Goal: Task Accomplishment & Management: Use online tool/utility

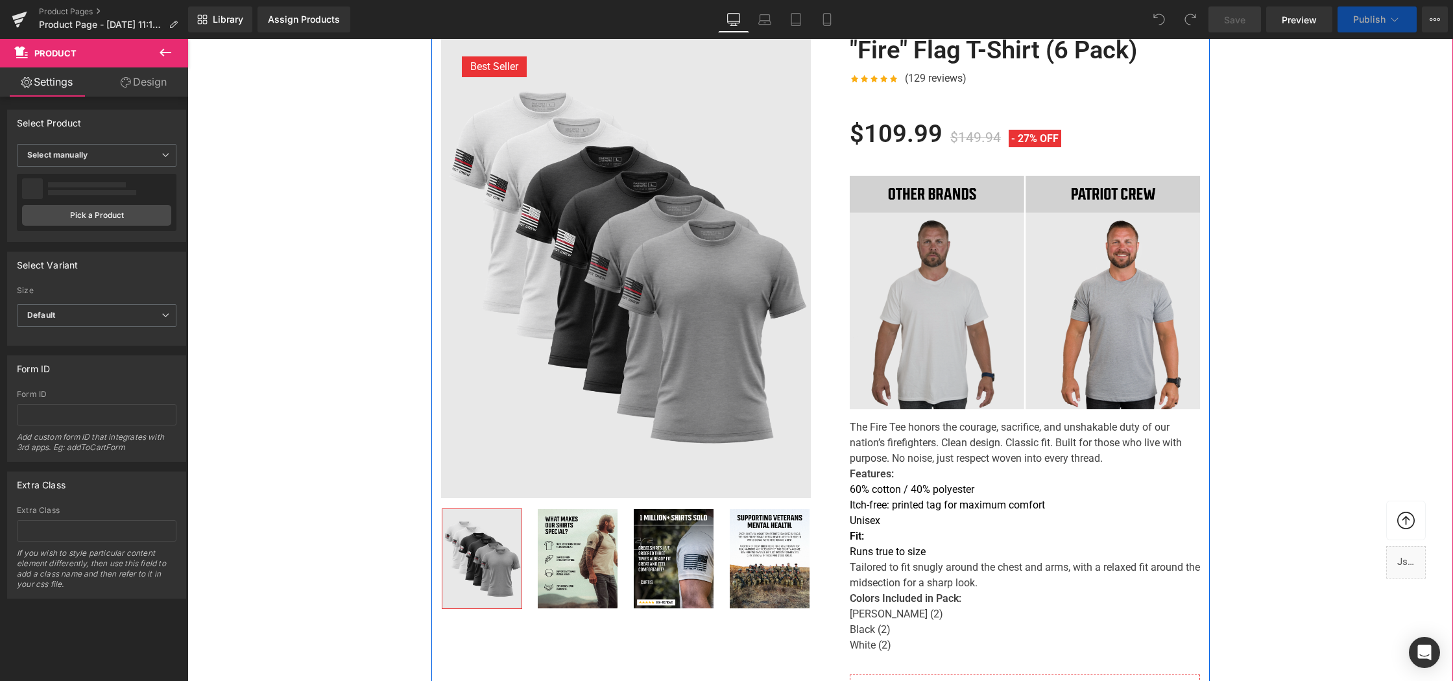
scroll to position [311, 0]
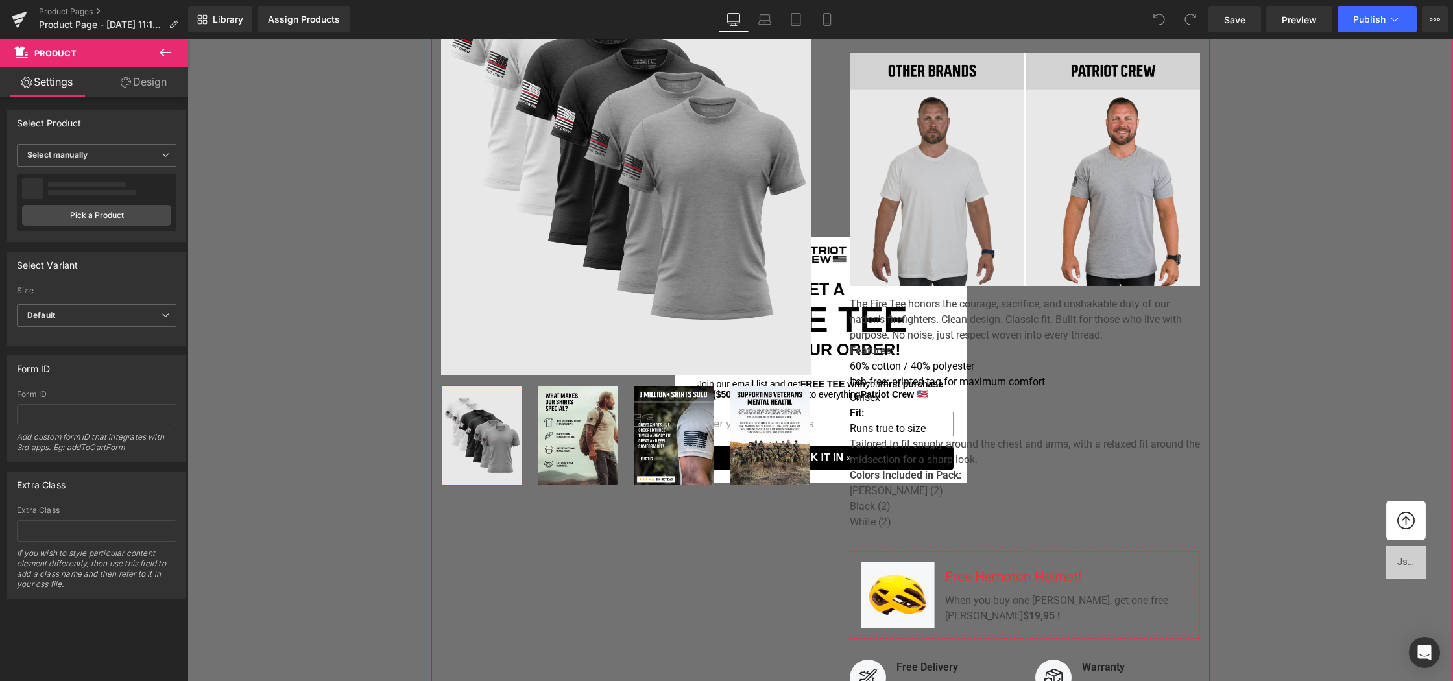
click at [1046, 499] on li "Heather Grey (2)" at bounding box center [1025, 491] width 350 height 16
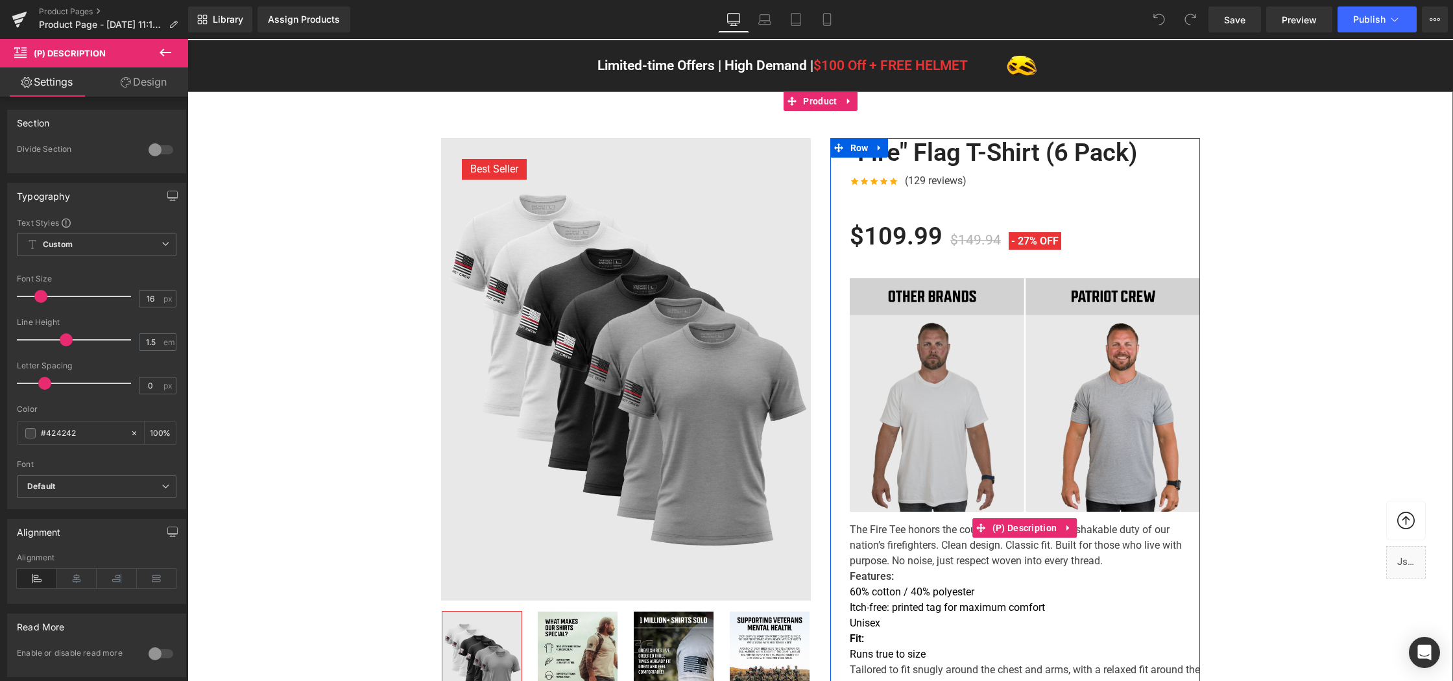
scroll to position [41, 0]
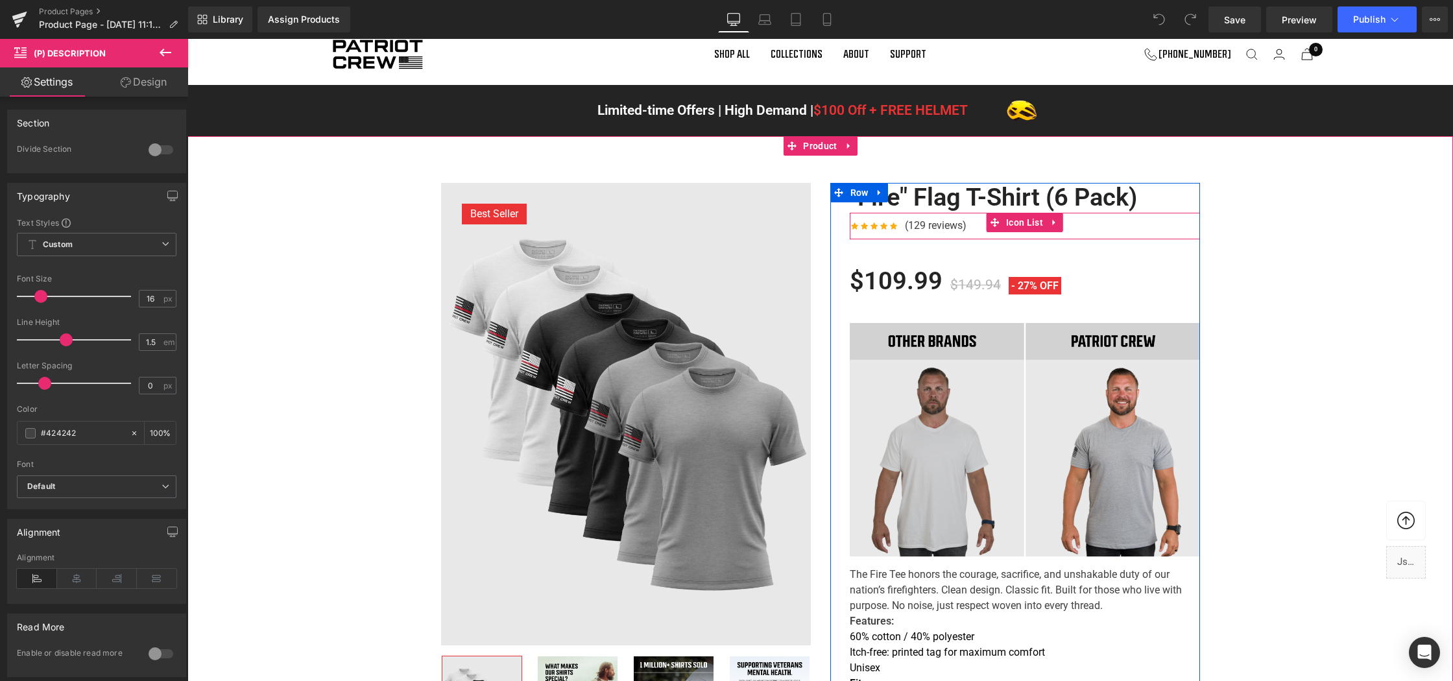
click at [980, 239] on div "Icon Icon Icon Icon Icon Icon List Hoz (129 reviews) Text Block" at bounding box center [1025, 228] width 350 height 21
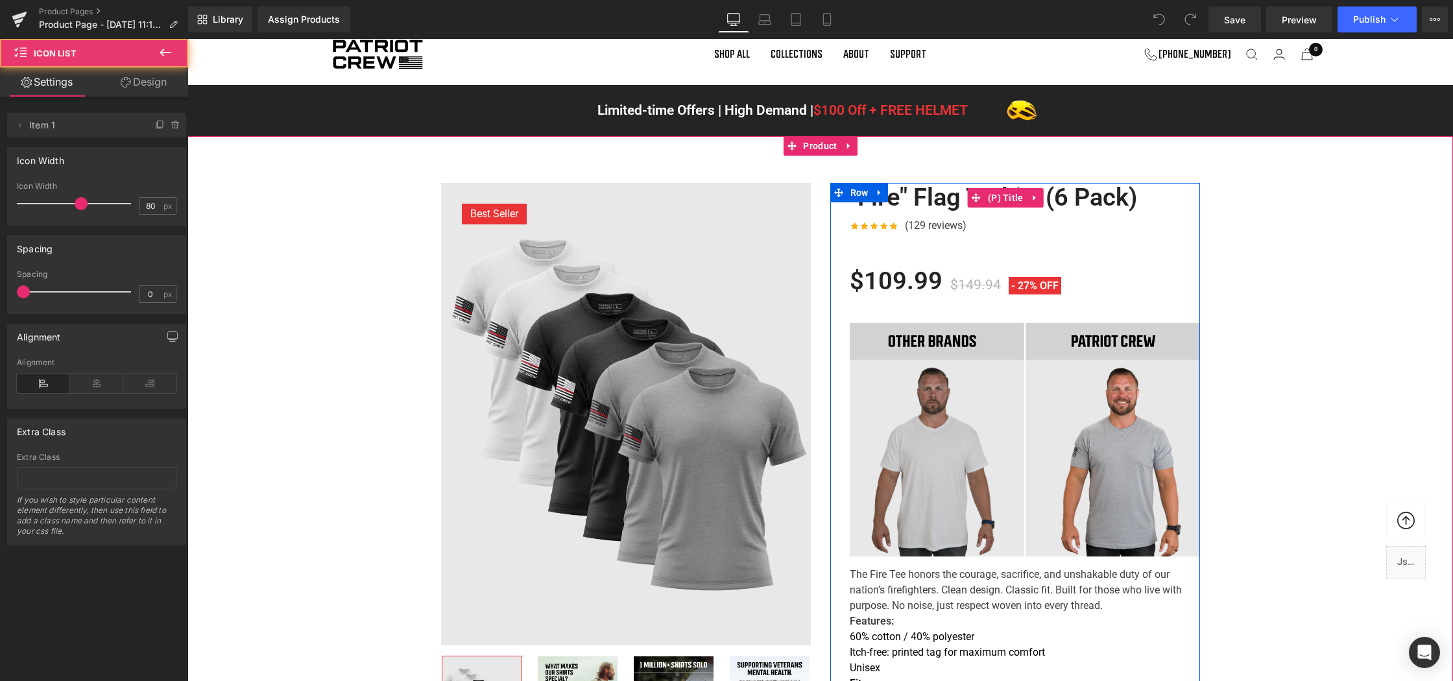
click at [964, 213] on link ""Fire" Flag T-Shirt (6 Pack)" at bounding box center [993, 198] width 287 height 30
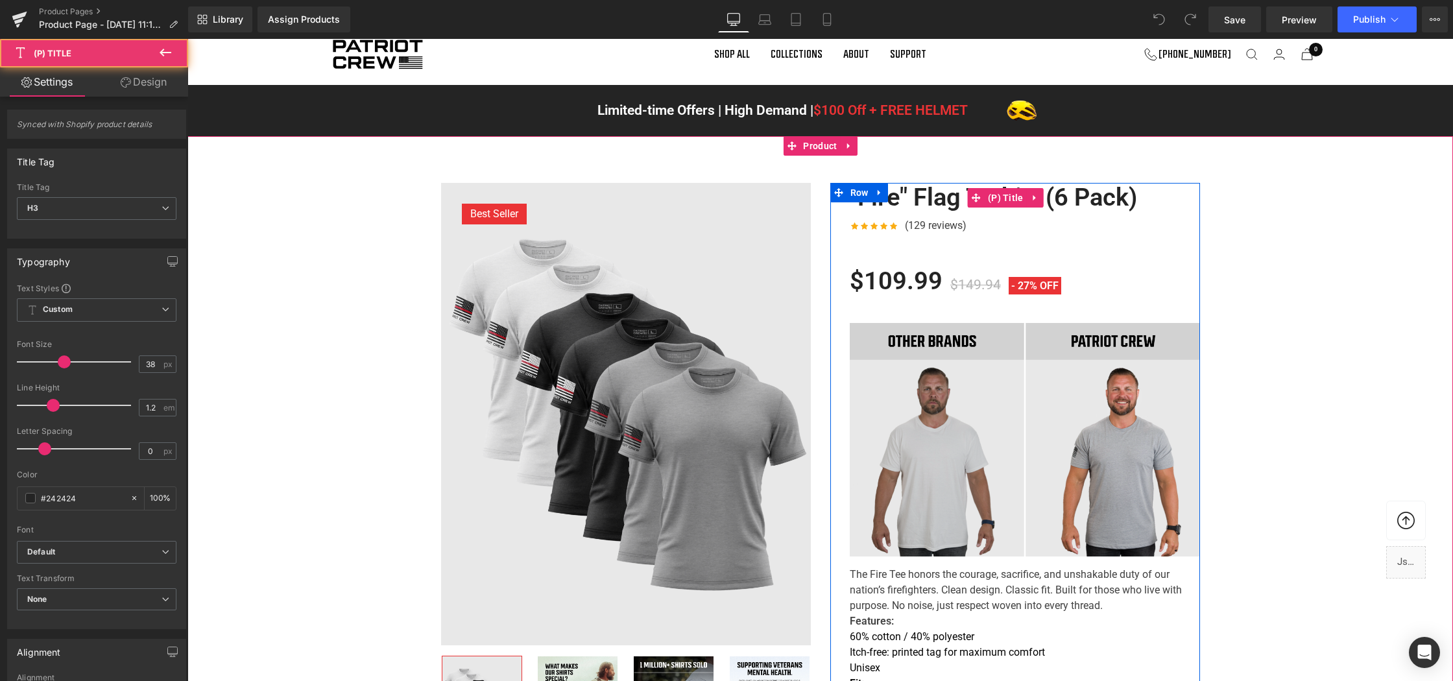
click at [926, 213] on link ""Fire" Flag T-Shirt (6 Pack)" at bounding box center [993, 198] width 287 height 30
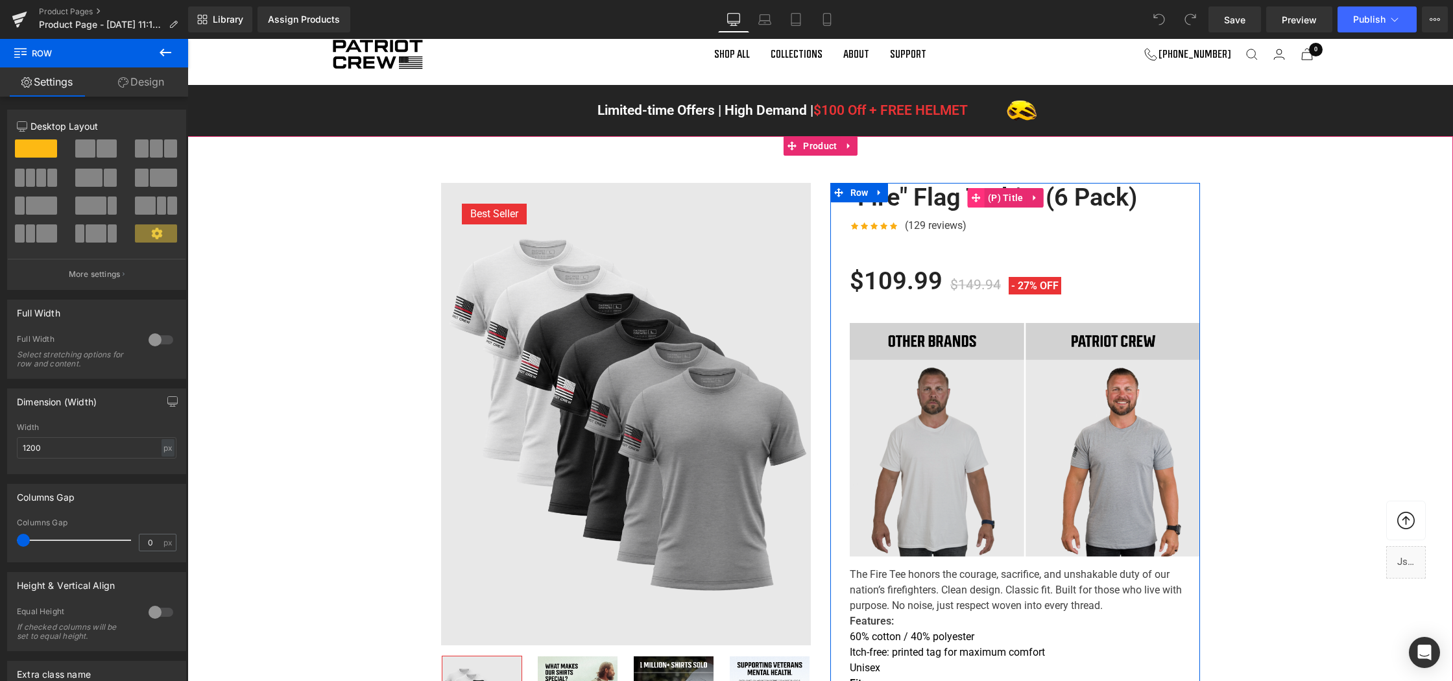
click at [982, 208] on span at bounding box center [976, 197] width 17 height 19
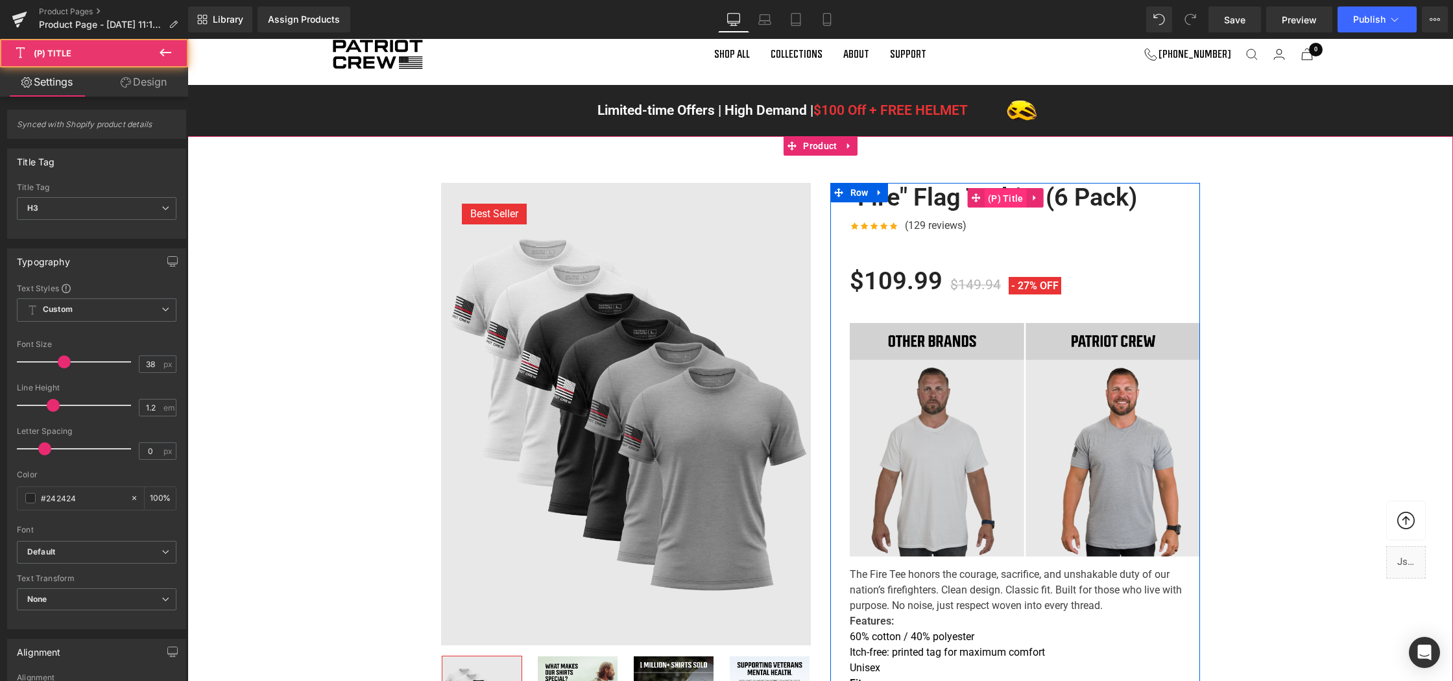
click at [1001, 208] on span "(P) Title" at bounding box center [1006, 198] width 42 height 19
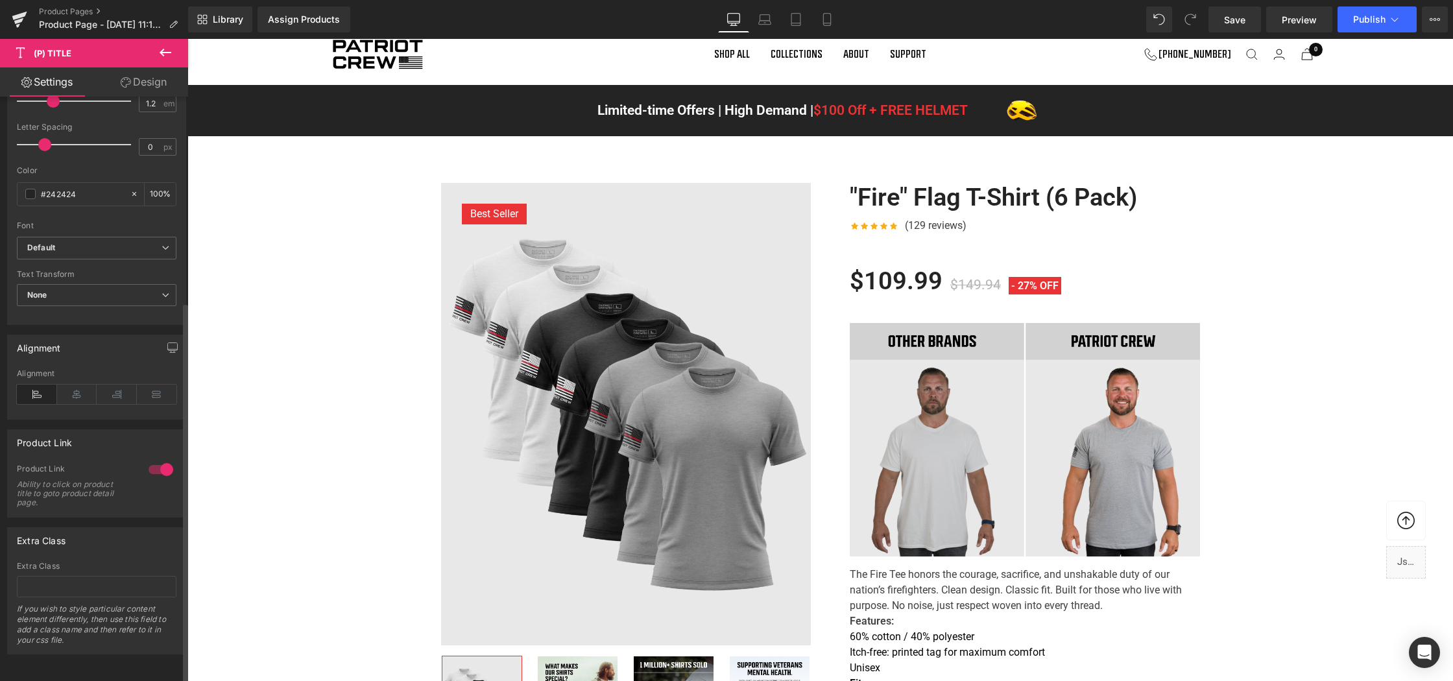
scroll to position [0, 0]
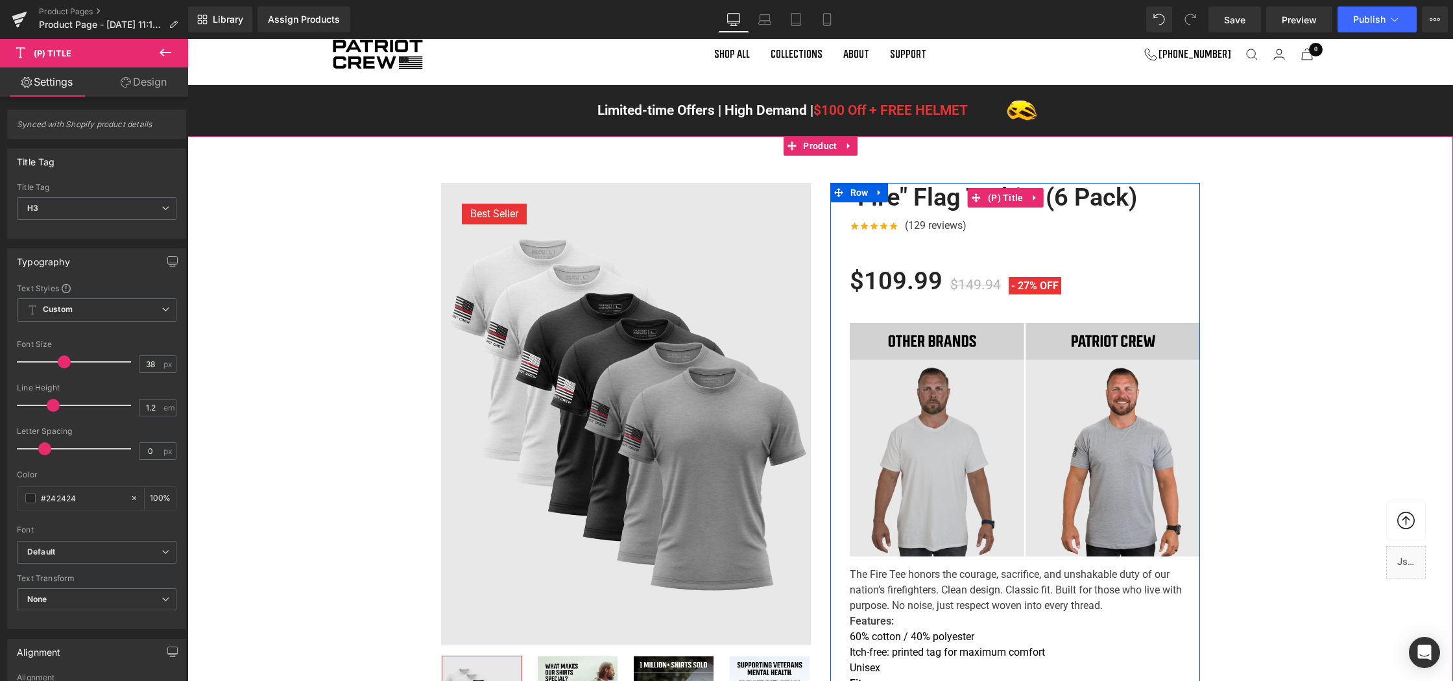
click at [944, 213] on link ""Fire" Flag T-Shirt (6 Pack)" at bounding box center [993, 198] width 287 height 30
click at [1039, 208] on link at bounding box center [1035, 197] width 17 height 19
click at [986, 208] on span "(P) Title" at bounding box center [1006, 198] width 42 height 19
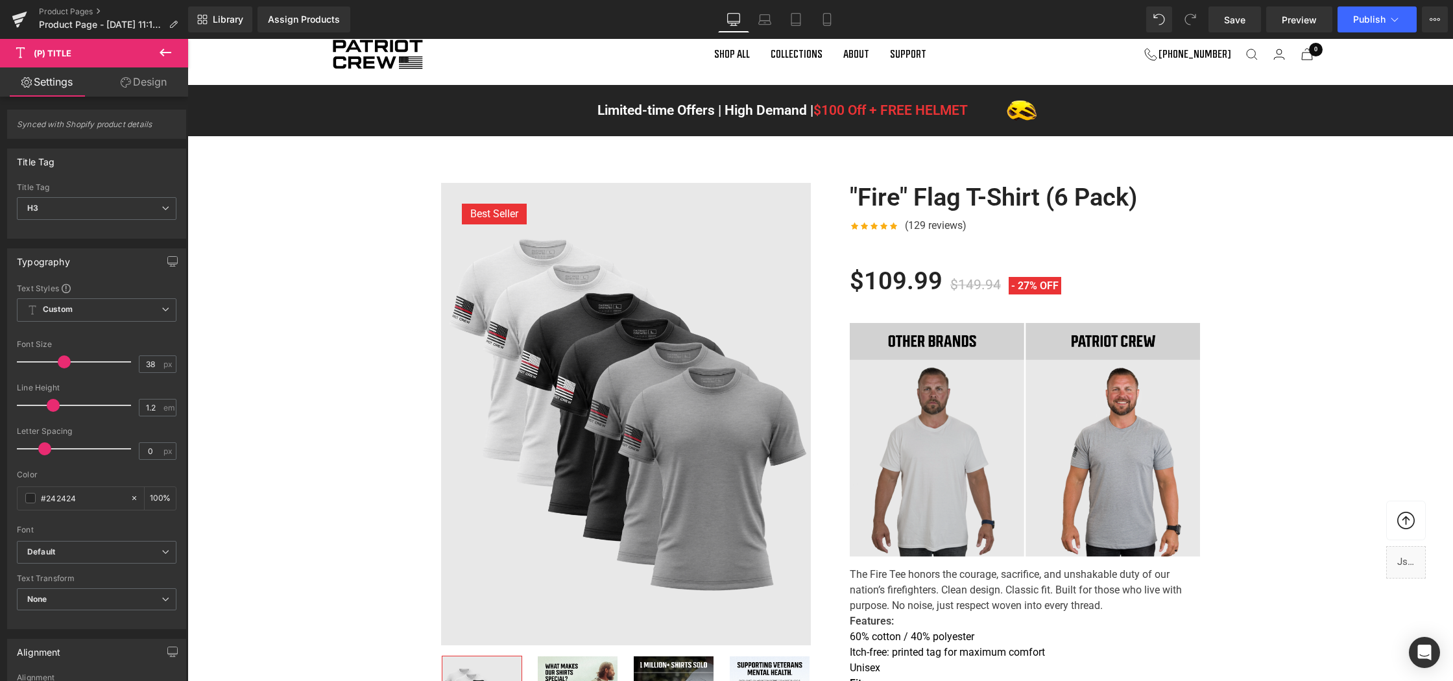
click at [134, 85] on link "Design" at bounding box center [144, 81] width 94 height 29
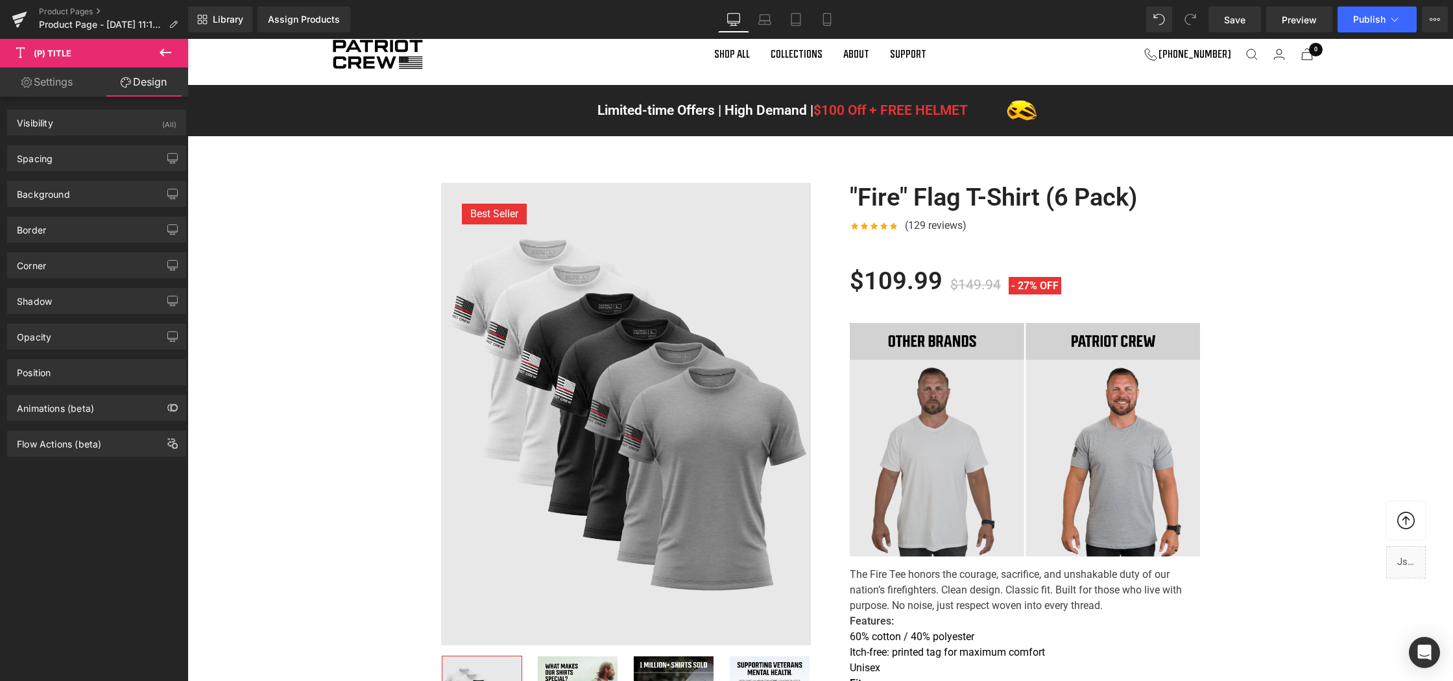
click at [57, 84] on link "Settings" at bounding box center [47, 81] width 94 height 29
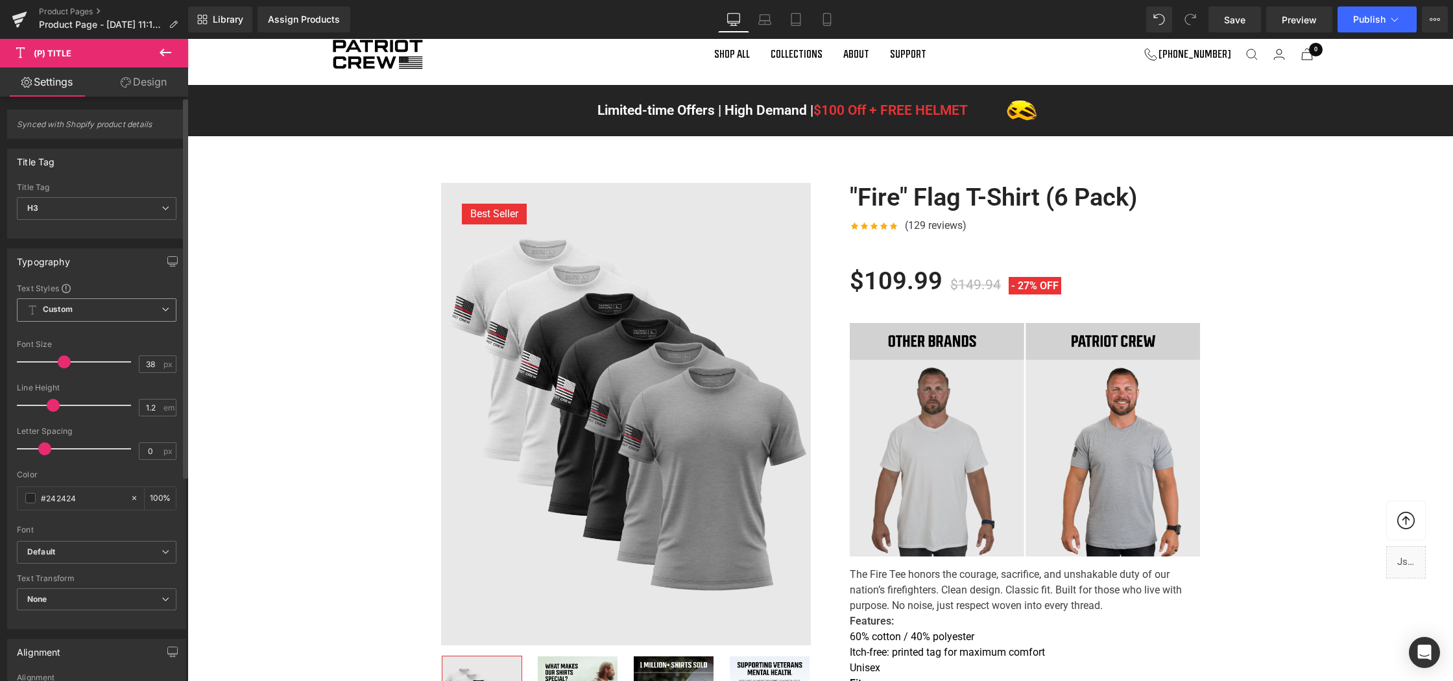
click at [84, 304] on span "Custom Setup Global Style" at bounding box center [97, 309] width 160 height 23
click at [84, 304] on span "Custom Setup Global Style" at bounding box center [94, 309] width 154 height 23
click at [78, 217] on span "H3" at bounding box center [97, 208] width 160 height 23
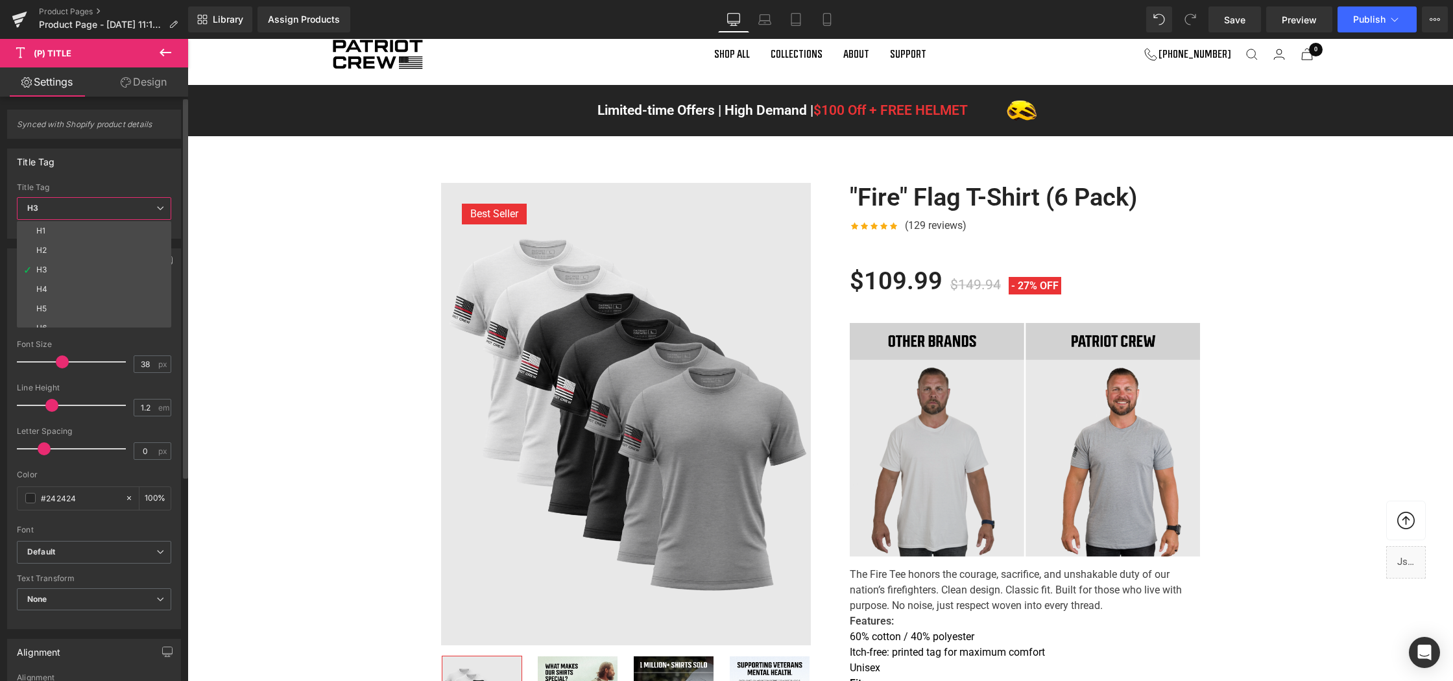
click at [78, 217] on span "H3" at bounding box center [94, 208] width 154 height 23
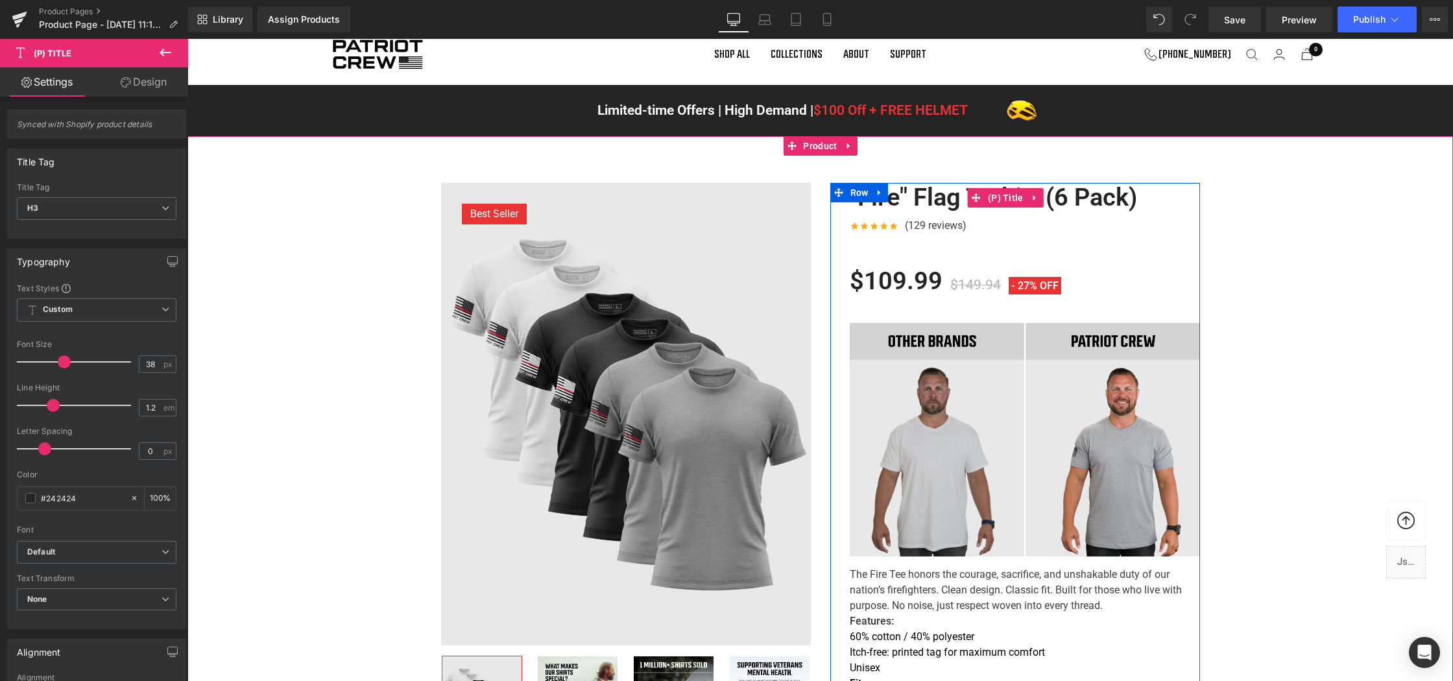
click at [936, 210] on link ""Fire" Flag T-Shirt (6 Pack)" at bounding box center [993, 198] width 287 height 30
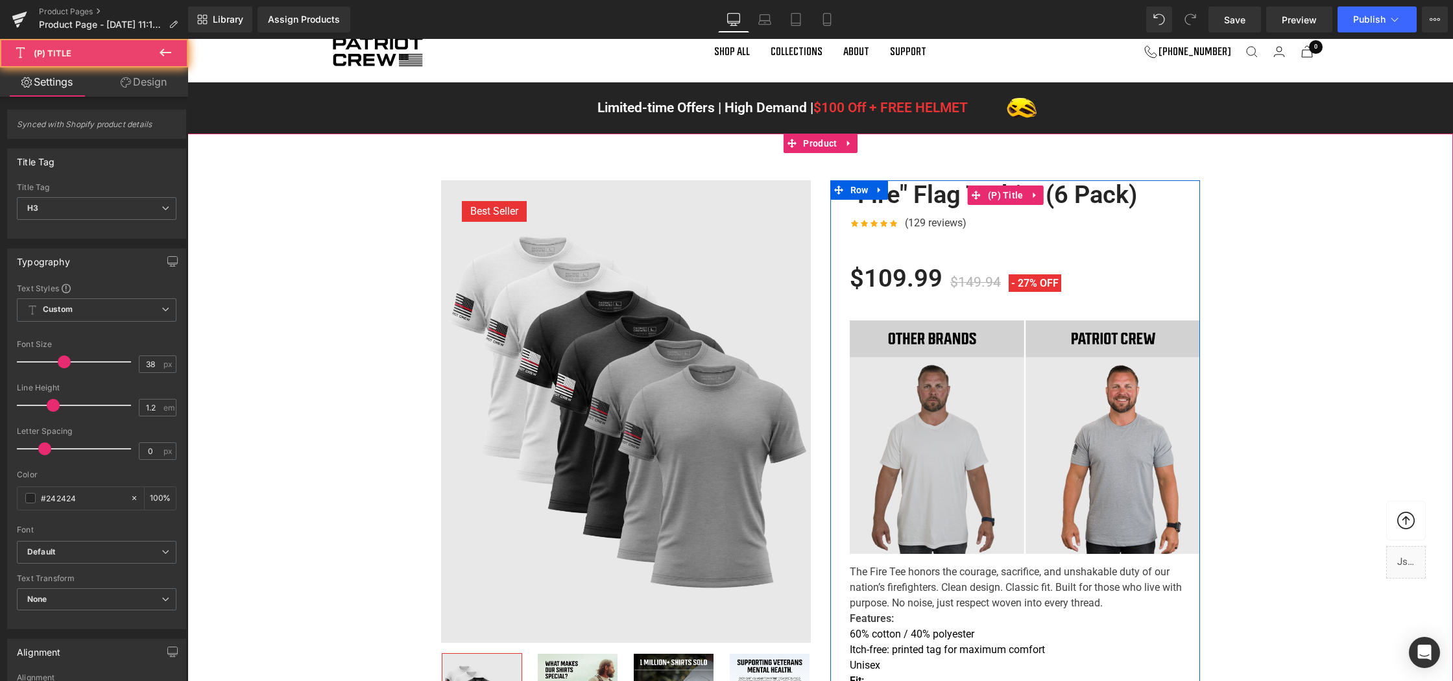
click at [936, 210] on link ""Fire" Flag T-Shirt (6 Pack)" at bounding box center [993, 195] width 287 height 30
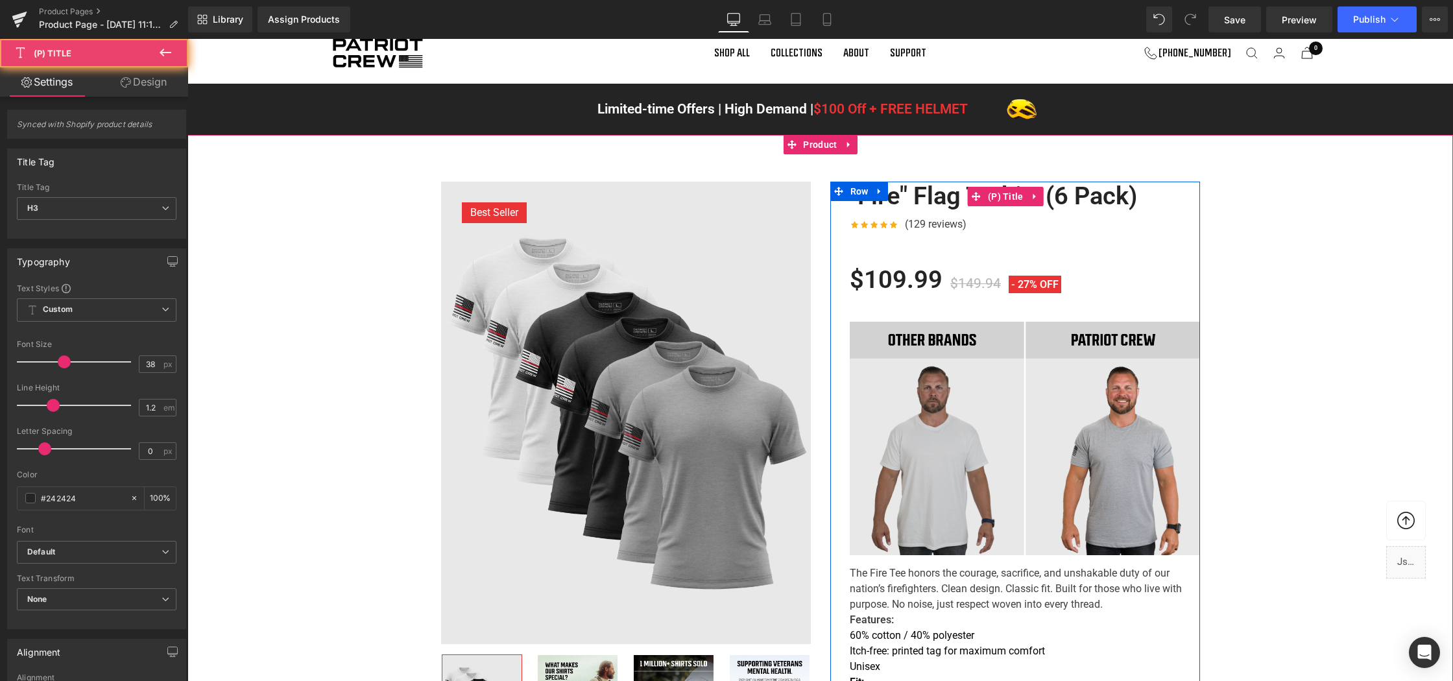
click at [936, 210] on link ""Fire" Flag T-Shirt (6 Pack)" at bounding box center [993, 197] width 287 height 30
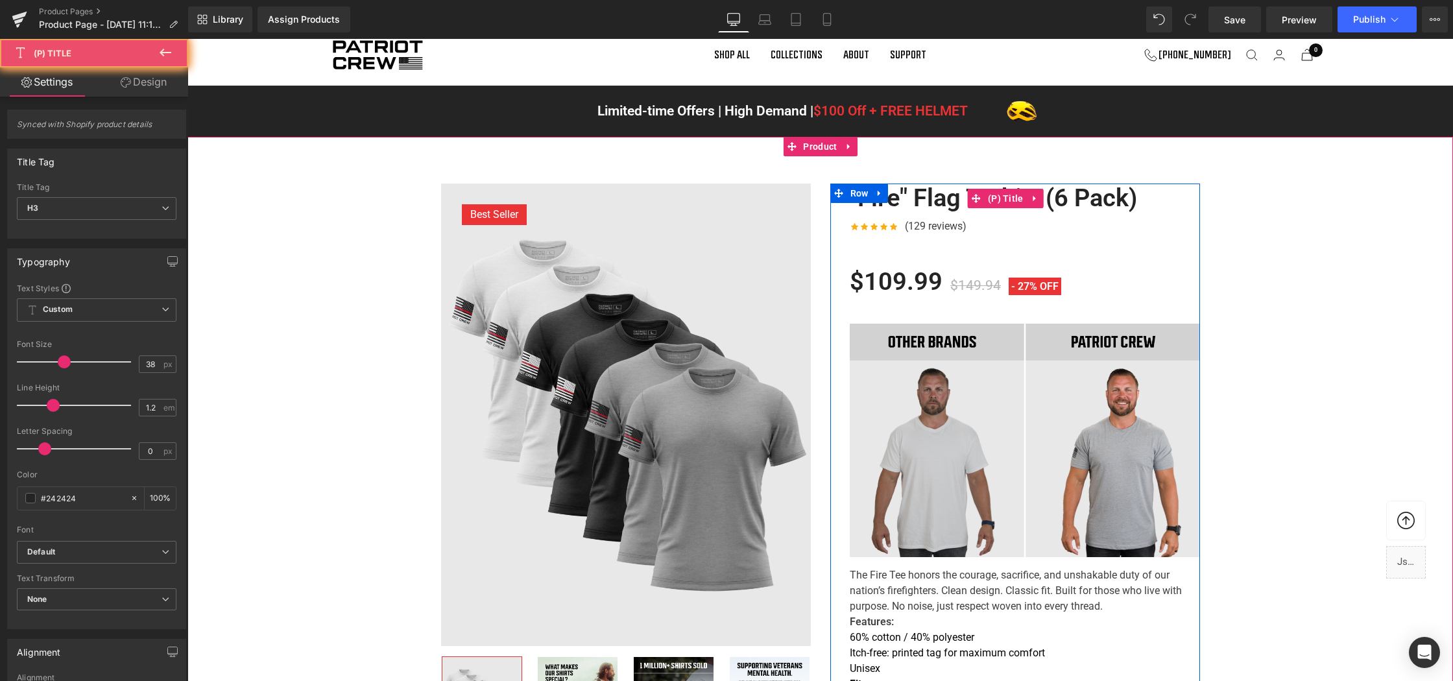
click at [936, 210] on link ""Fire" Flag T-Shirt (6 Pack)" at bounding box center [993, 199] width 287 height 30
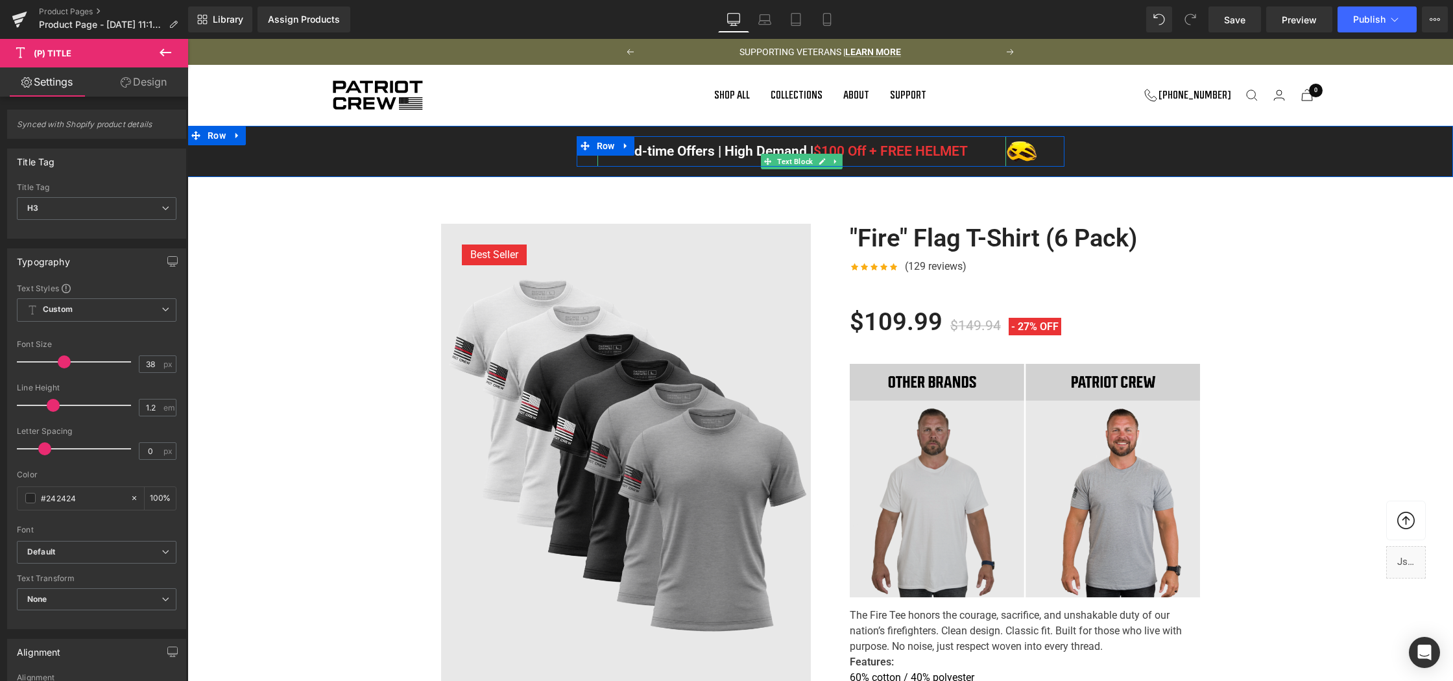
click at [661, 167] on div "Limited-time Offers | High Demand | $100 Off + FREE HELMET" at bounding box center [801, 151] width 409 height 31
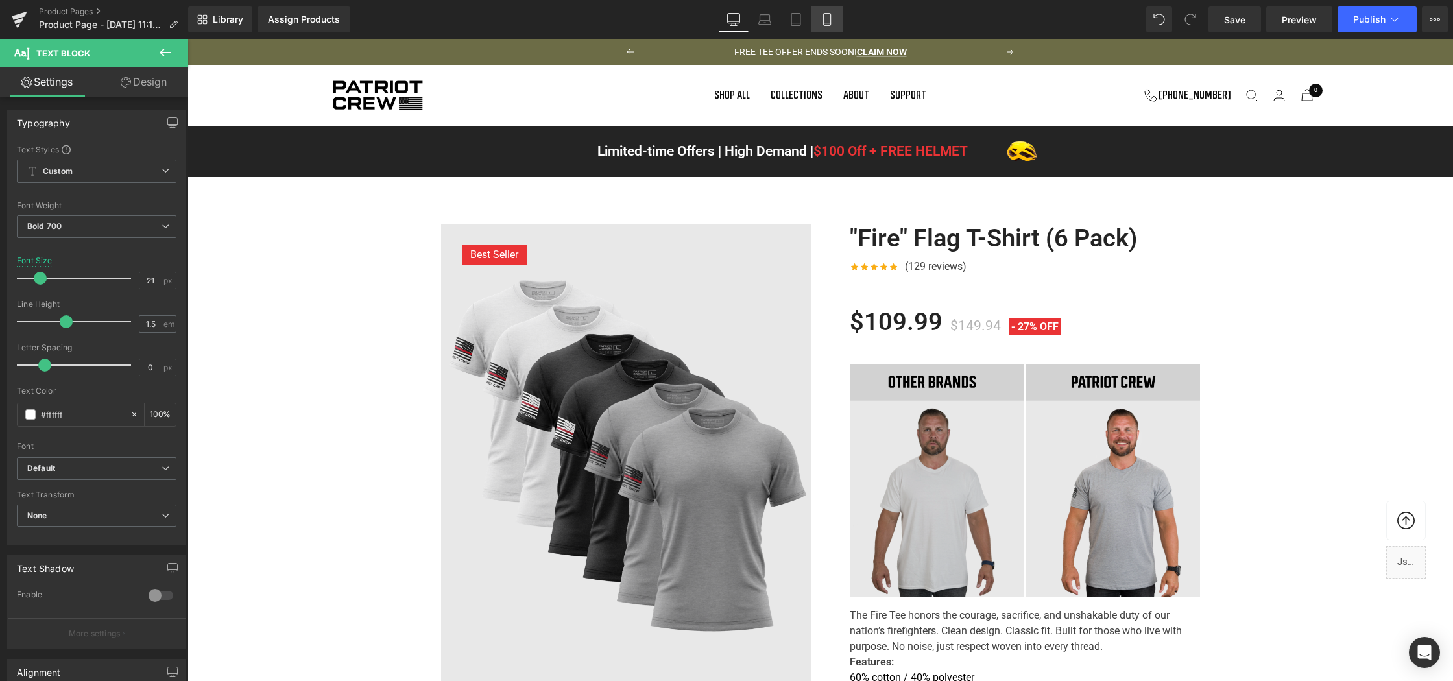
click at [830, 15] on icon at bounding box center [826, 19] width 13 height 13
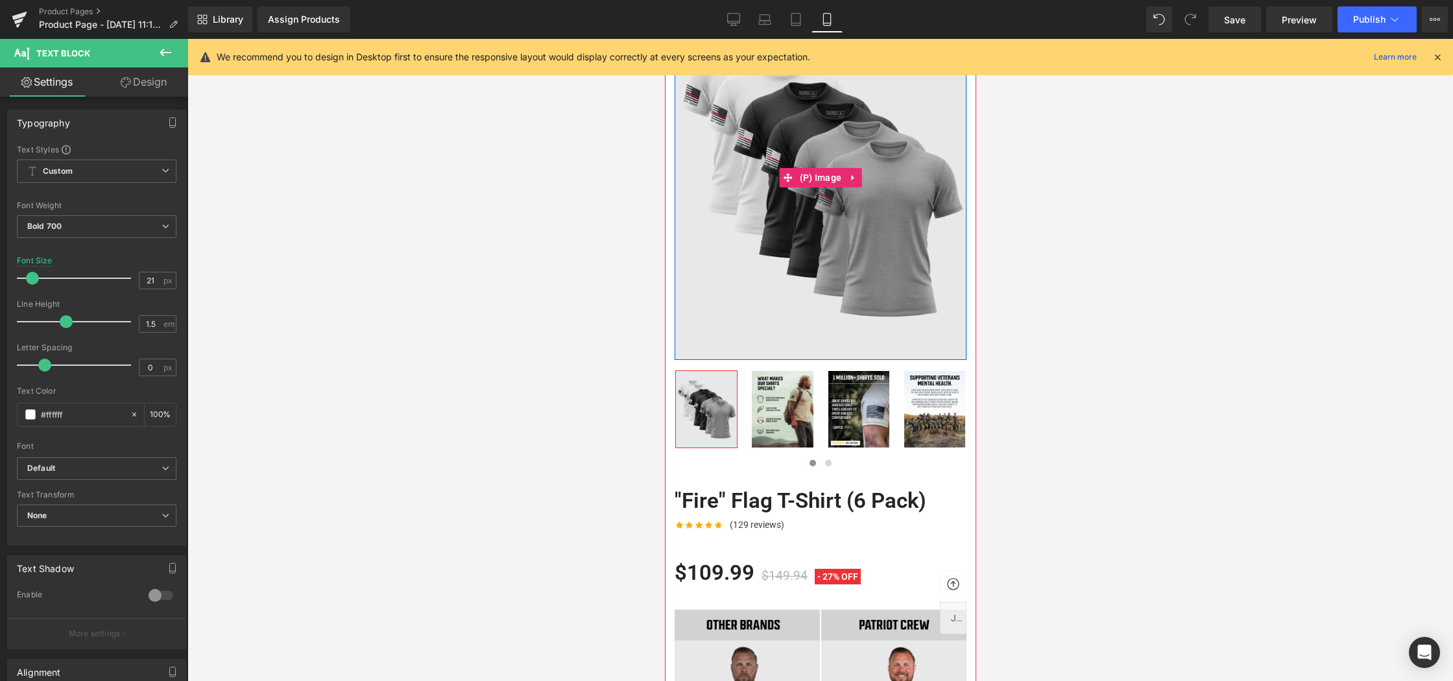
scroll to position [227, 0]
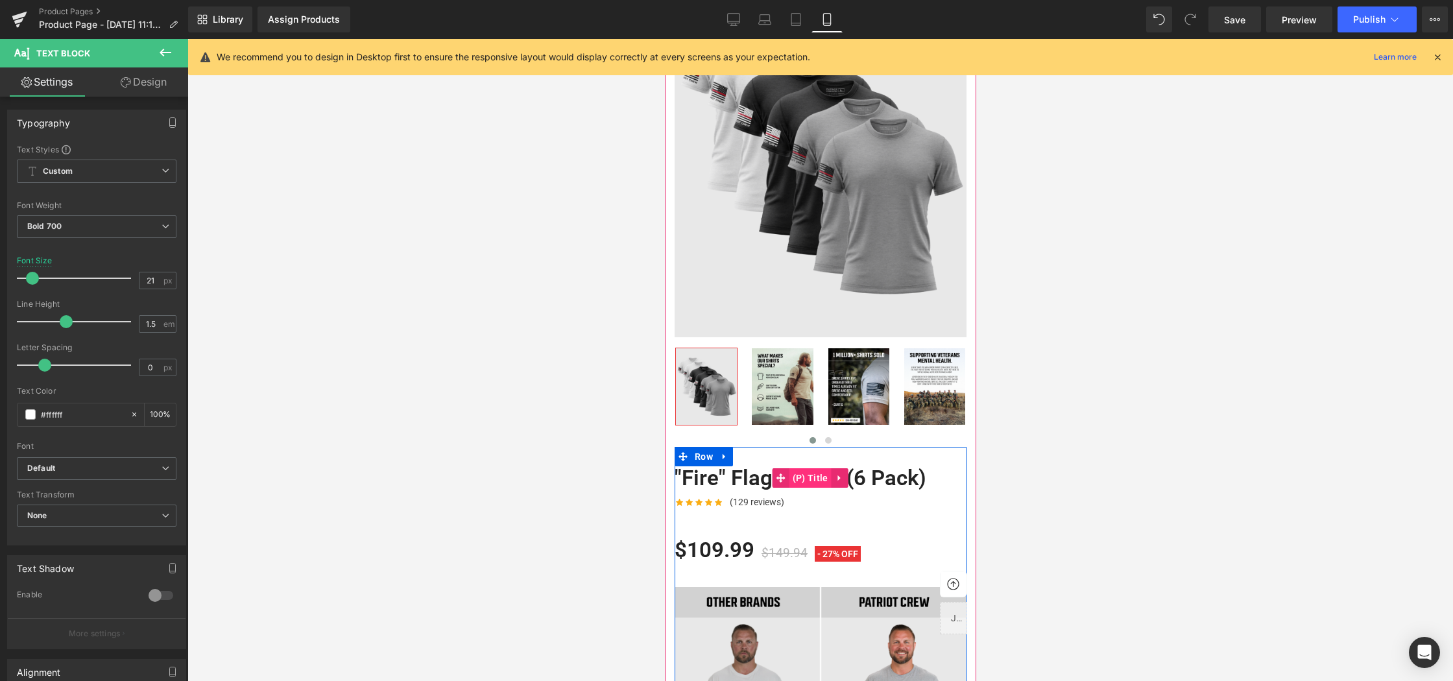
click at [810, 474] on span "(P) Title" at bounding box center [810, 477] width 42 height 19
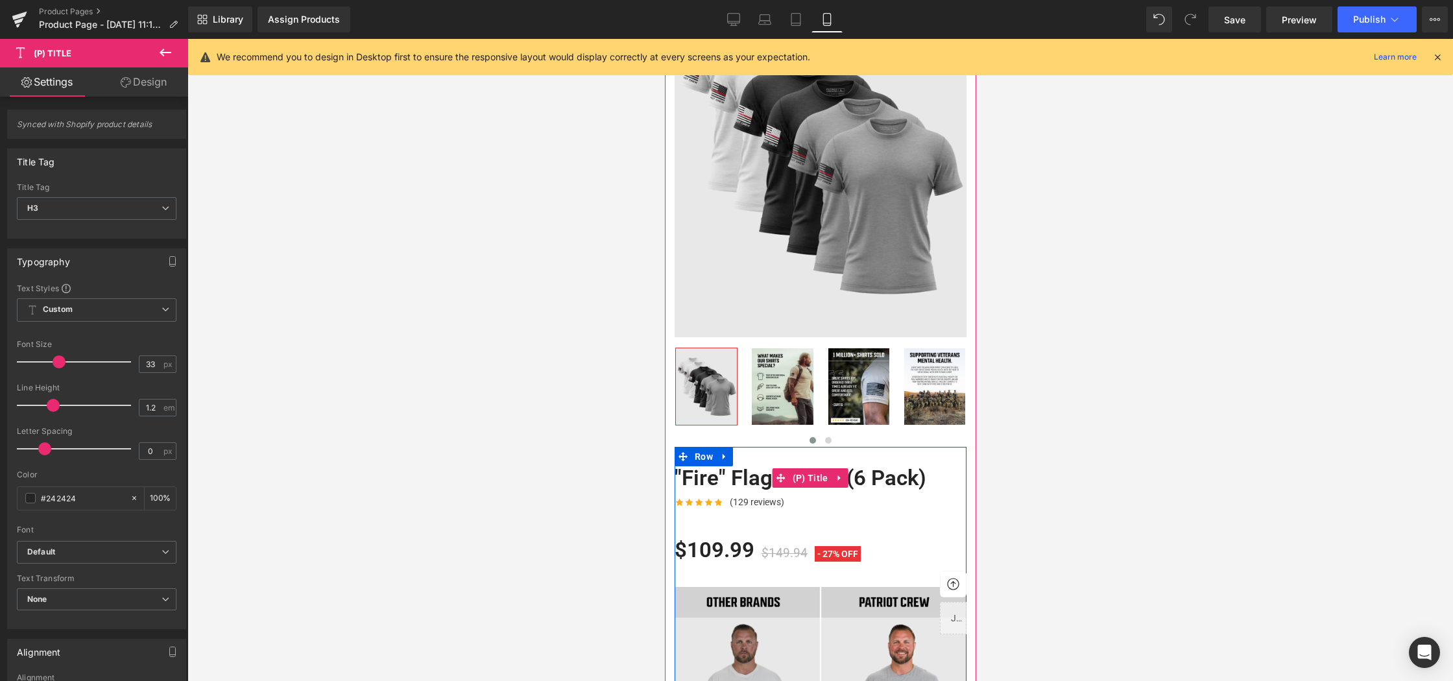
click at [894, 475] on link ""Fire" Flag T-Shirt (6 Pack)" at bounding box center [800, 478] width 252 height 26
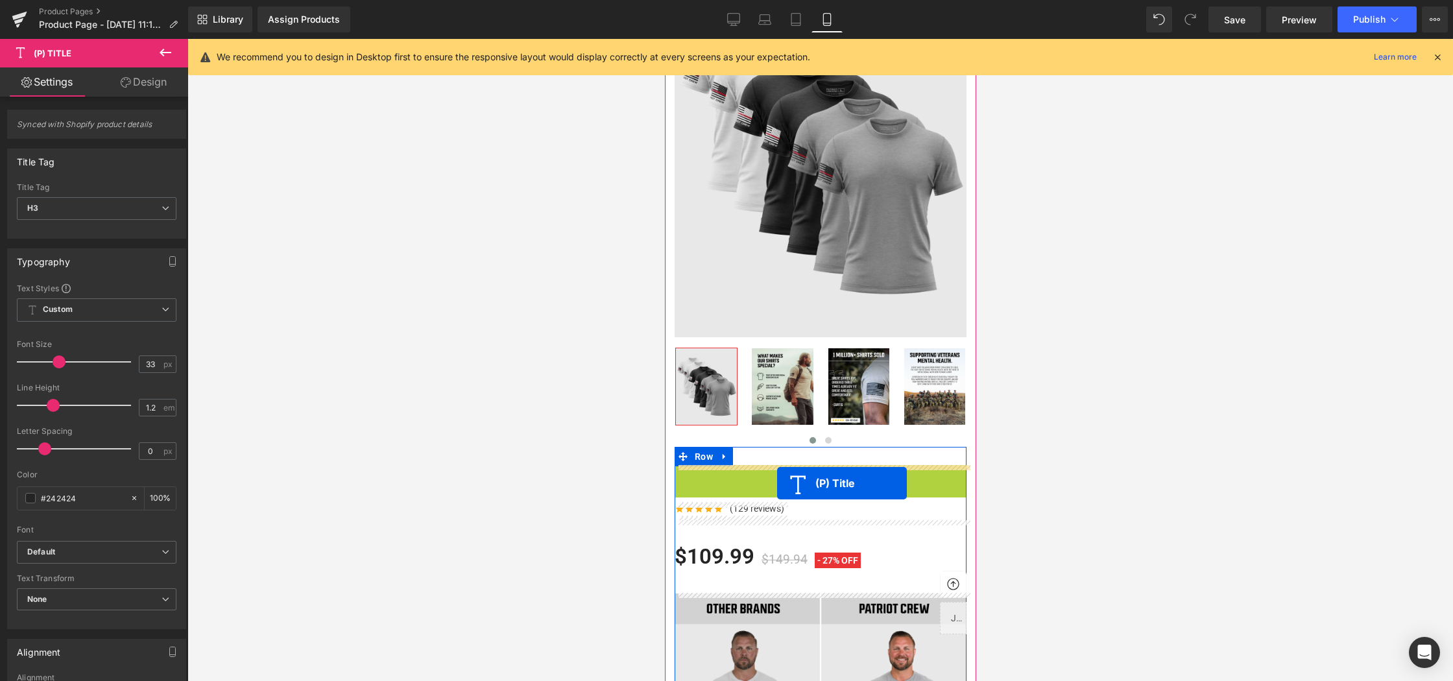
drag, startPoint x: 780, startPoint y: 477, endPoint x: 776, endPoint y: 483, distance: 7.6
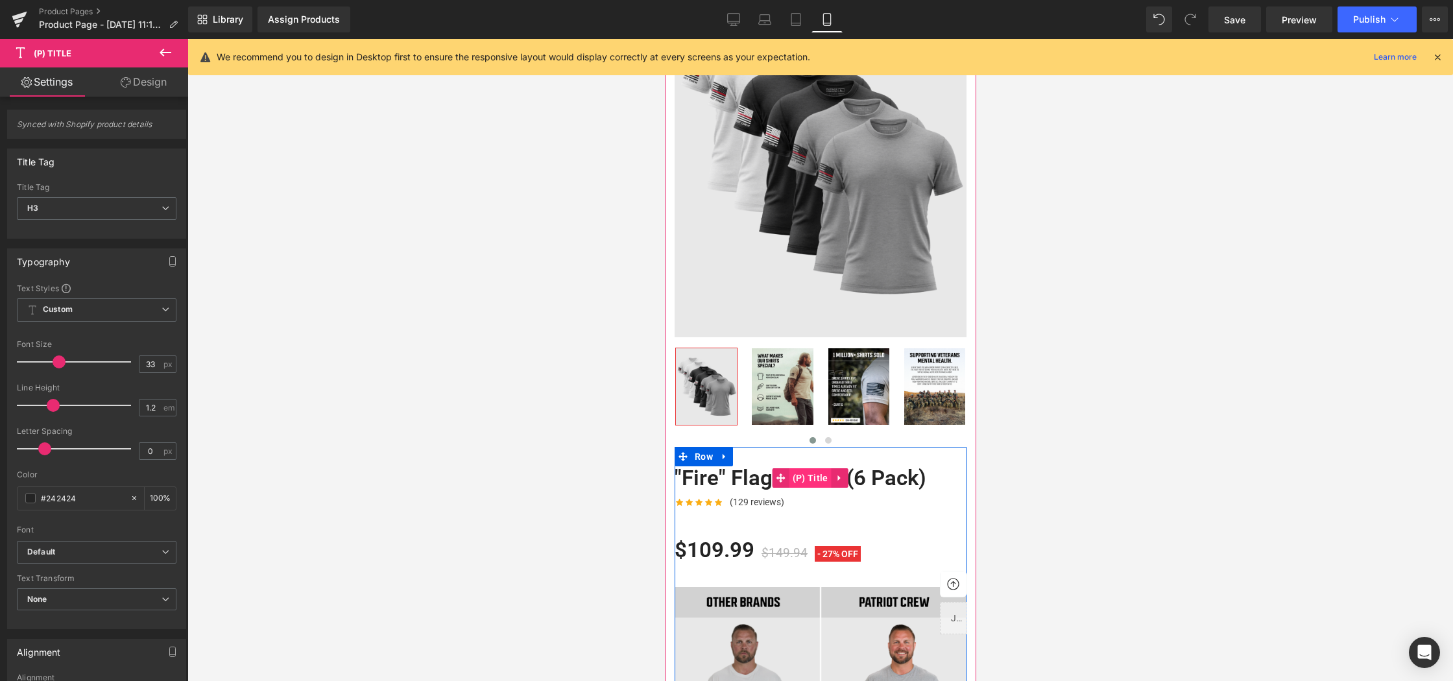
click at [825, 479] on span "(P) Title" at bounding box center [810, 477] width 42 height 19
click at [839, 477] on icon at bounding box center [838, 478] width 9 height 10
click at [795, 474] on span "(P) Title" at bounding box center [810, 478] width 42 height 19
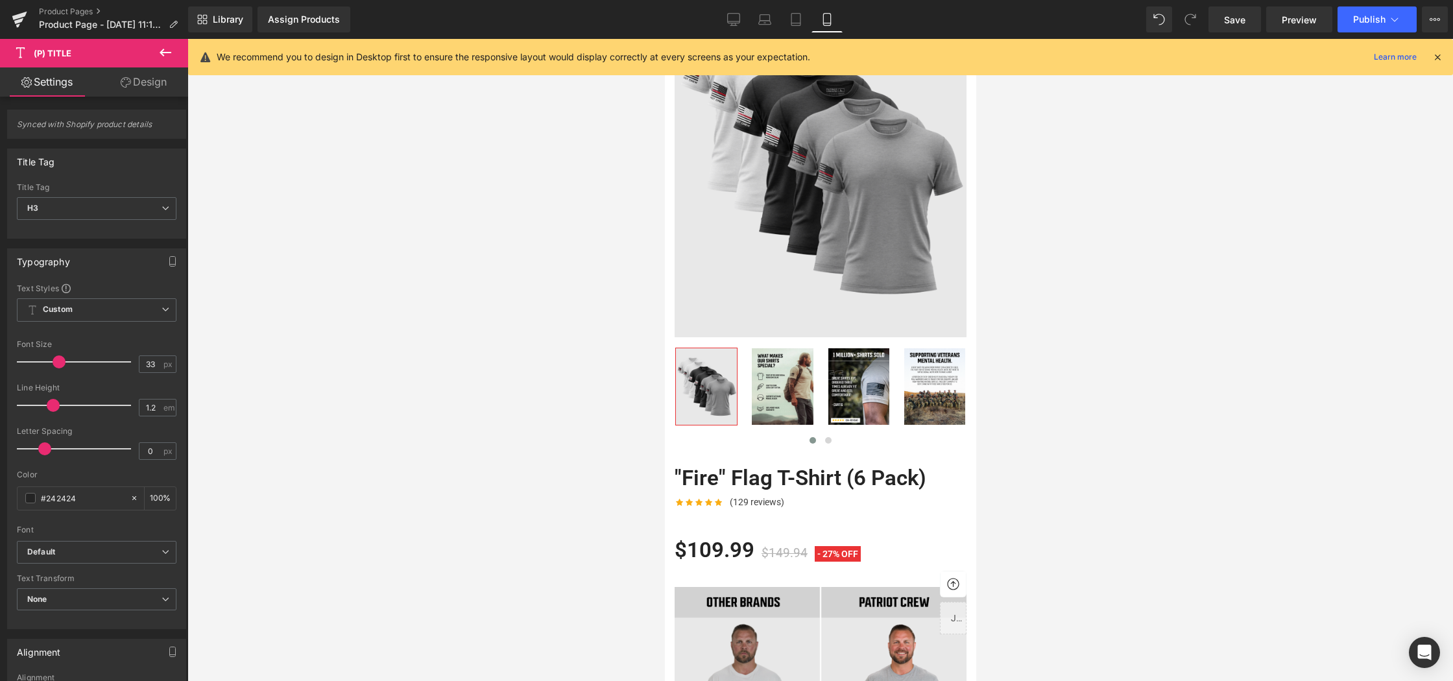
click at [84, 54] on span "(P) Title" at bounding box center [78, 53] width 130 height 29
click at [158, 49] on icon at bounding box center [166, 53] width 16 height 16
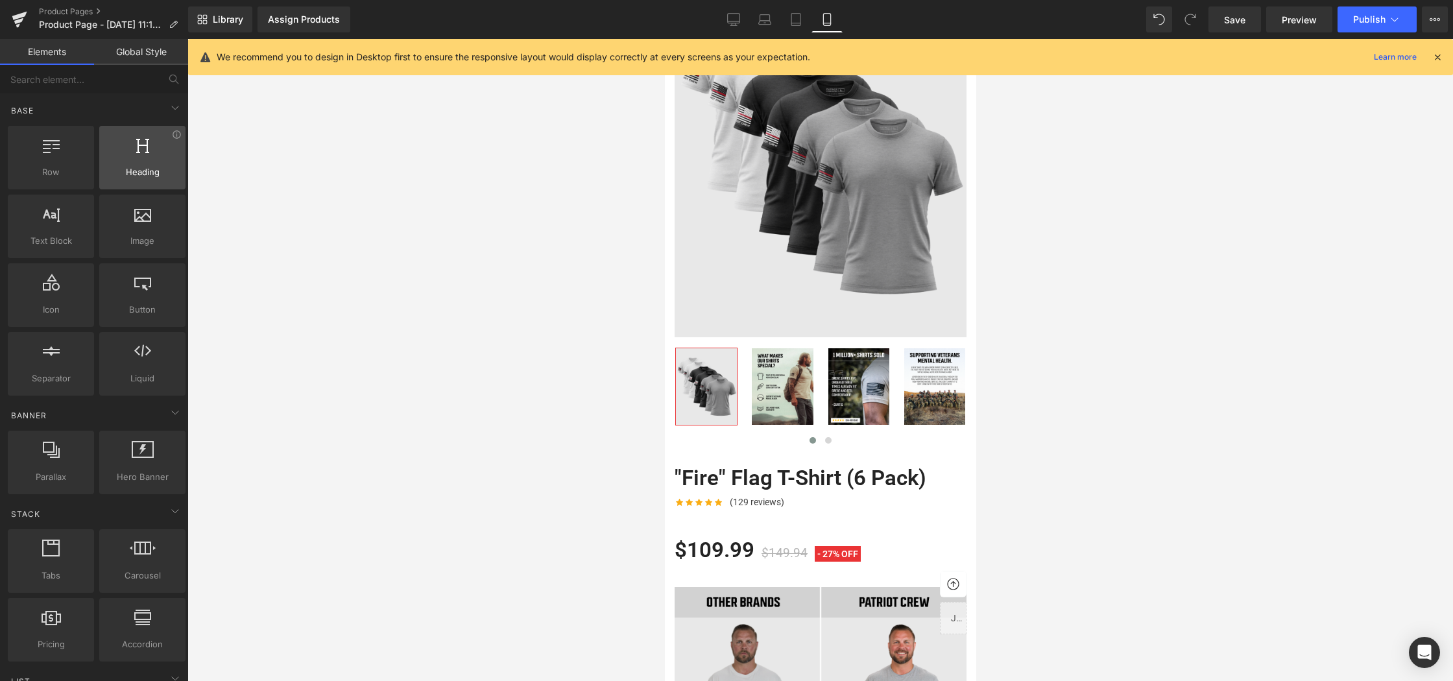
click at [135, 163] on div at bounding box center [142, 150] width 78 height 29
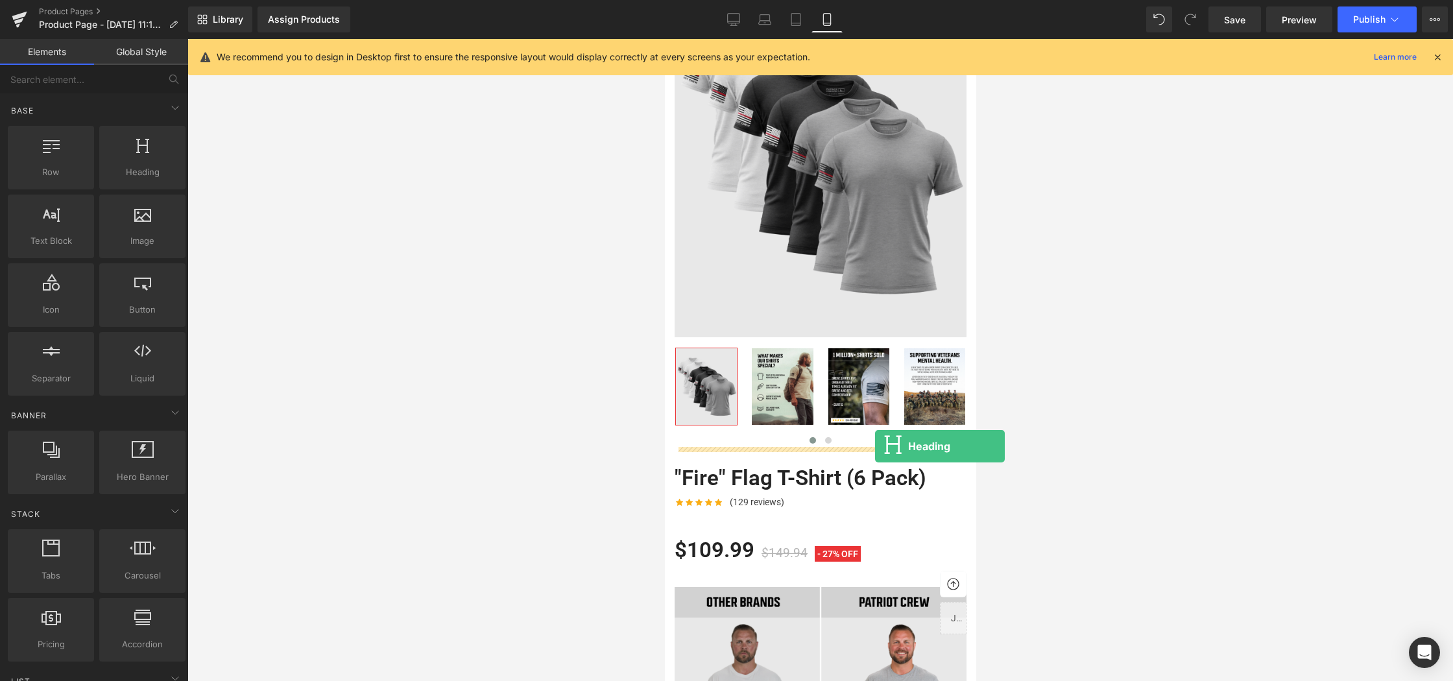
drag, startPoint x: 828, startPoint y: 202, endPoint x: 874, endPoint y: 446, distance: 248.1
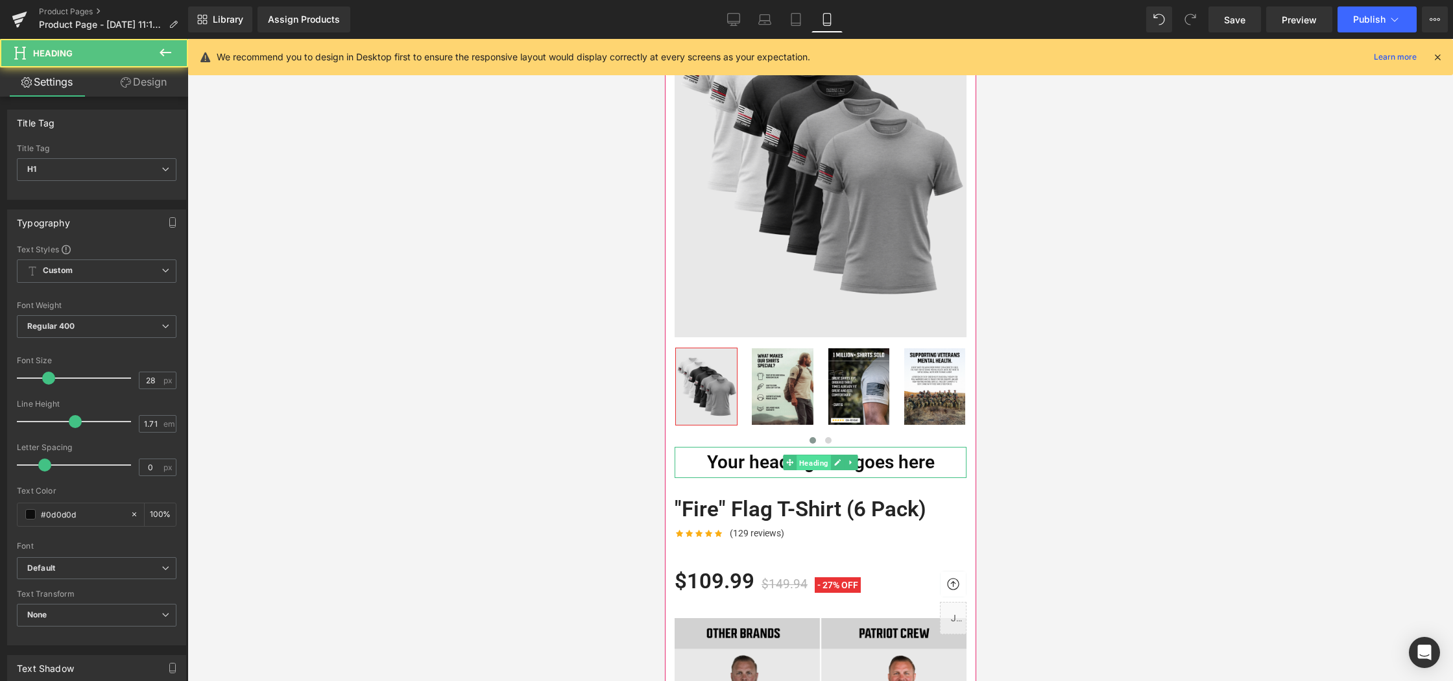
click at [824, 468] on span "Heading" at bounding box center [813, 463] width 34 height 16
click at [147, 88] on link "Design" at bounding box center [144, 81] width 94 height 29
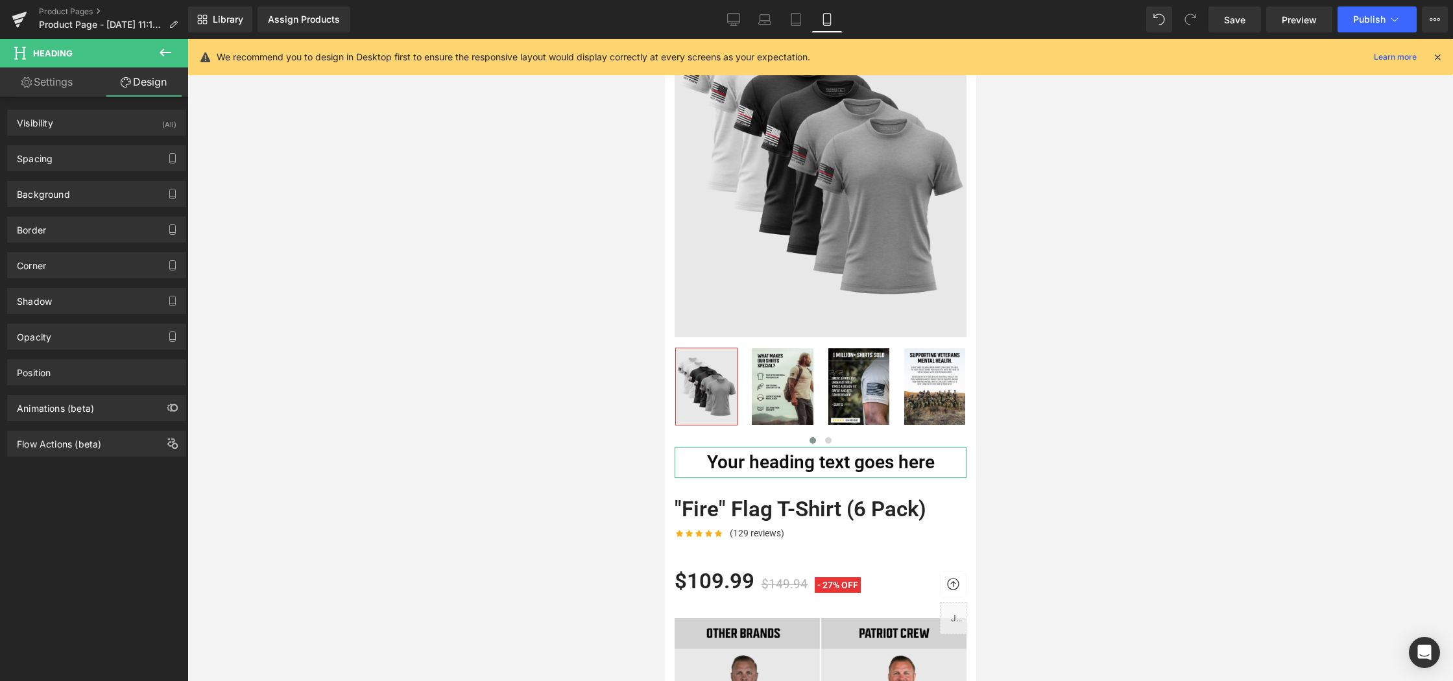
click at [38, 76] on link "Settings" at bounding box center [47, 81] width 94 height 29
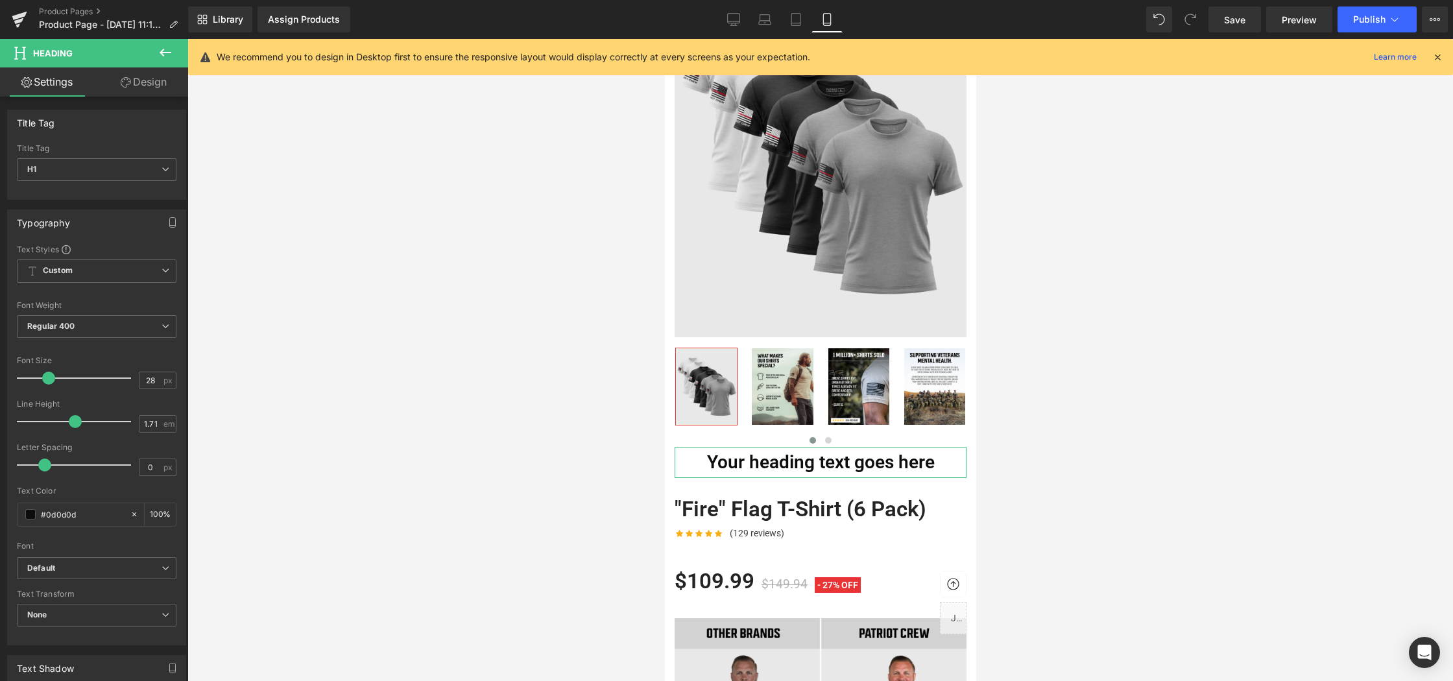
click at [134, 80] on link "Design" at bounding box center [144, 81] width 94 height 29
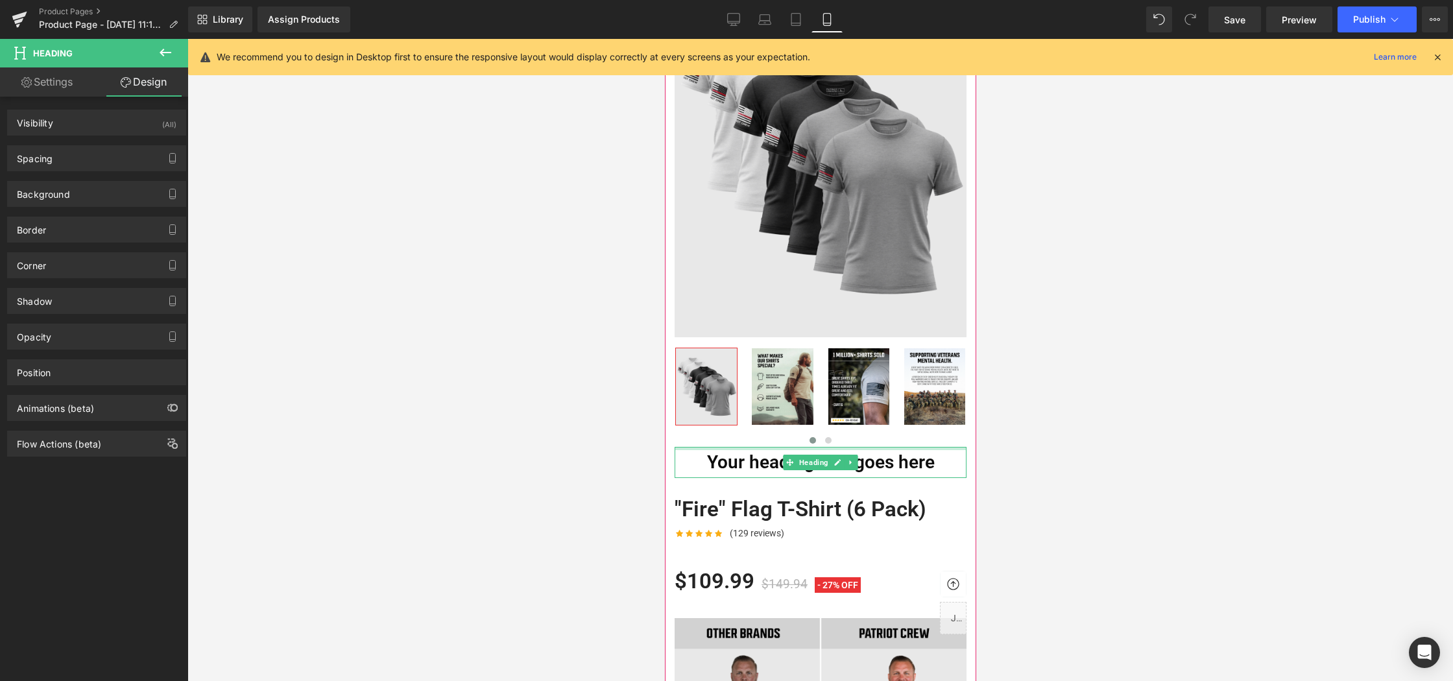
click at [684, 448] on div at bounding box center [820, 448] width 292 height 3
click at [174, 53] on button at bounding box center [165, 53] width 45 height 29
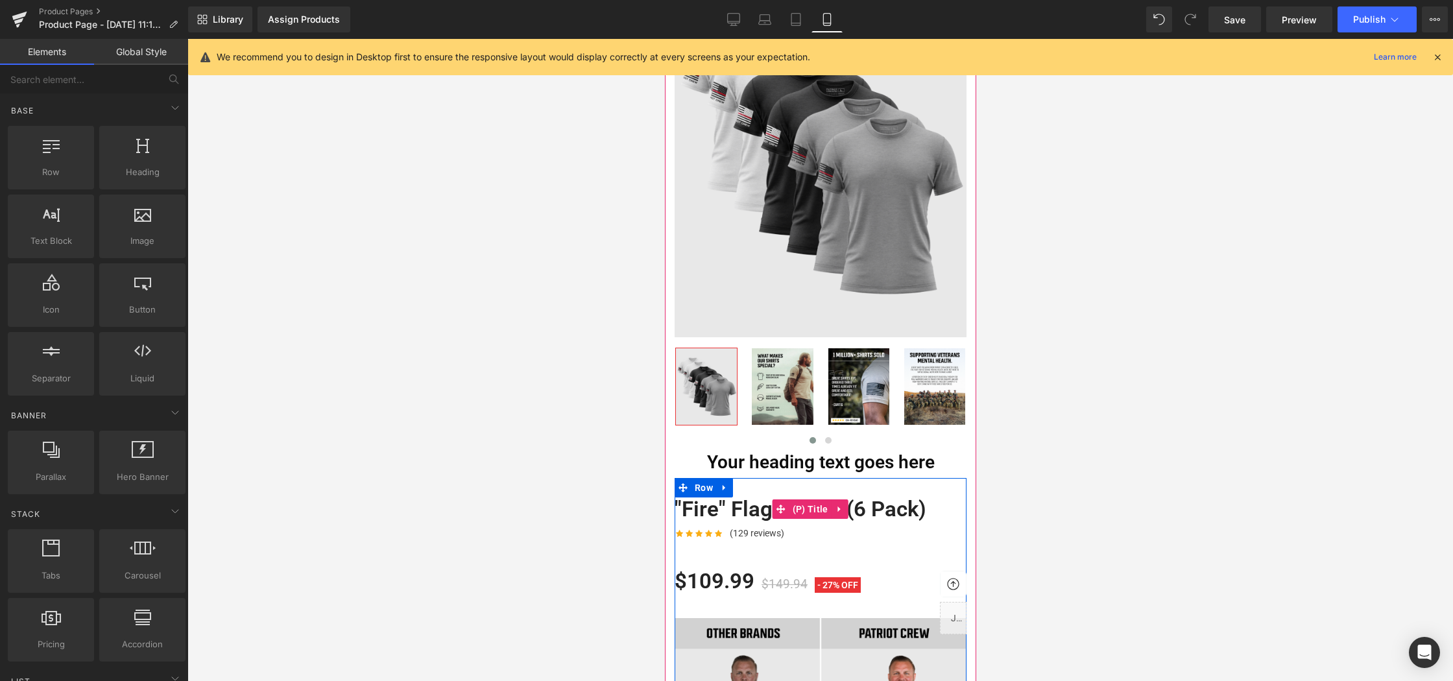
click at [875, 509] on link ""Fire" Flag T-Shirt (6 Pack)" at bounding box center [800, 509] width 252 height 26
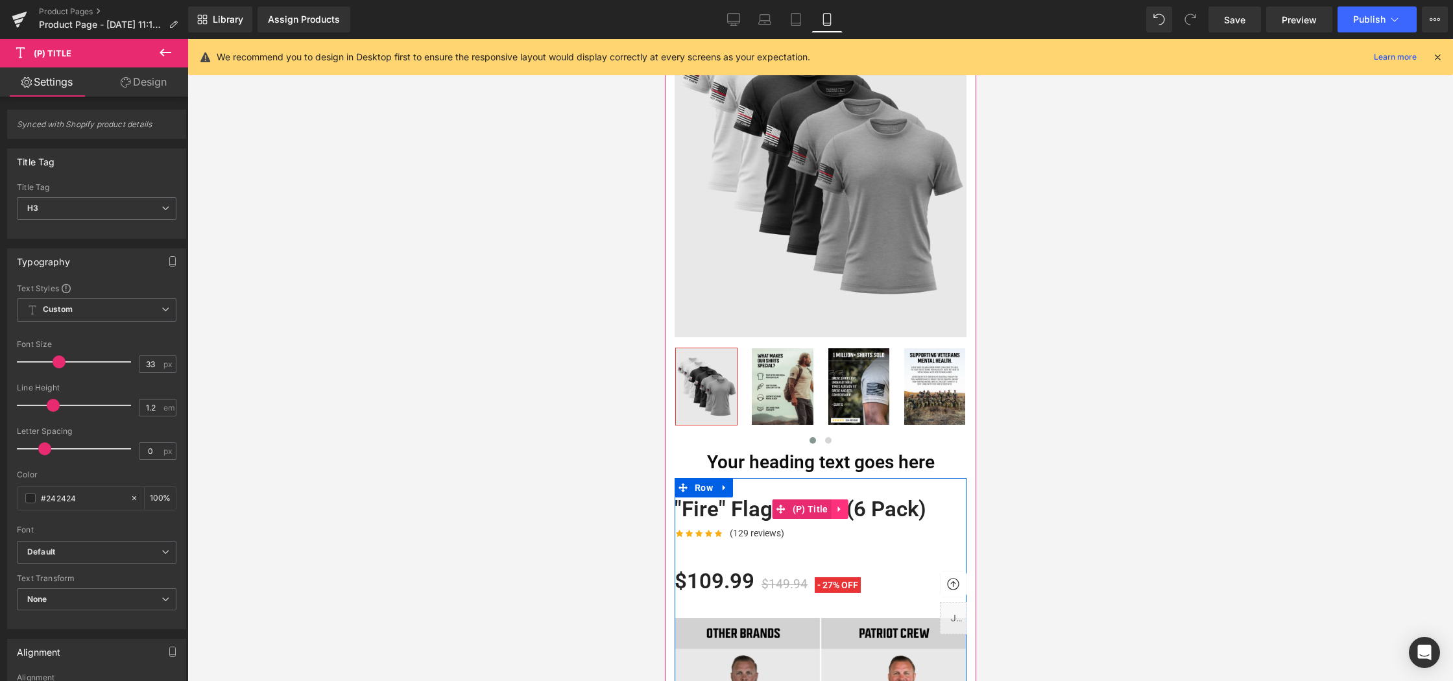
click at [837, 507] on icon at bounding box center [838, 510] width 3 height 6
click at [850, 509] on icon at bounding box center [847, 509] width 9 height 9
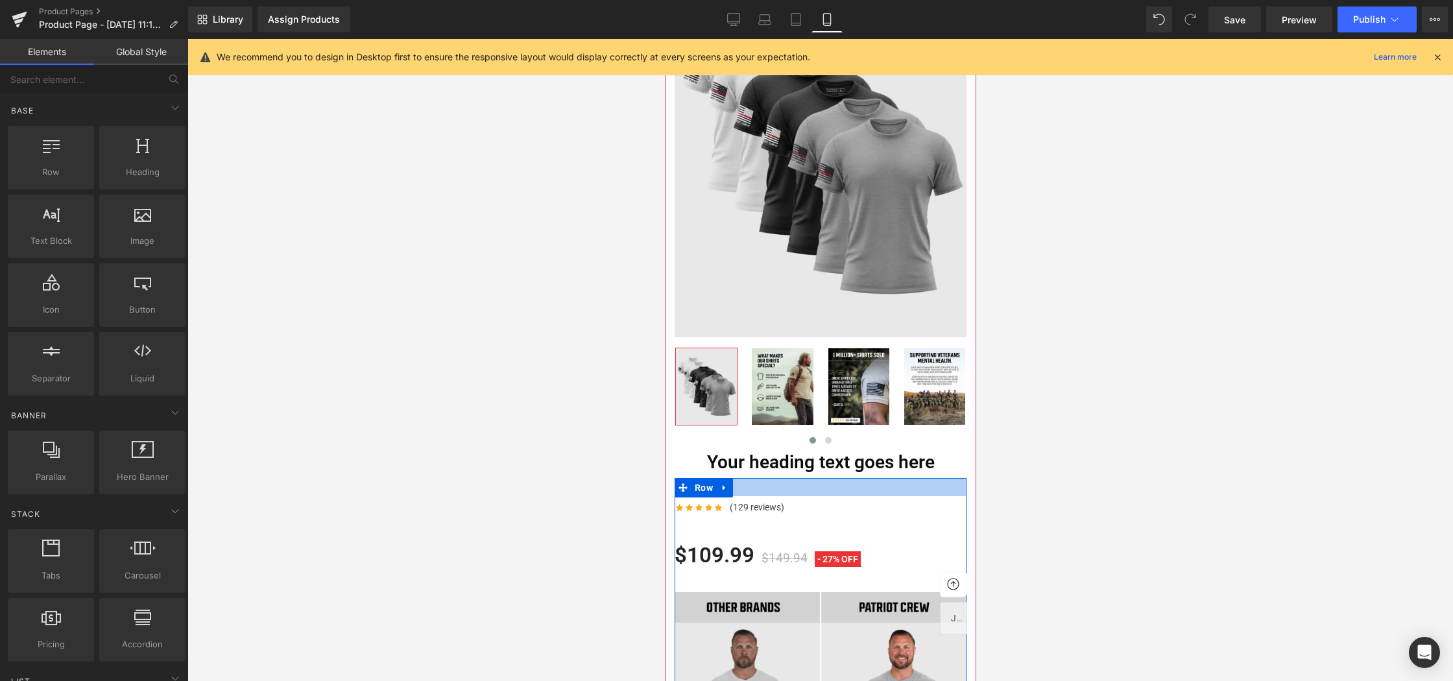
drag, startPoint x: 845, startPoint y: 465, endPoint x: 881, endPoint y: 486, distance: 41.8
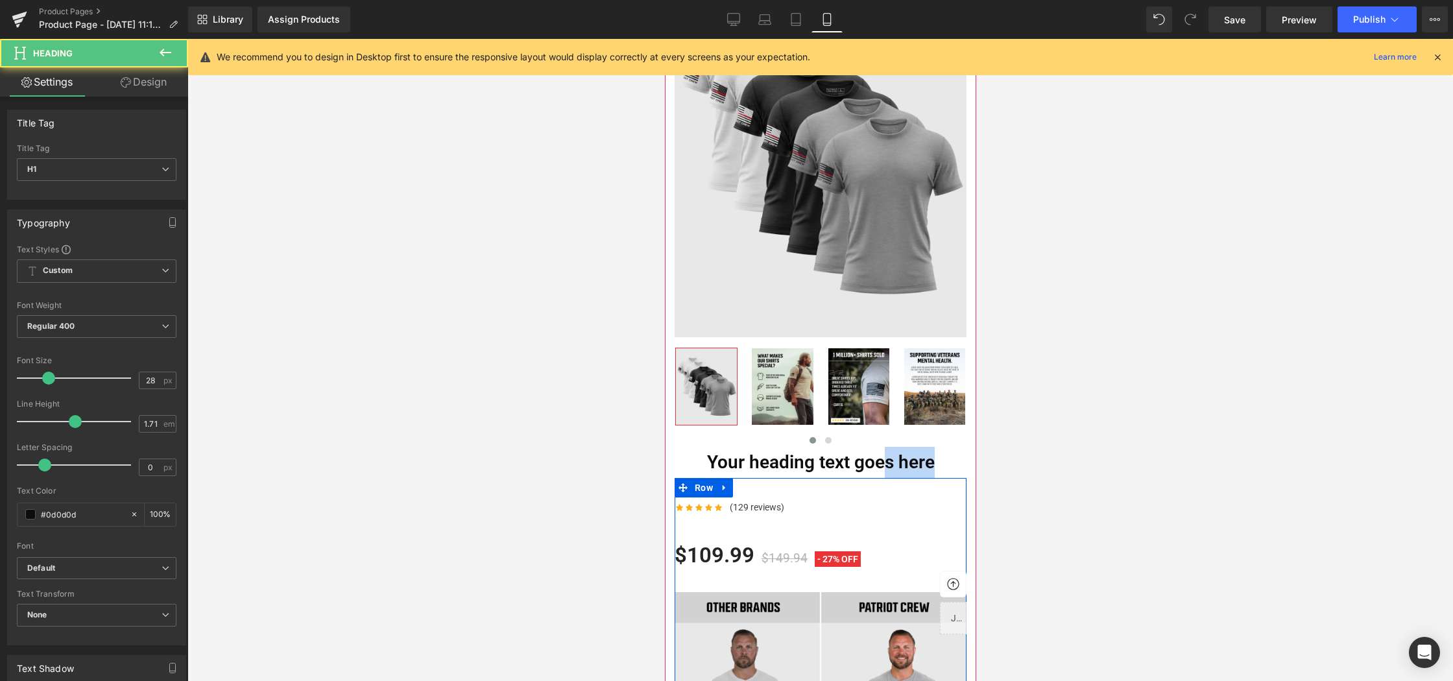
drag, startPoint x: 885, startPoint y: 462, endPoint x: 884, endPoint y: 481, distance: 18.8
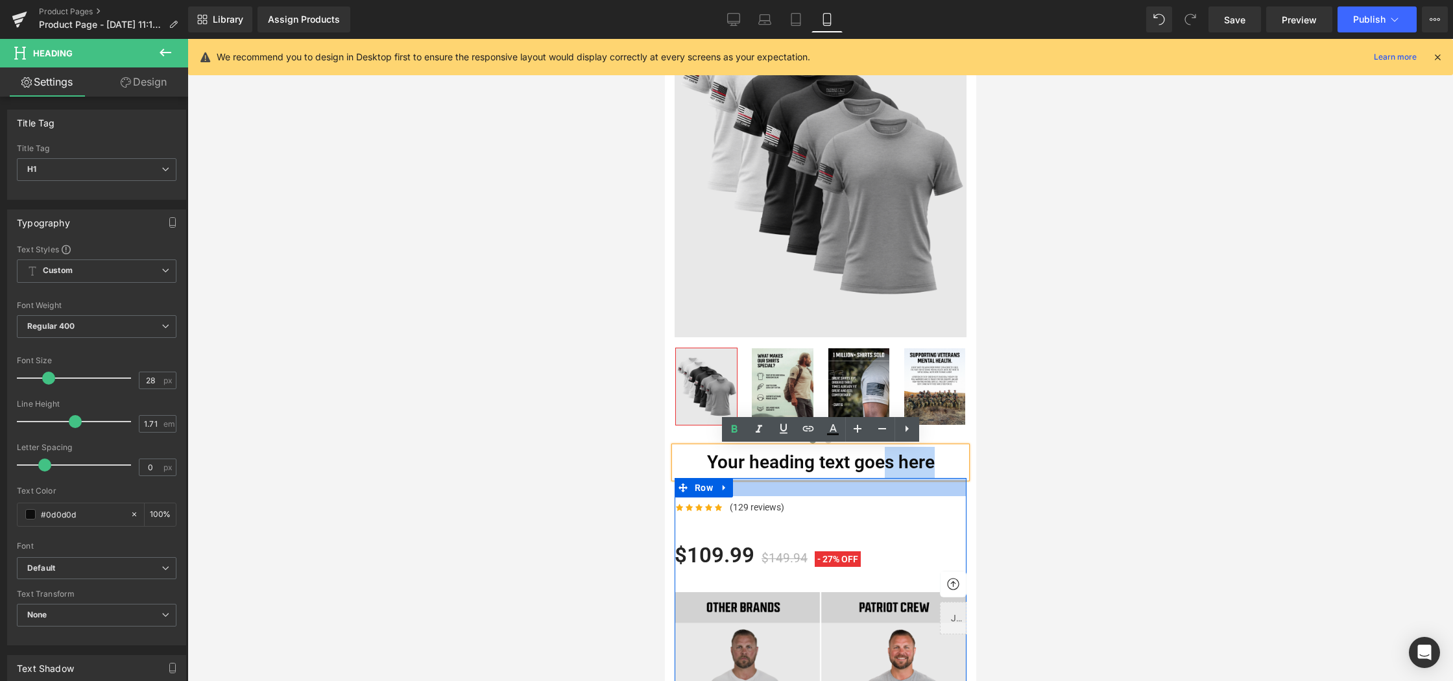
click at [879, 482] on div at bounding box center [820, 487] width 292 height 18
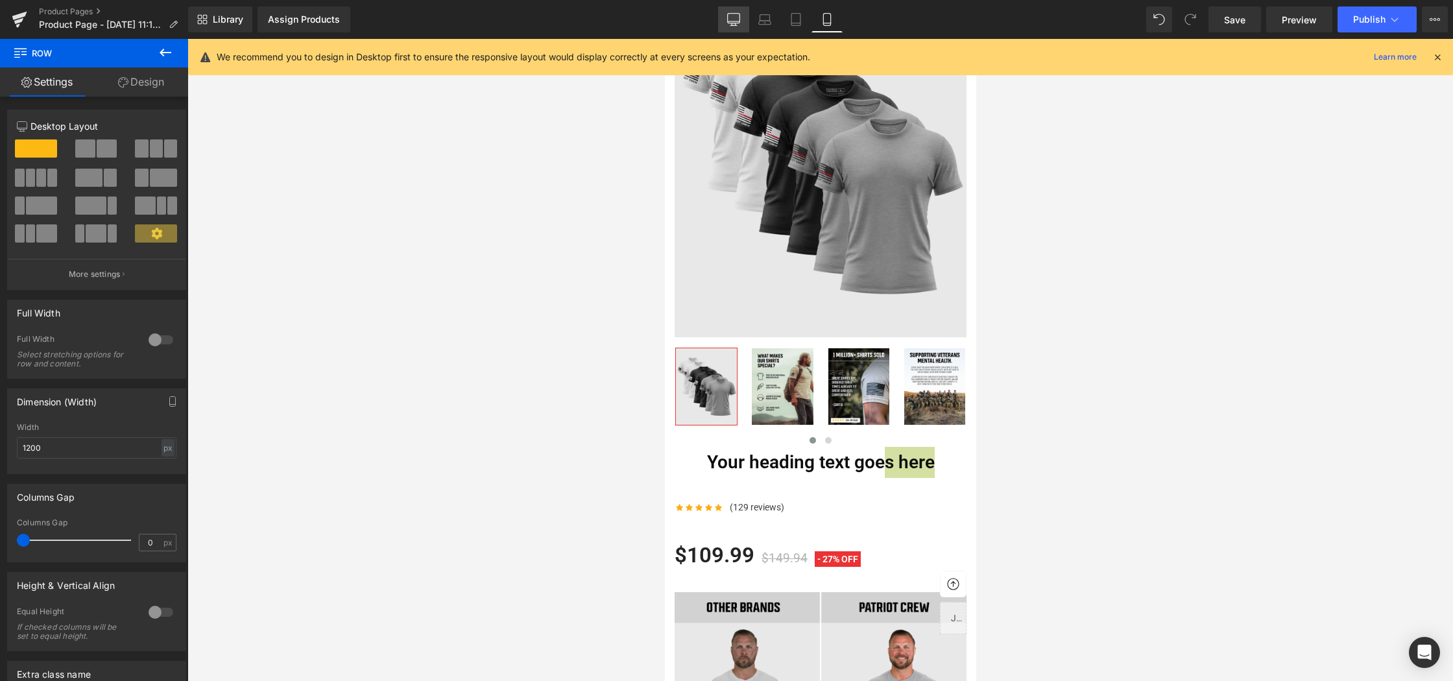
click at [724, 20] on link "Desktop" at bounding box center [733, 19] width 31 height 26
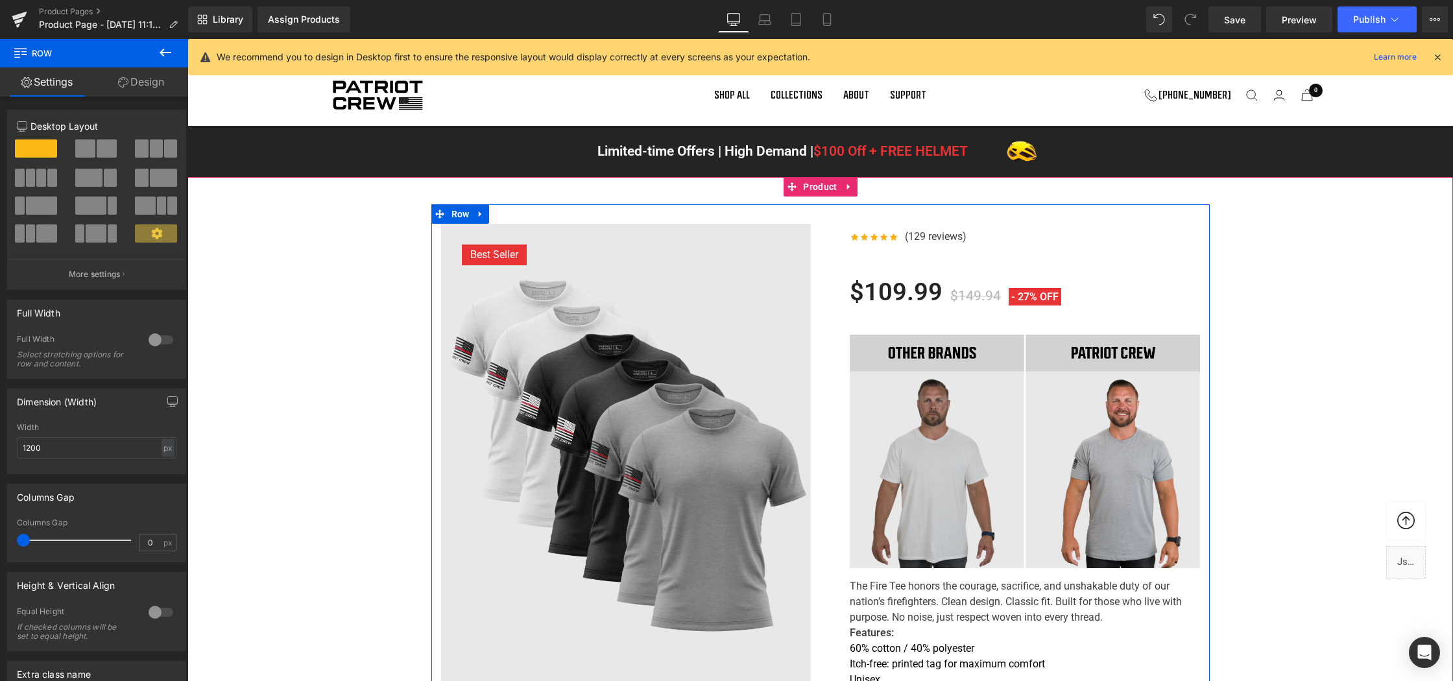
scroll to position [75, 0]
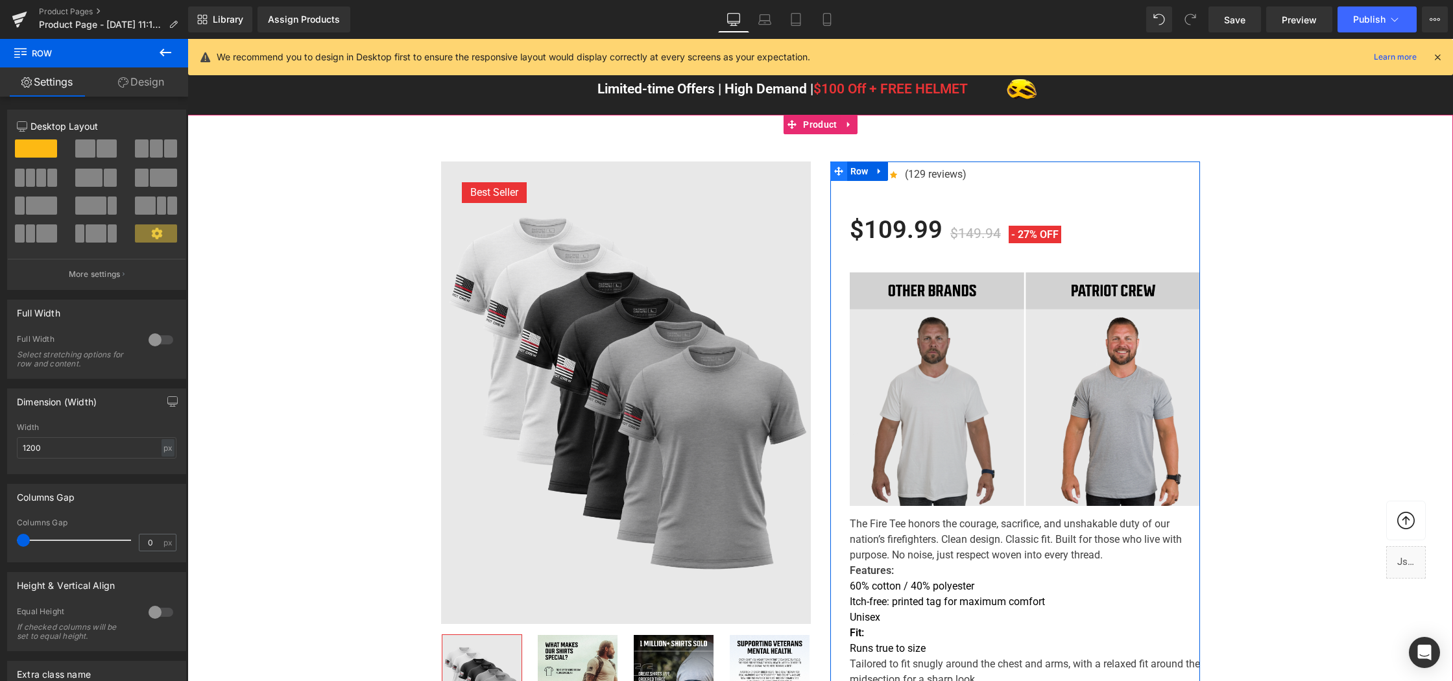
scroll to position [0, 0]
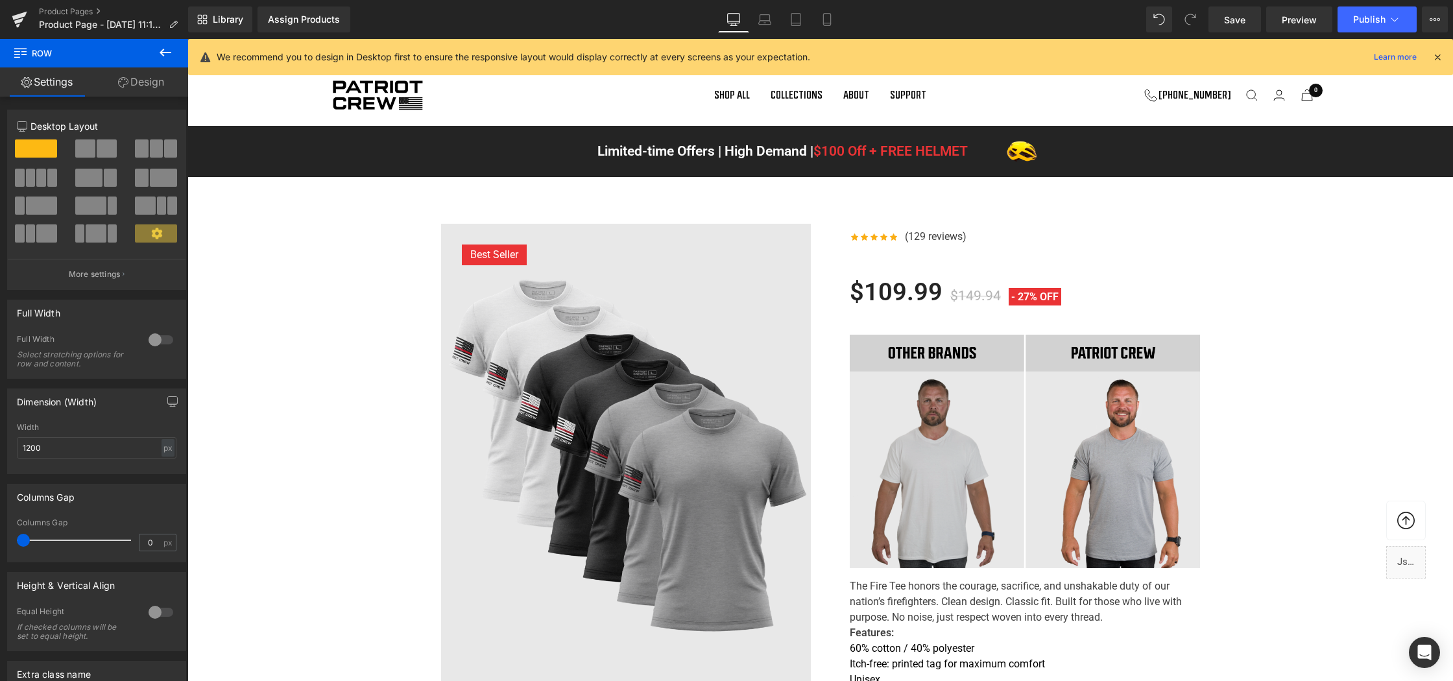
click at [160, 56] on icon at bounding box center [166, 53] width 16 height 16
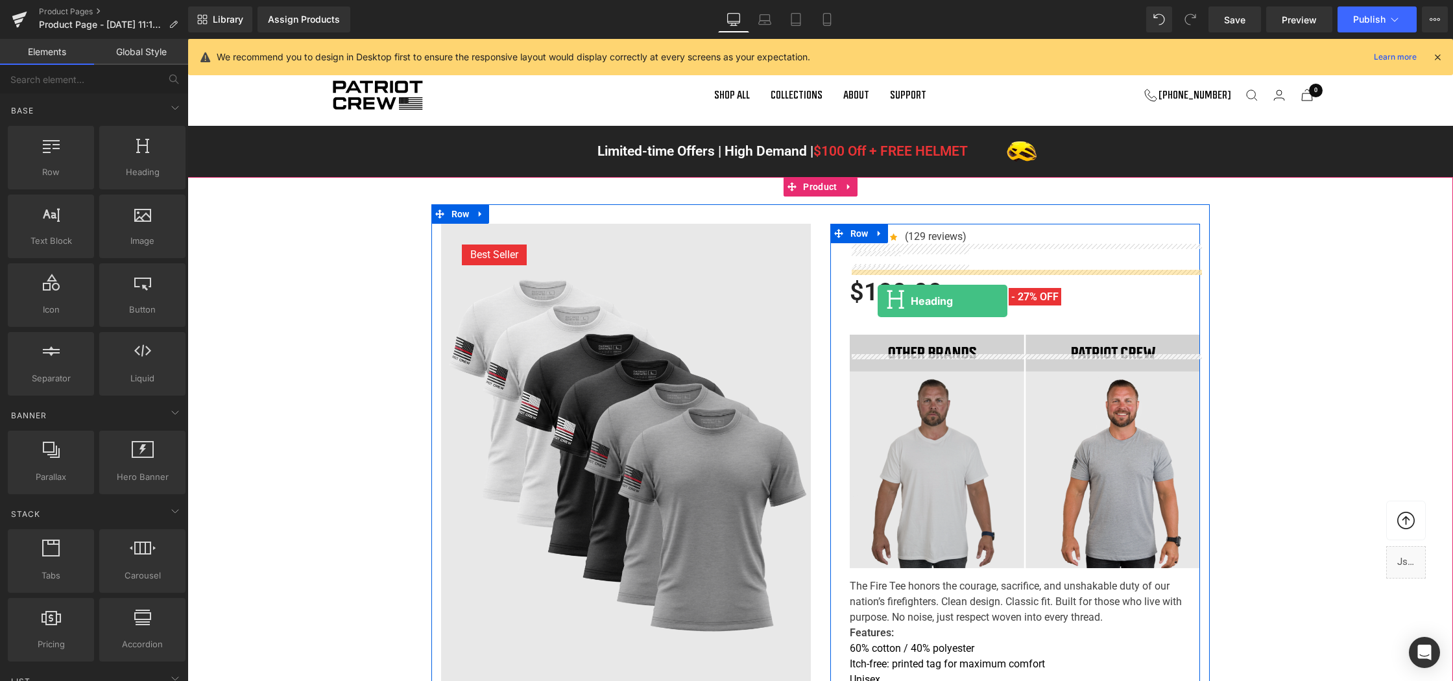
drag, startPoint x: 305, startPoint y: 179, endPoint x: 878, endPoint y: 301, distance: 584.9
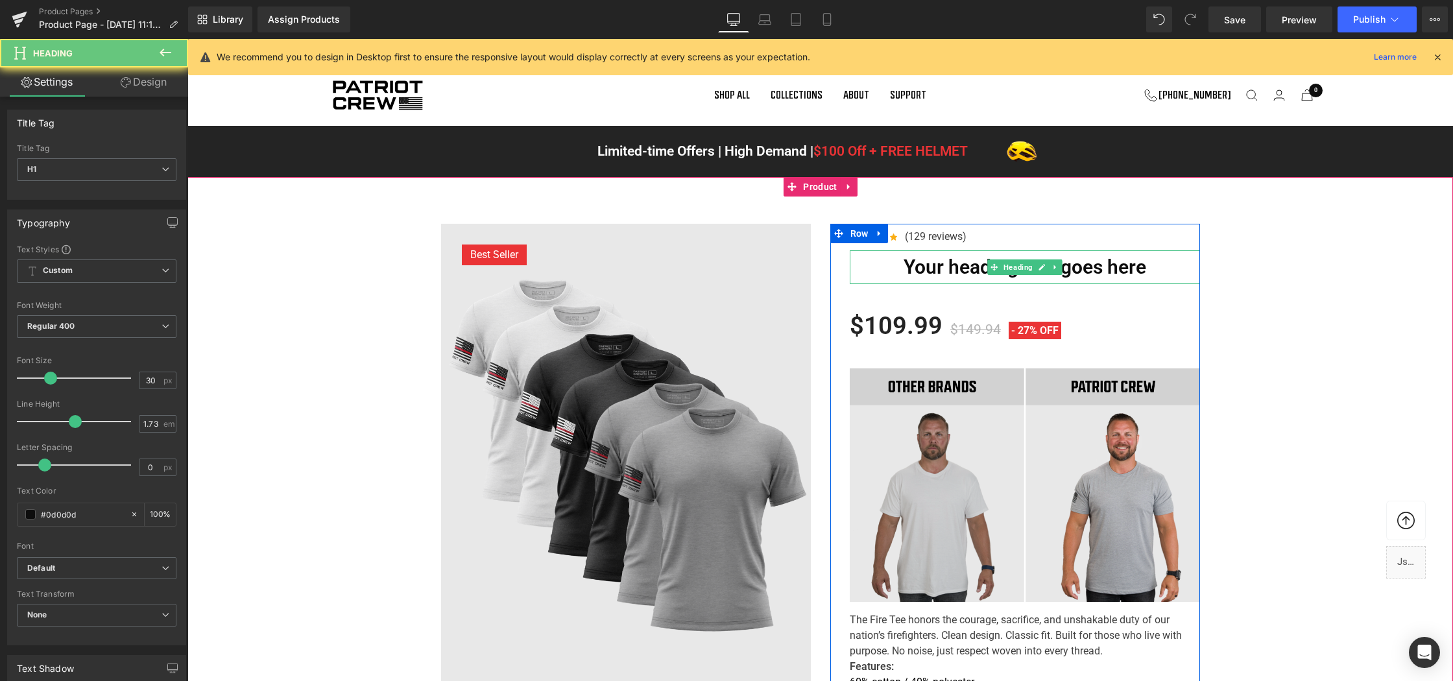
click at [923, 284] on h1 "Your heading text goes here" at bounding box center [1025, 267] width 350 height 34
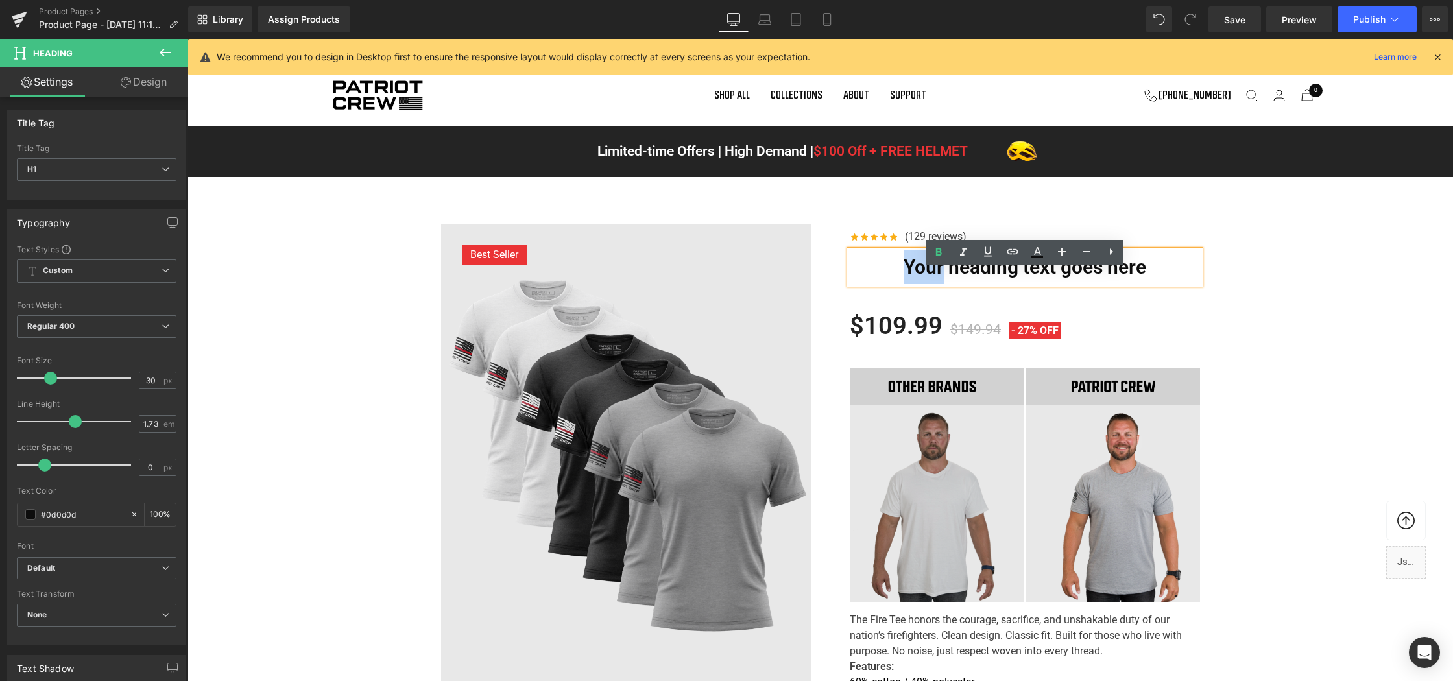
click at [923, 284] on h1 "Your heading text goes here" at bounding box center [1025, 267] width 350 height 34
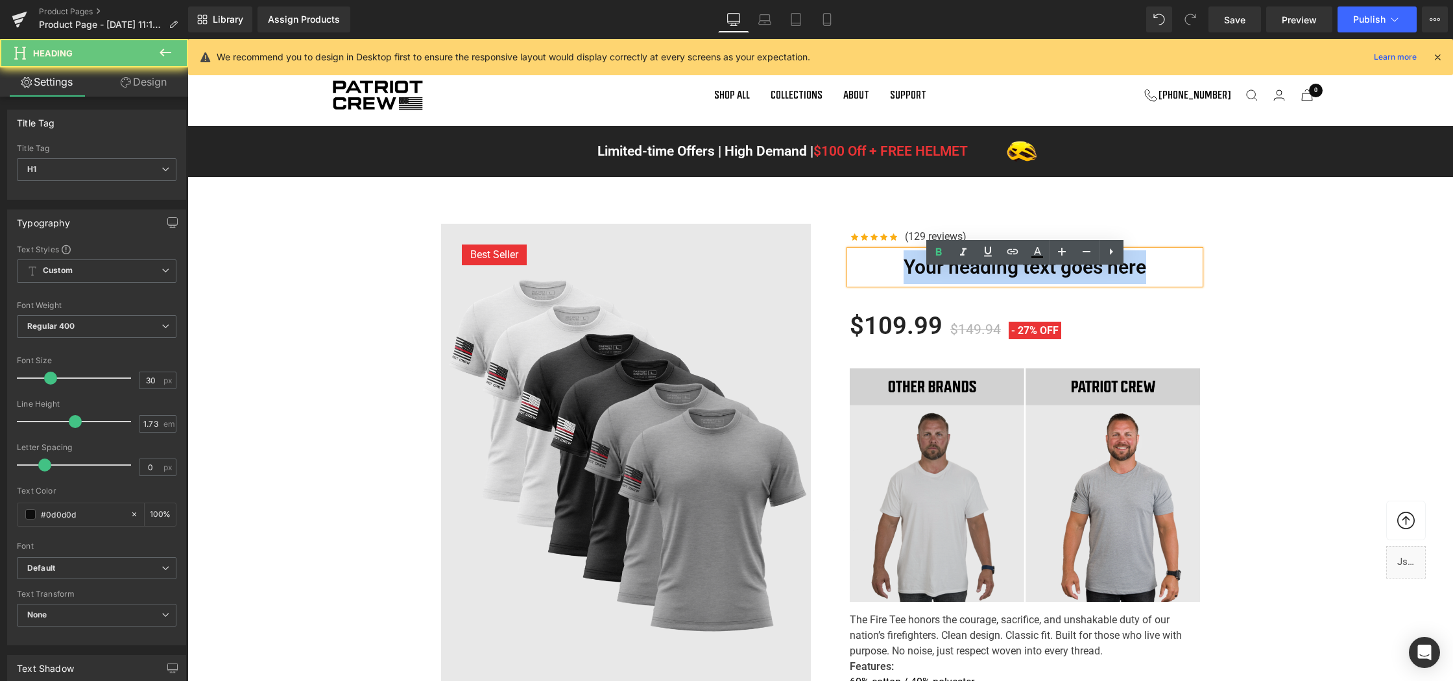
click at [923, 284] on h1 "Your heading text goes here" at bounding box center [1025, 267] width 350 height 34
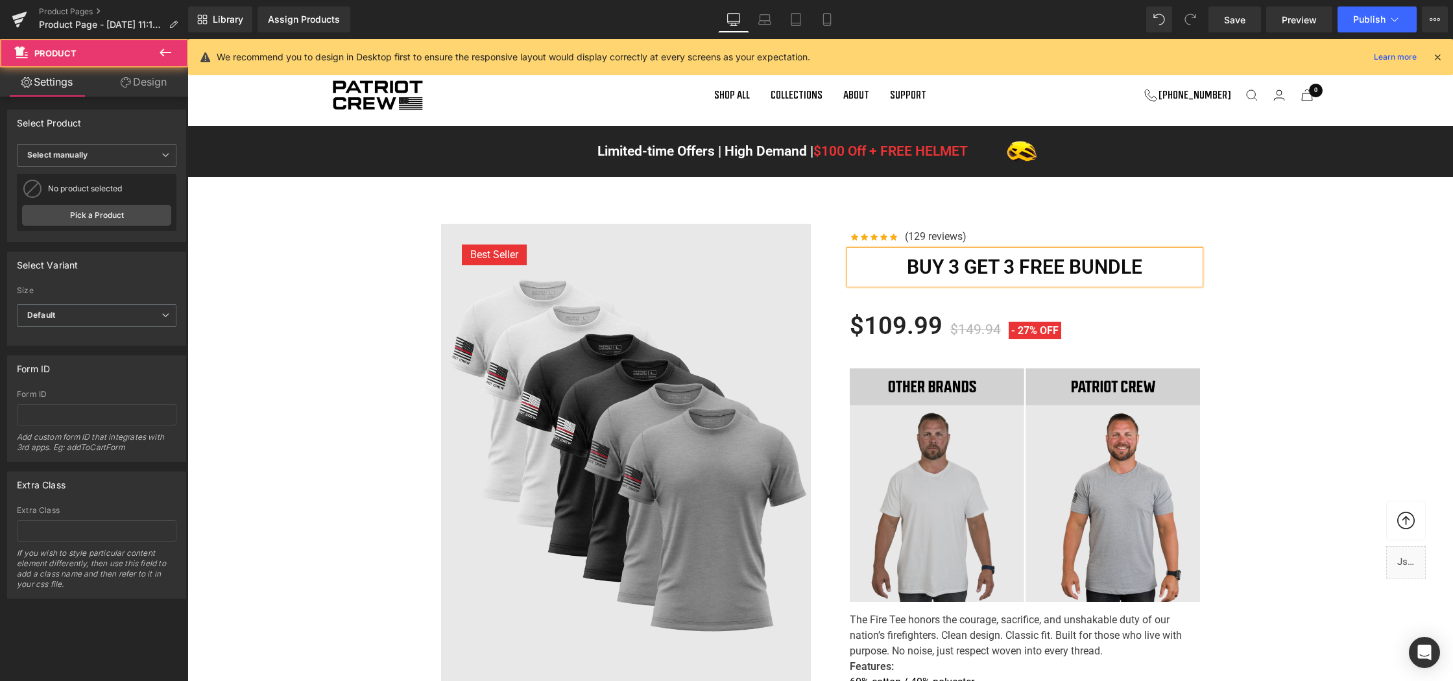
click at [1103, 284] on h1 "BUY 3 GET 3 FREE BUNDLE" at bounding box center [1025, 267] width 350 height 34
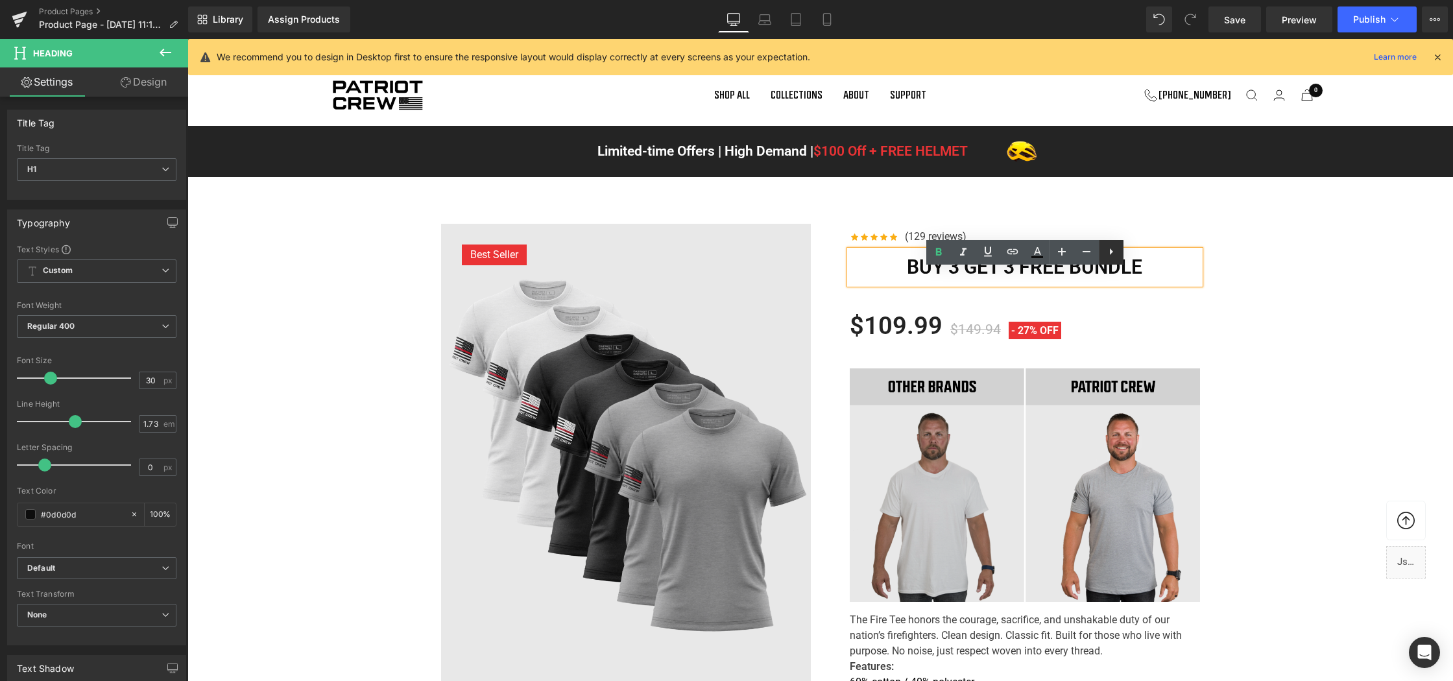
click at [1103, 255] on icon at bounding box center [1111, 252] width 16 height 16
click at [916, 284] on h1 "BUY 3 GET 3 FREE BUNDLE" at bounding box center [1025, 267] width 350 height 34
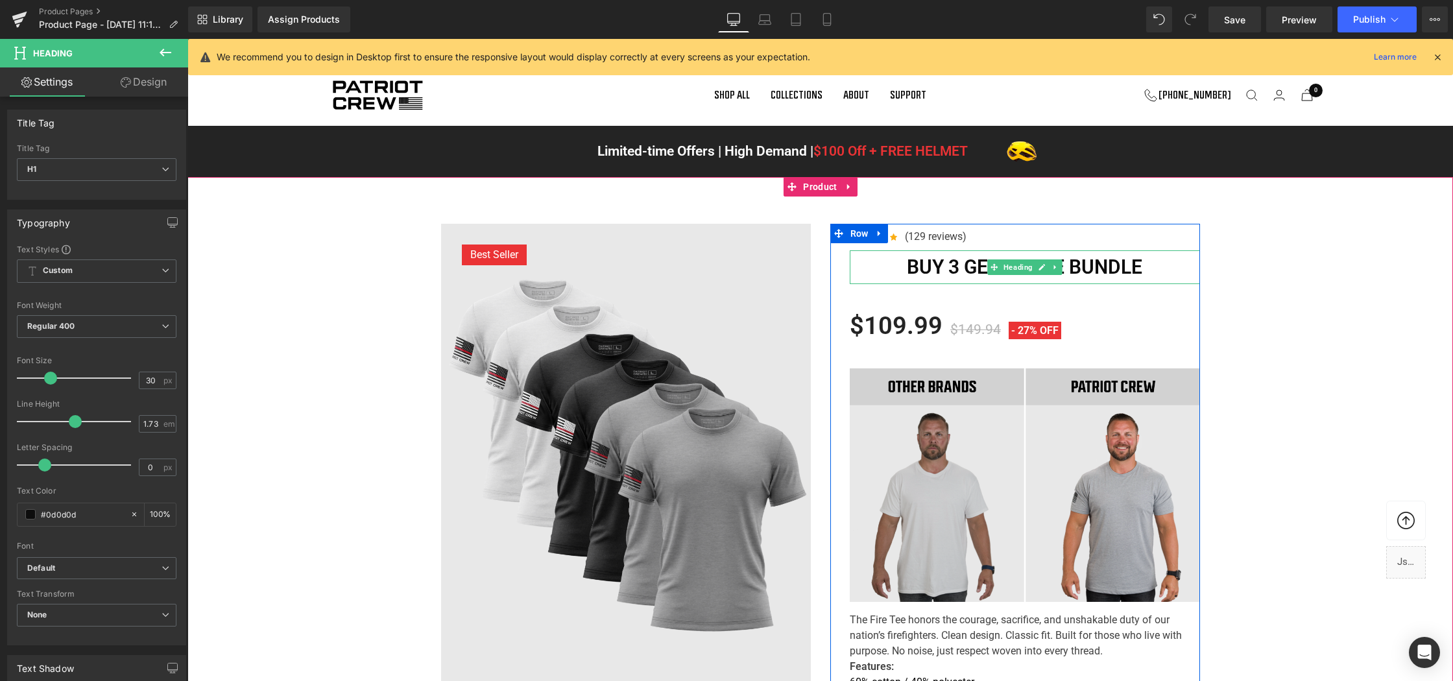
click at [1047, 284] on h1 "BUY 3 GET 3 FREE BUNDLE" at bounding box center [1025, 267] width 350 height 34
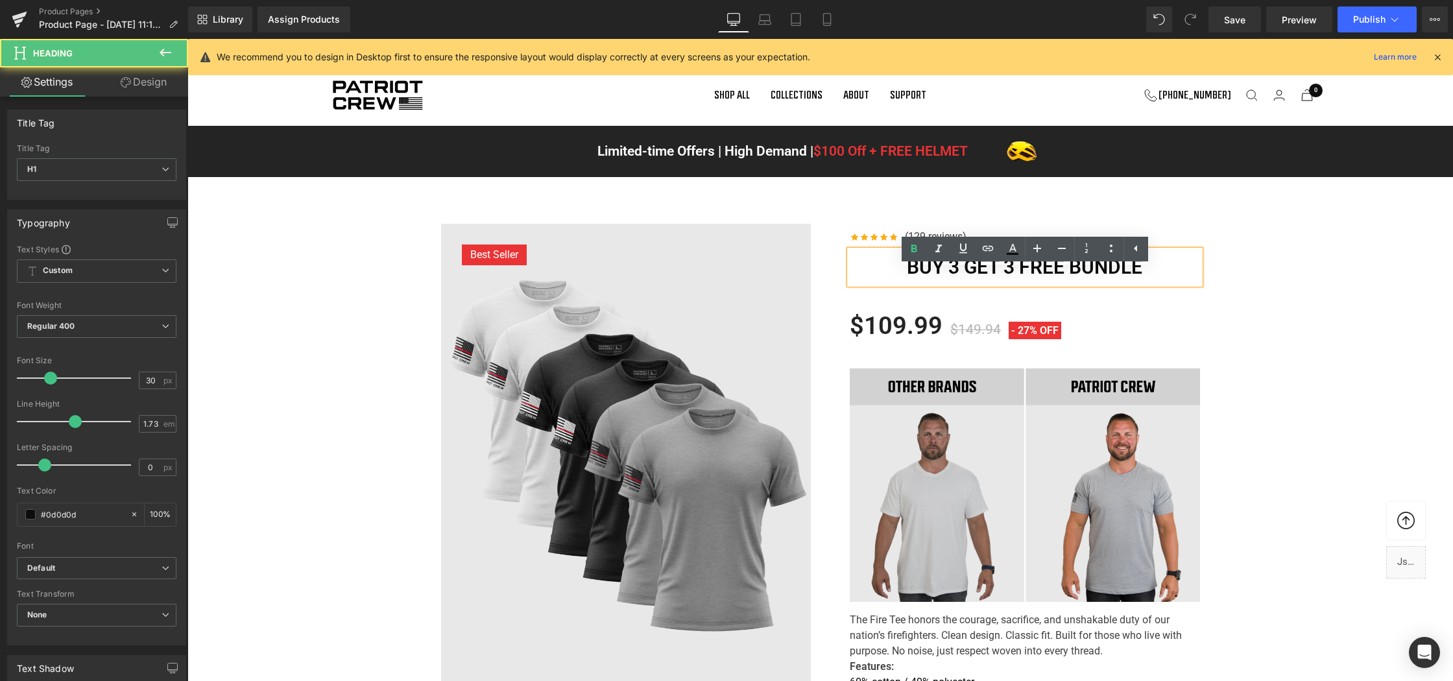
click at [1103, 284] on h1 "BUY 3 GET 3 FREE BUNDLE" at bounding box center [1025, 267] width 350 height 34
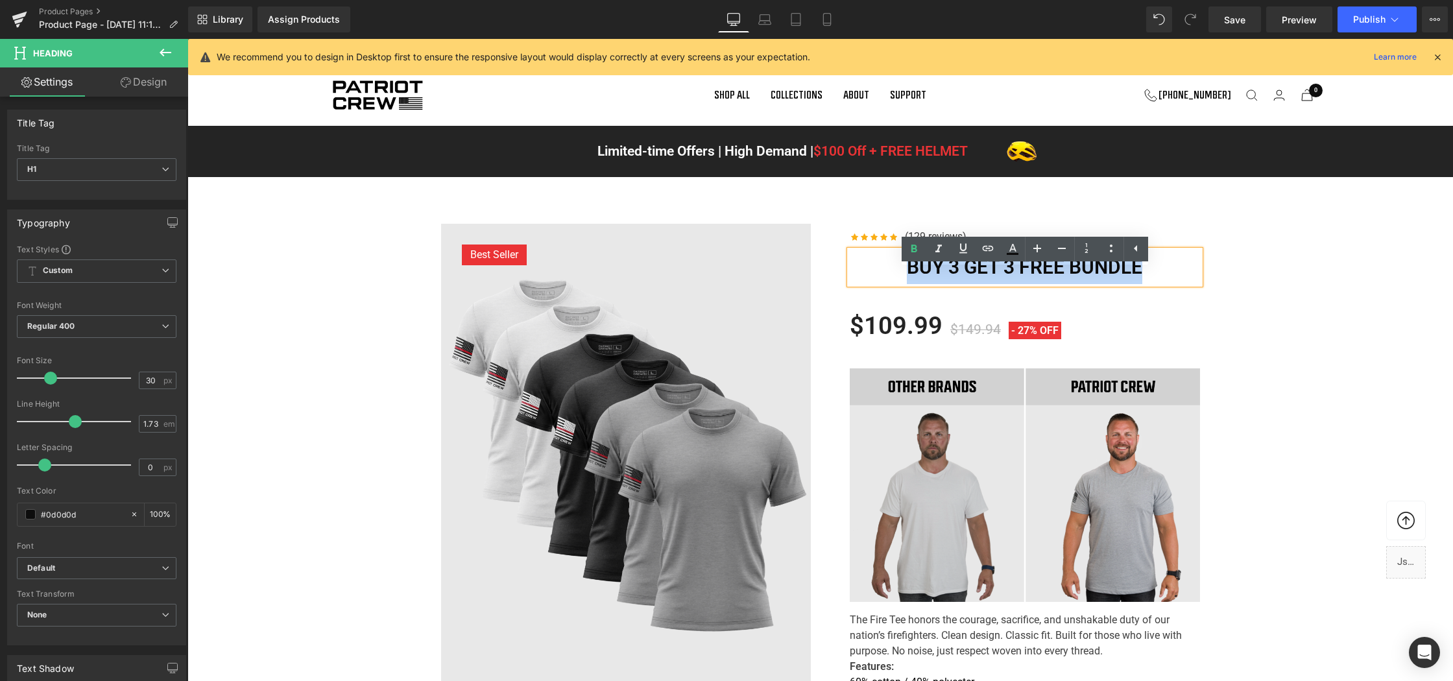
drag, startPoint x: 1184, startPoint y: 277, endPoint x: 868, endPoint y: 291, distance: 316.2
click at [868, 284] on h1 "BUY 3 GET 3 FREE BUNDLE" at bounding box center [1025, 267] width 350 height 34
click at [935, 284] on h1 "BUY 3 GET 3 FREE BUNDLE" at bounding box center [1025, 267] width 350 height 34
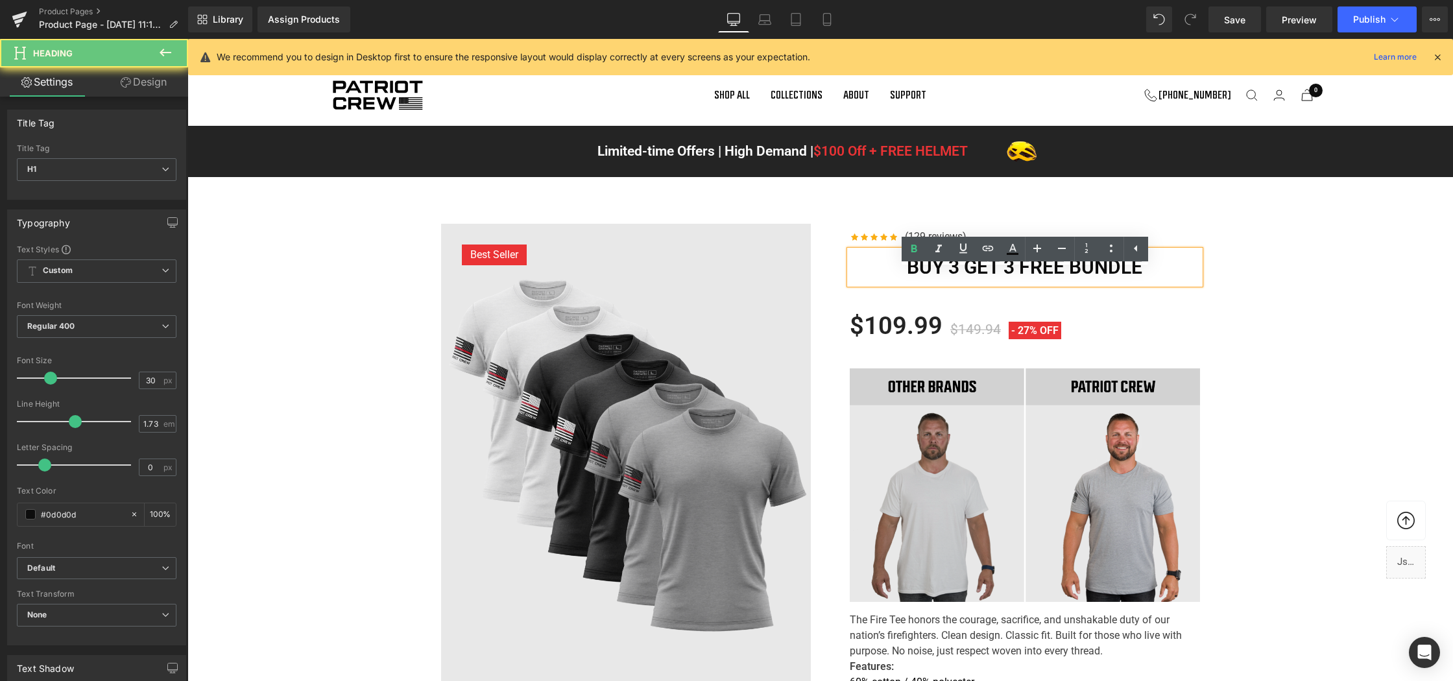
drag, startPoint x: 876, startPoint y: 281, endPoint x: 819, endPoint y: 283, distance: 57.7
click at [1118, 246] on icon at bounding box center [1111, 249] width 16 height 16
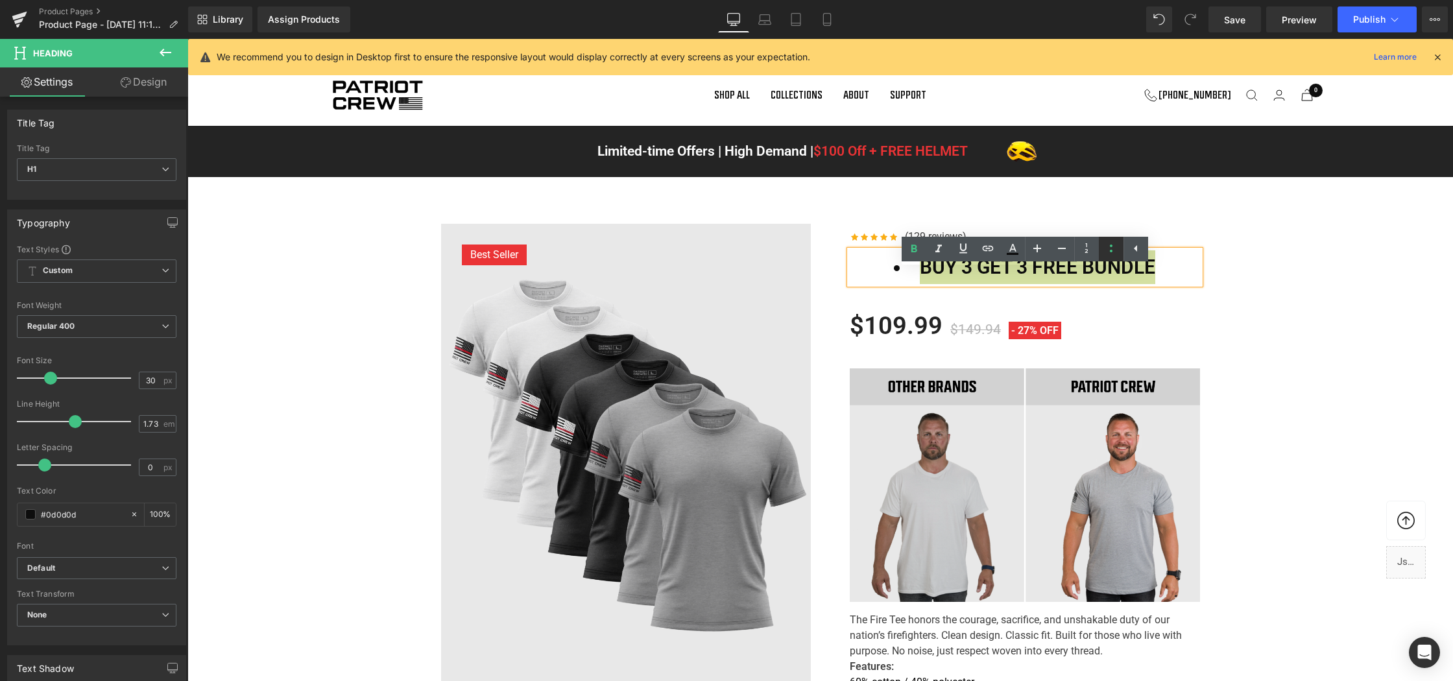
click at [1108, 246] on icon at bounding box center [1111, 249] width 16 height 16
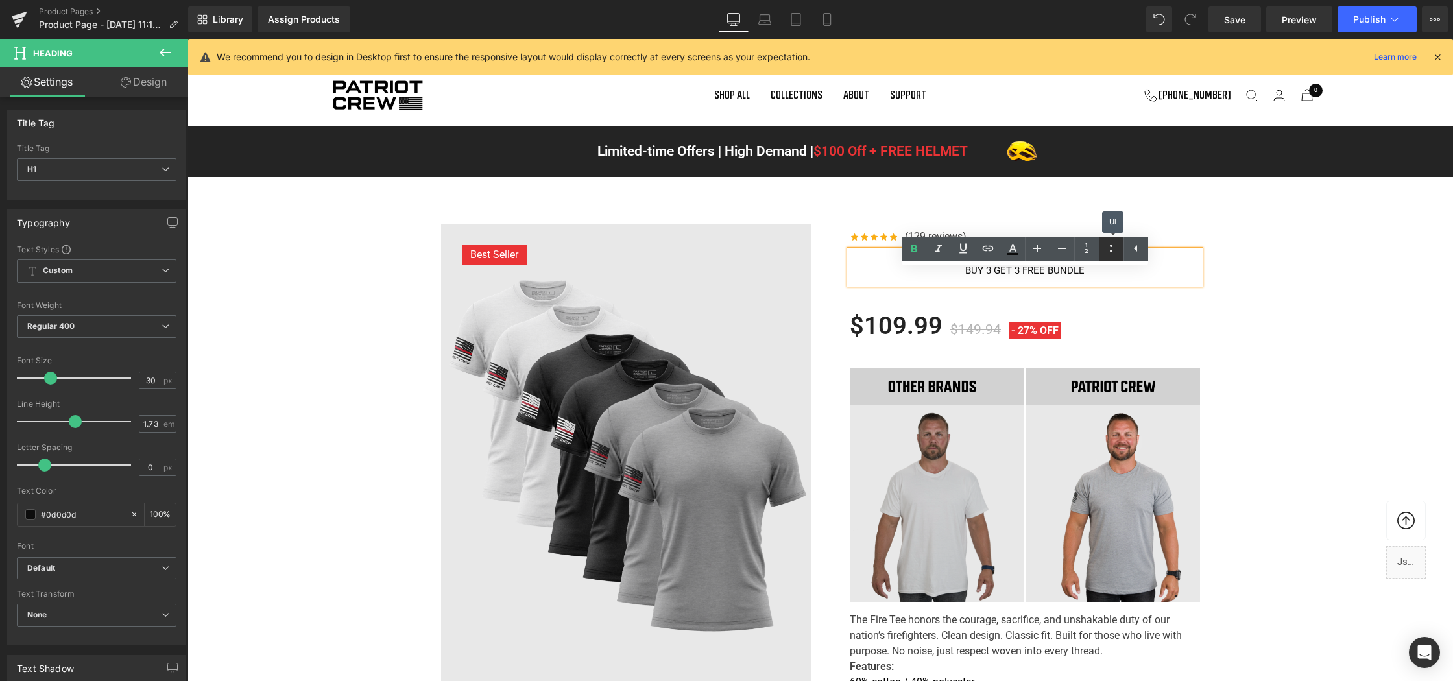
click at [1108, 246] on icon at bounding box center [1111, 249] width 16 height 16
click at [916, 246] on icon at bounding box center [914, 249] width 16 height 16
click at [918, 246] on icon at bounding box center [914, 249] width 16 height 16
click at [1017, 284] on h1 "BUY 3 GET 3 FREE BUNDLE" at bounding box center [1025, 267] width 350 height 34
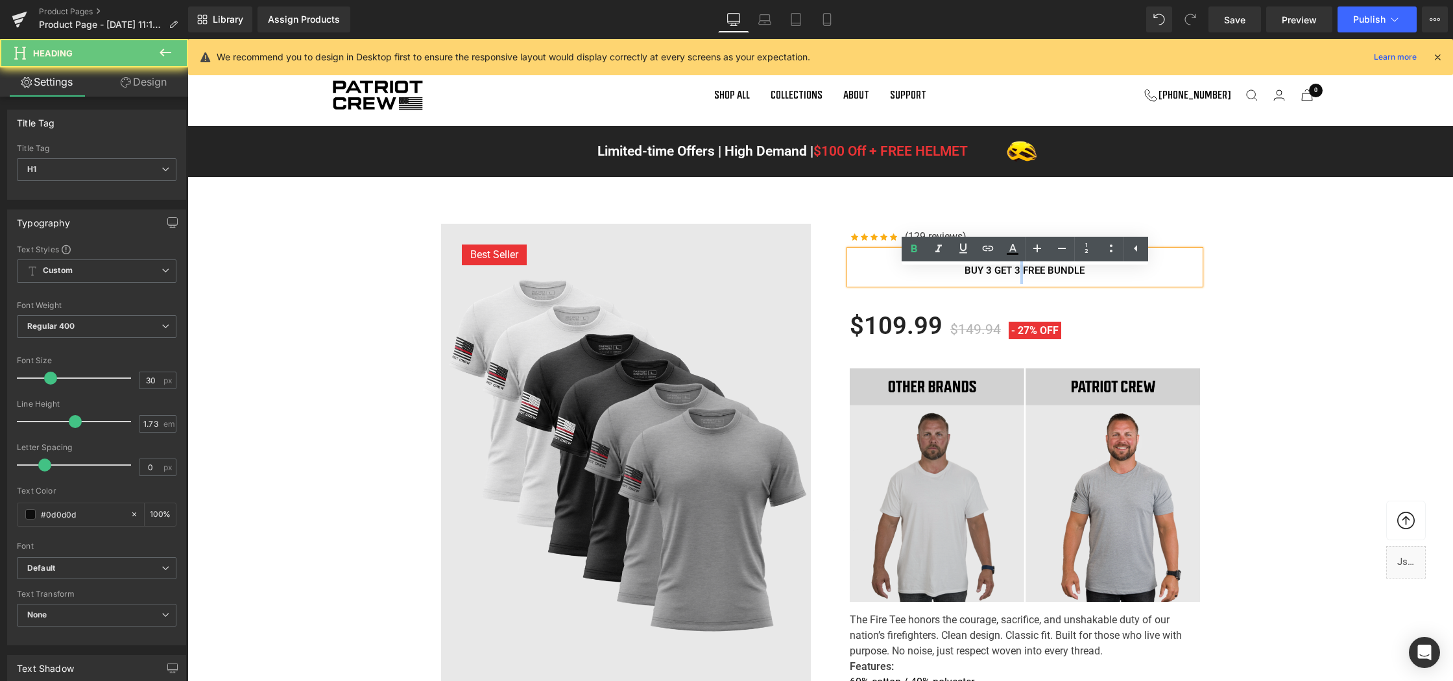
click at [1017, 284] on h1 "BUY 3 GET 3 FREE BUNDLE" at bounding box center [1025, 267] width 350 height 34
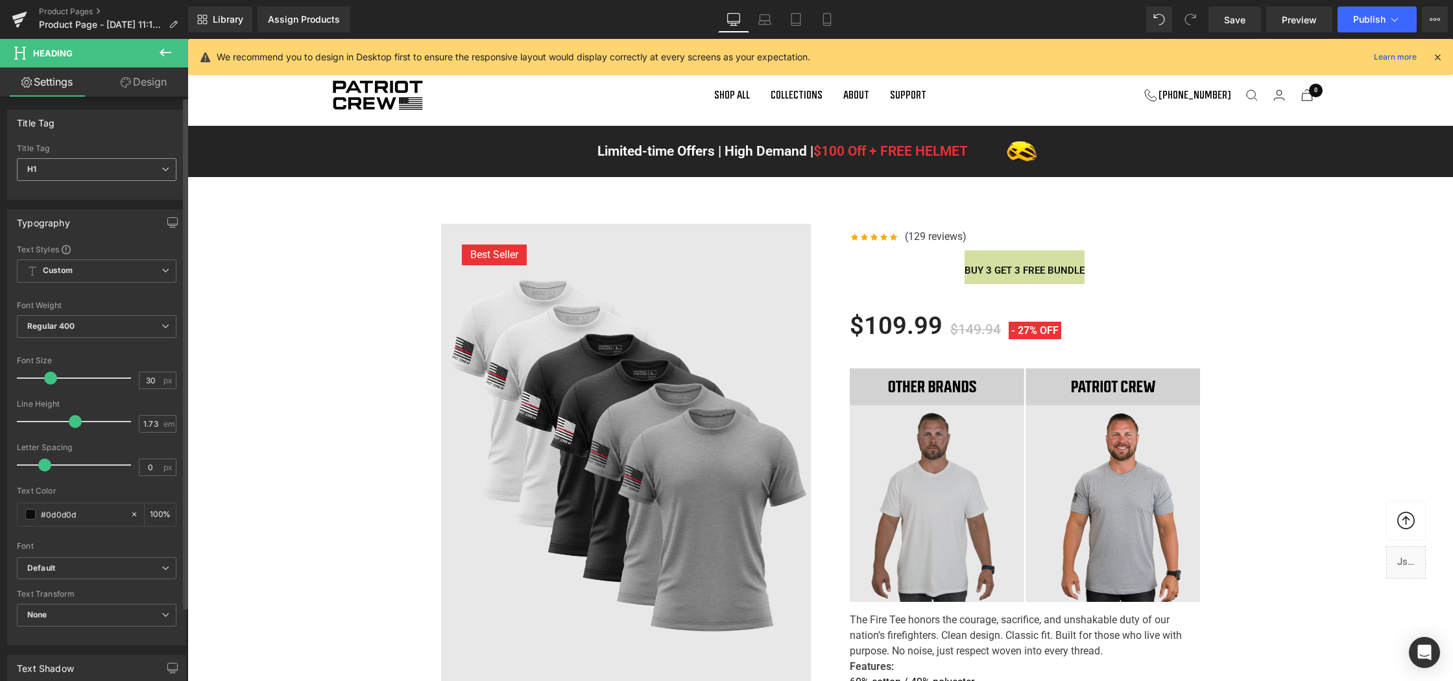
click at [118, 180] on span "H1" at bounding box center [97, 169] width 160 height 23
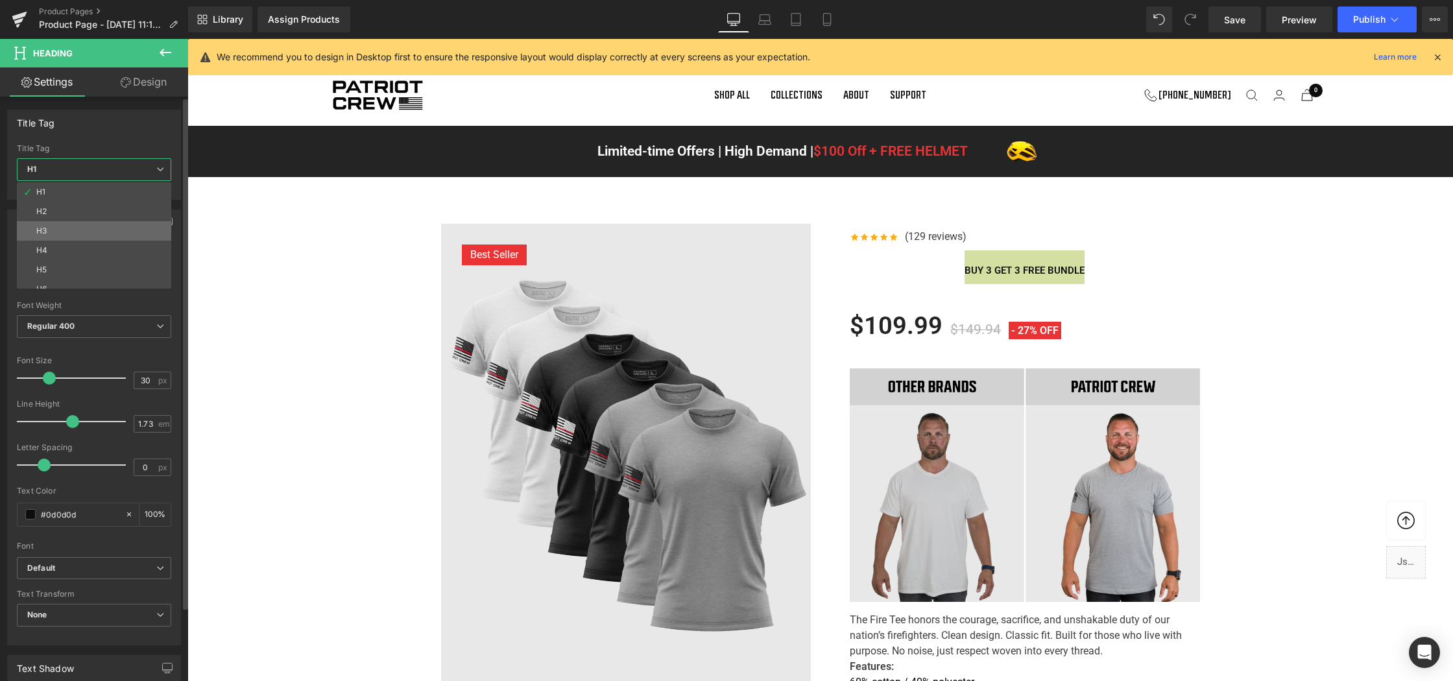
click at [86, 228] on li "H3" at bounding box center [97, 230] width 160 height 19
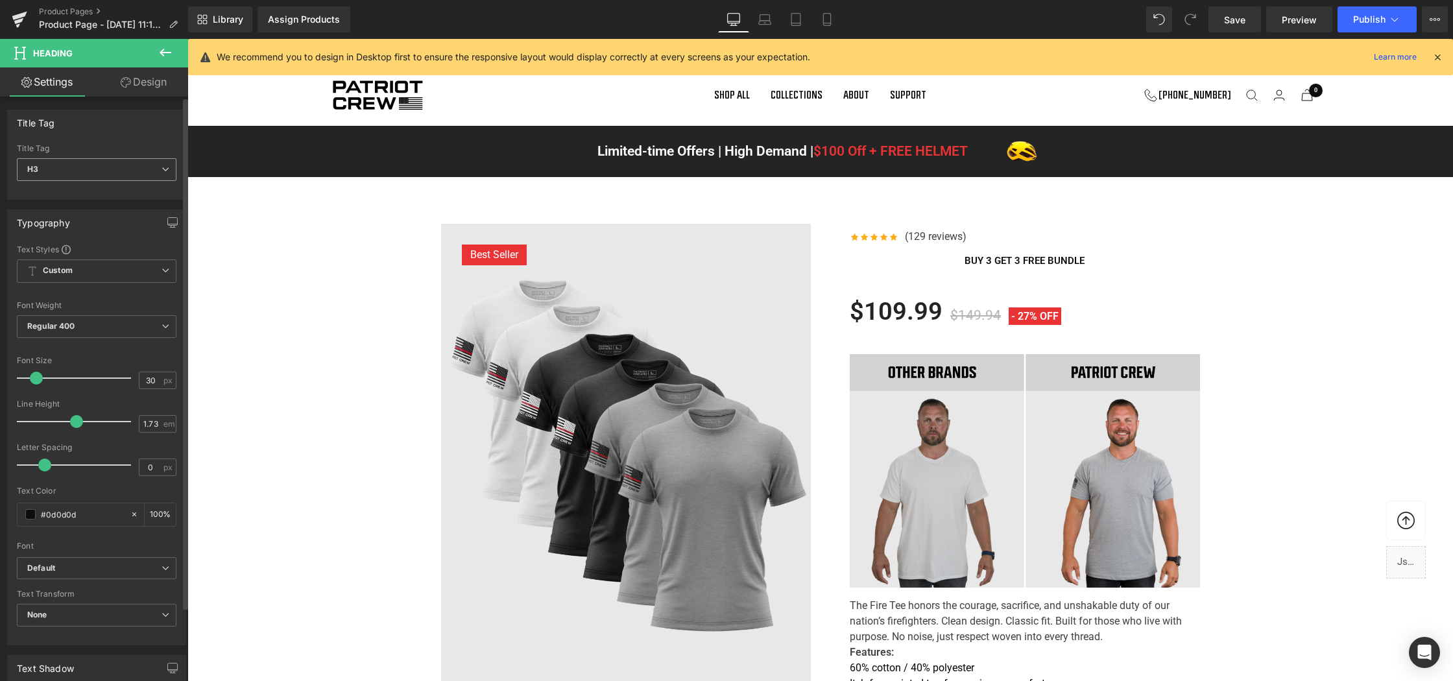
click at [84, 167] on span "H3" at bounding box center [97, 169] width 160 height 23
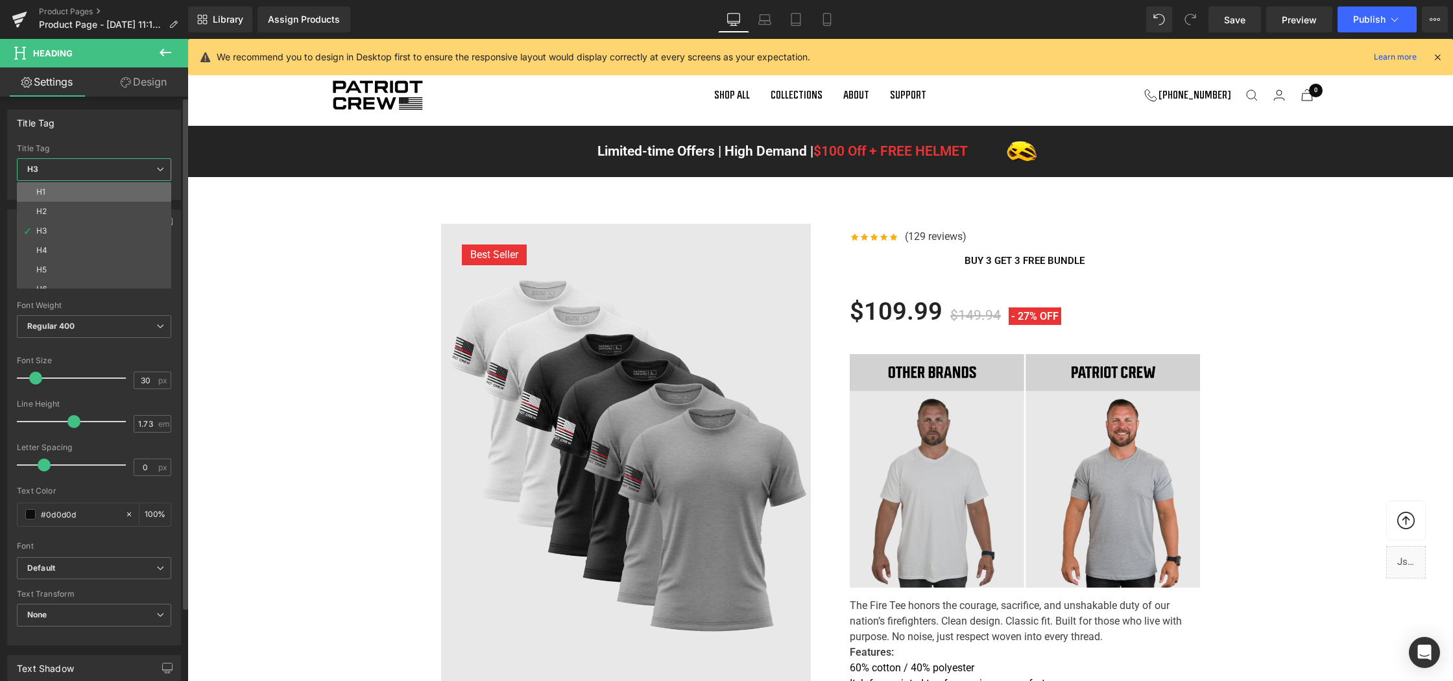
click at [74, 191] on li "H1" at bounding box center [97, 191] width 160 height 19
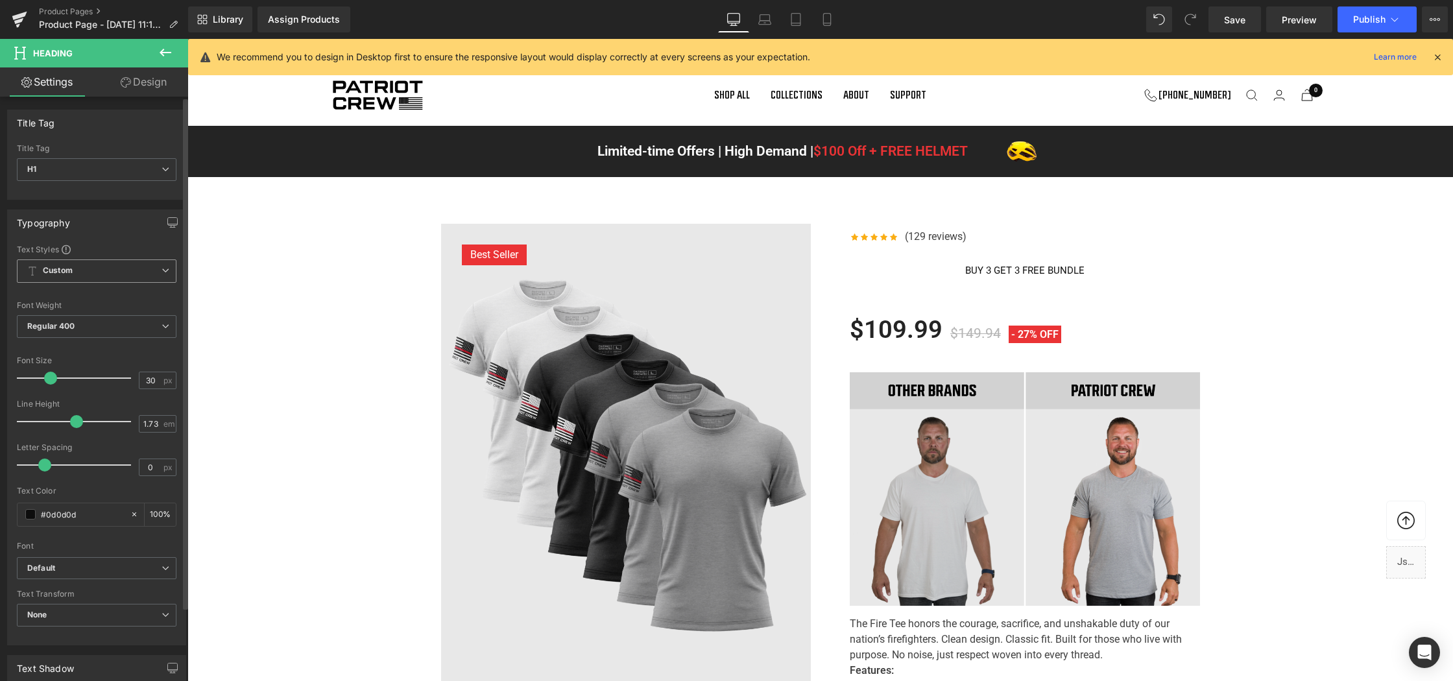
click at [87, 262] on span "Custom Setup Global Style" at bounding box center [97, 270] width 160 height 23
click at [92, 269] on span "Custom Setup Global Style" at bounding box center [94, 270] width 154 height 23
click at [84, 324] on span "Regular 400" at bounding box center [97, 326] width 160 height 23
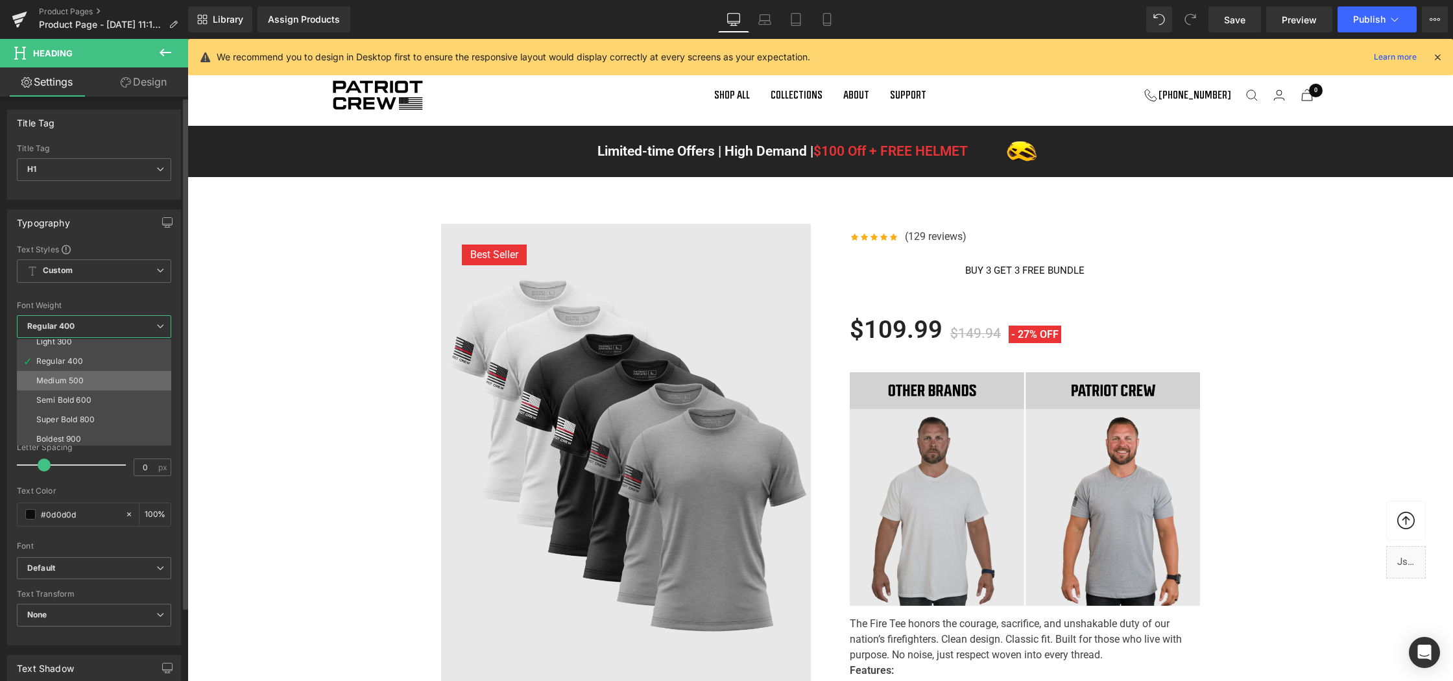
scroll to position [49, 0]
click at [90, 429] on li "Boldest 900" at bounding box center [97, 436] width 160 height 19
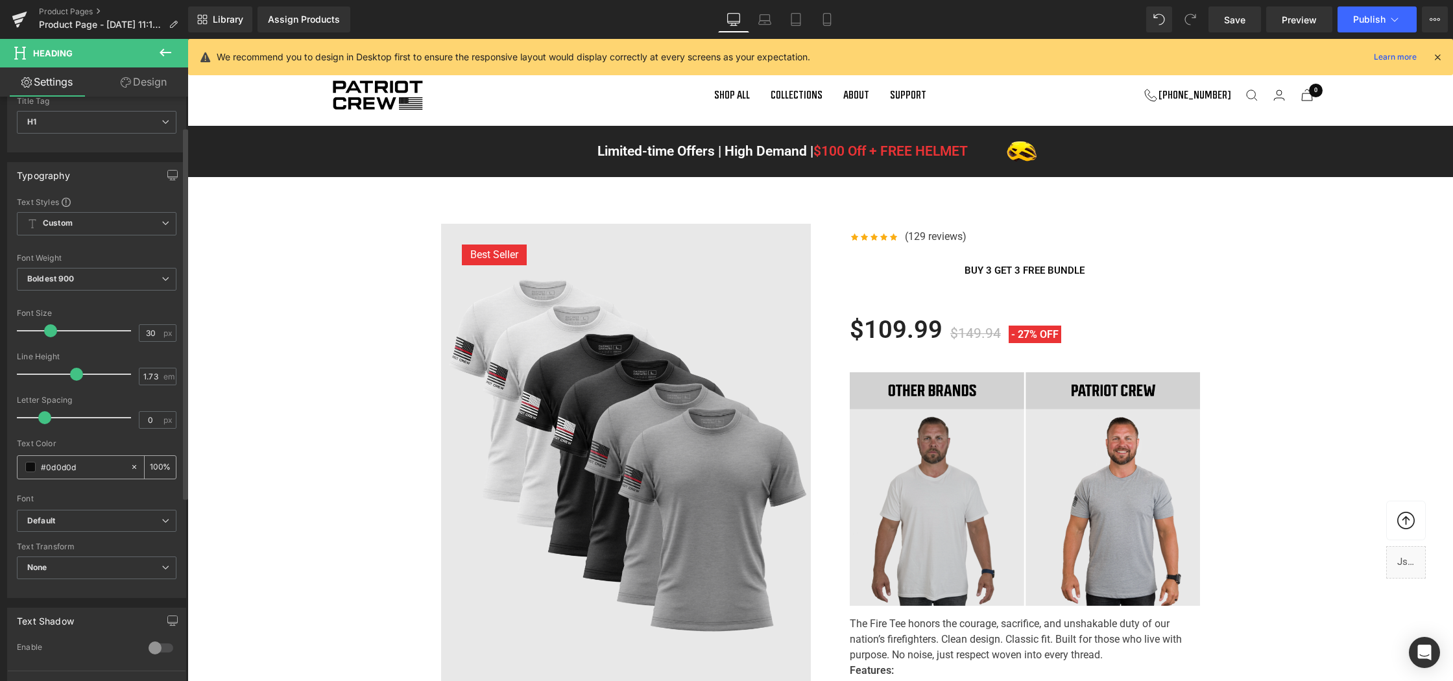
scroll to position [51, 0]
click at [67, 518] on b "Default" at bounding box center [94, 517] width 134 height 11
click at [67, 518] on b "Default" at bounding box center [91, 517] width 129 height 11
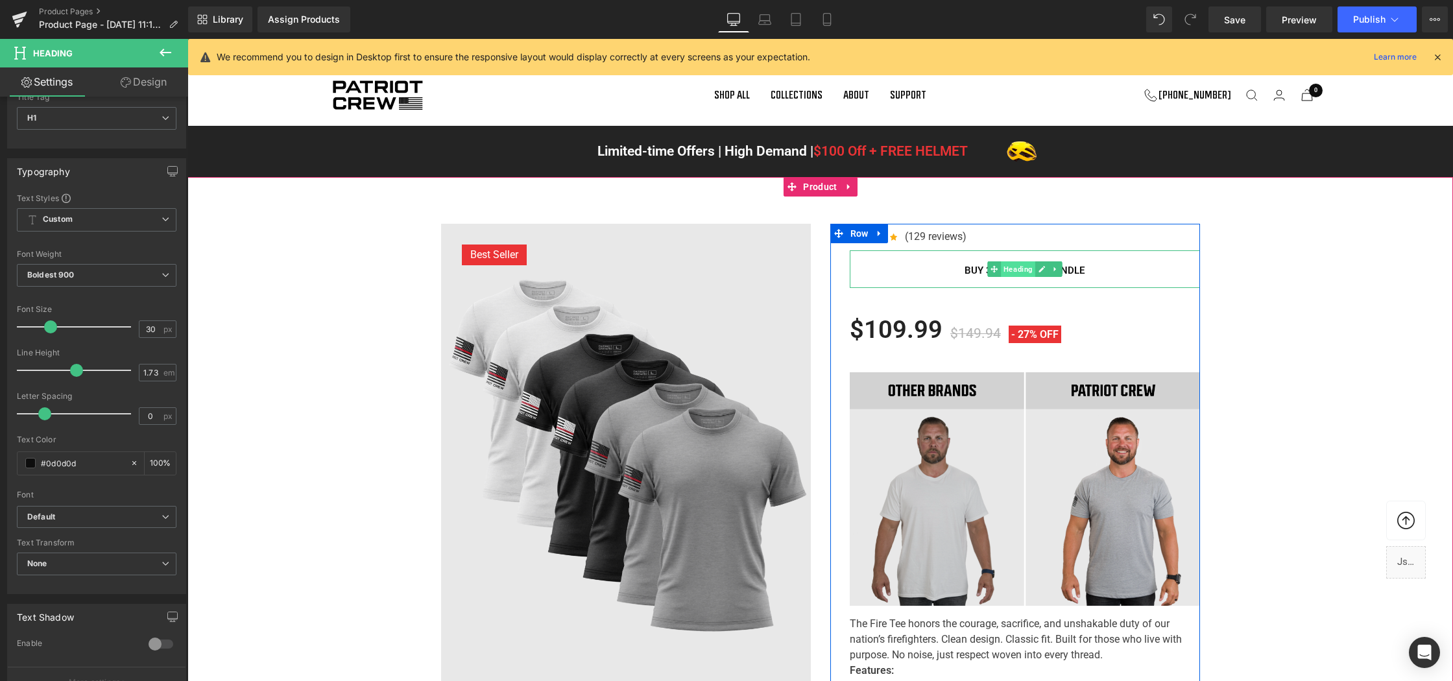
click at [1001, 277] on span "Heading" at bounding box center [1018, 269] width 34 height 16
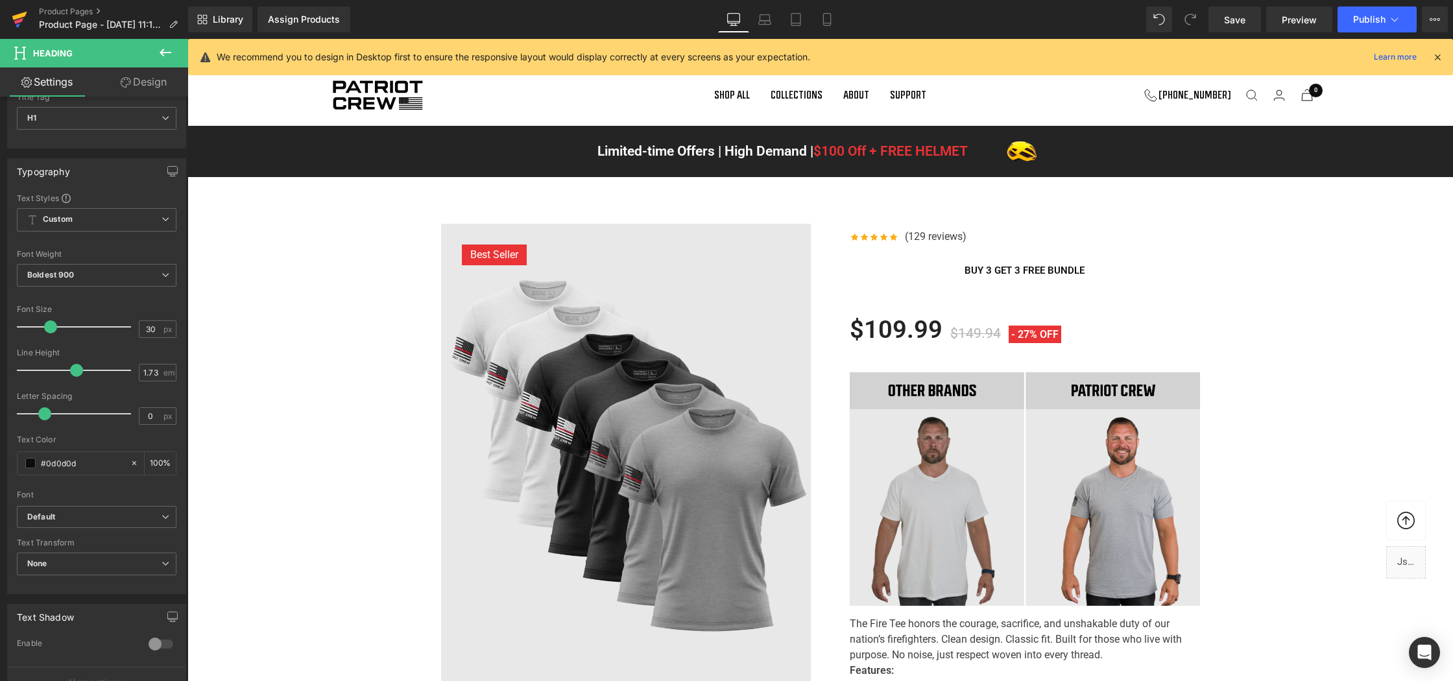
click at [16, 17] on icon at bounding box center [19, 16] width 15 height 8
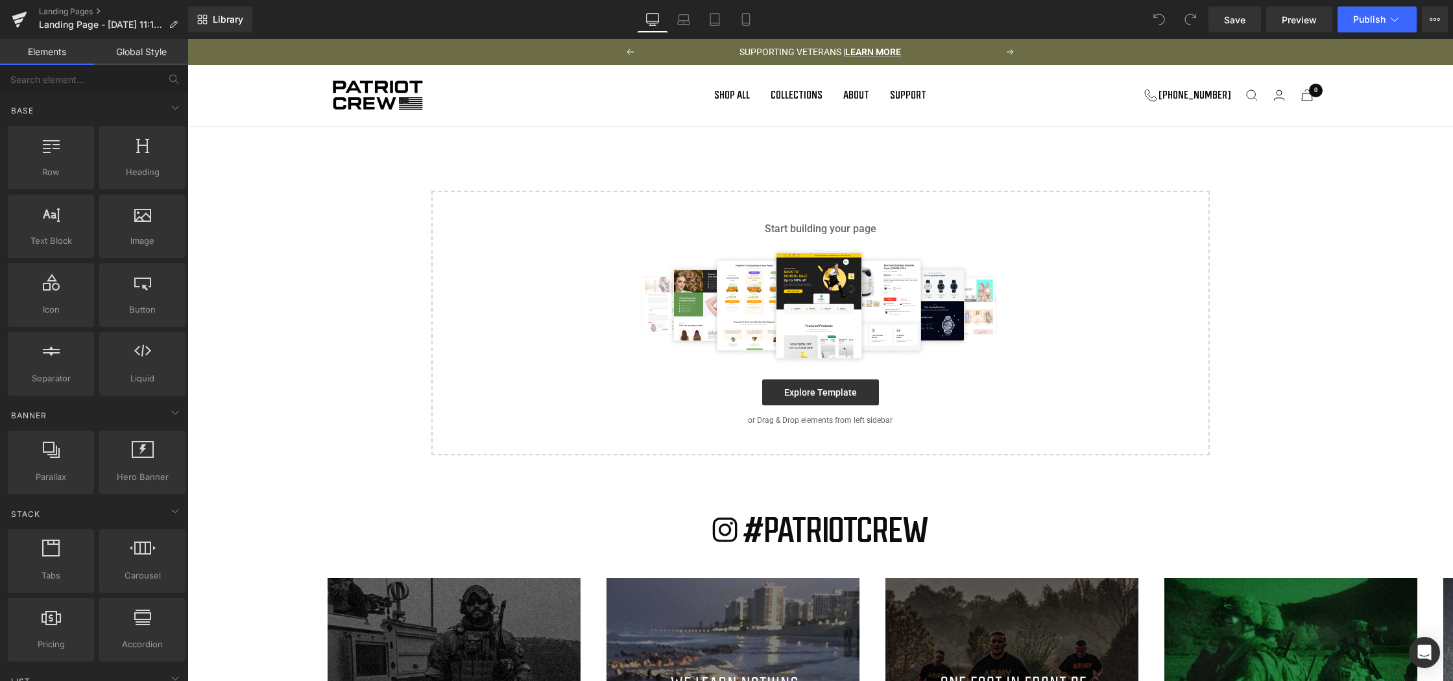
click at [119, 54] on link "Global Style" at bounding box center [141, 52] width 94 height 26
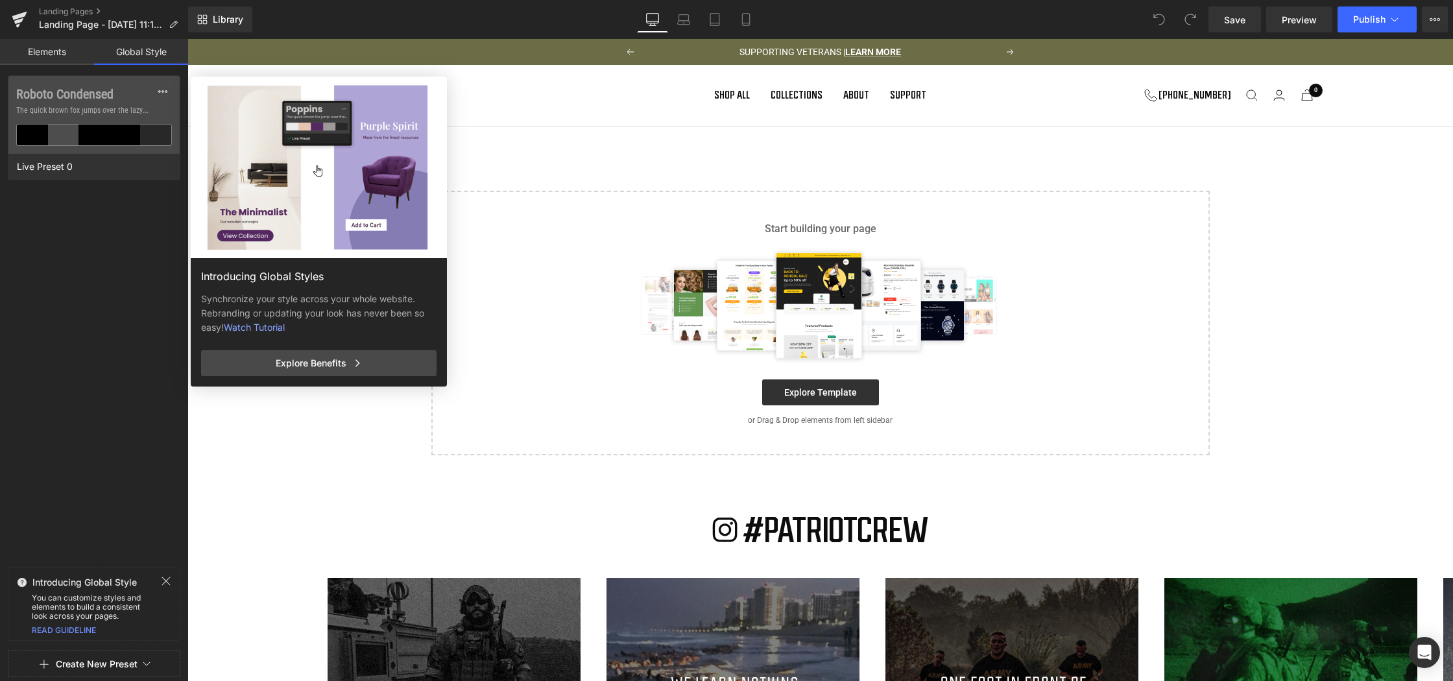
click at [28, 51] on link "Elements" at bounding box center [47, 52] width 94 height 26
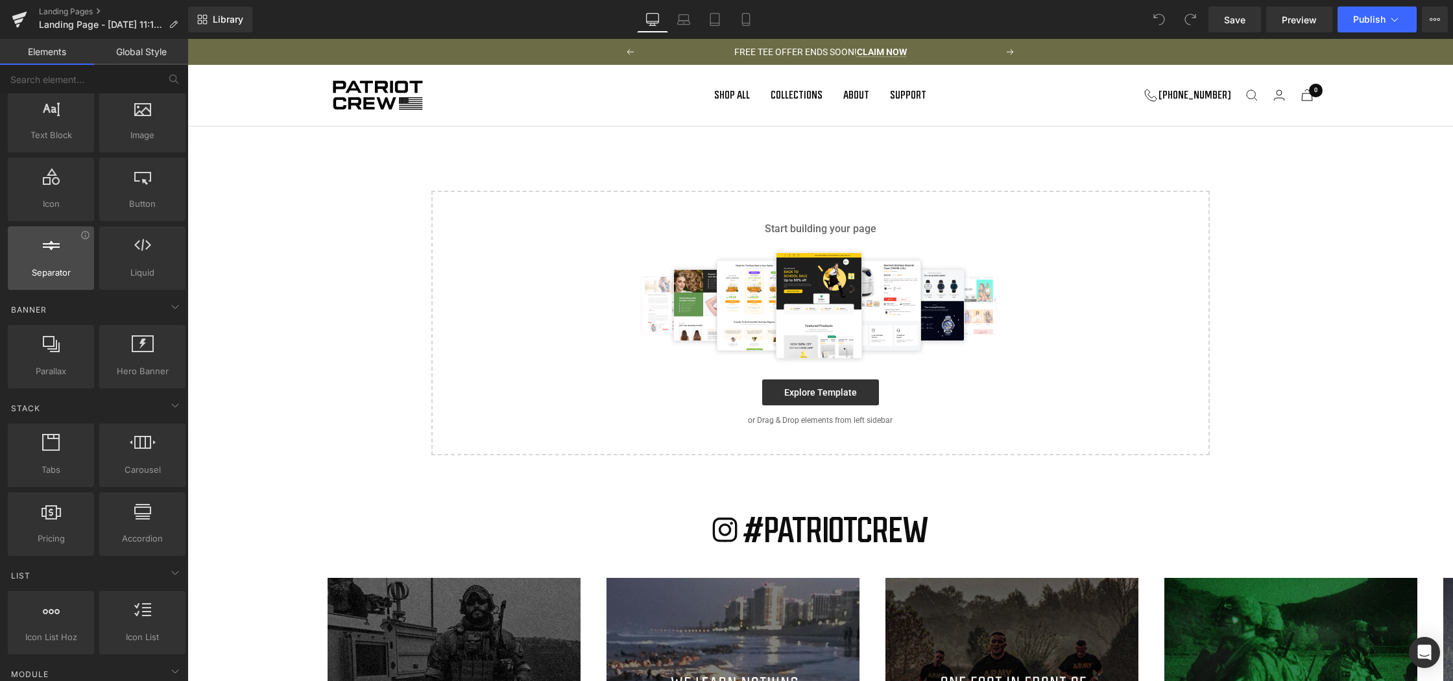
scroll to position [140, 0]
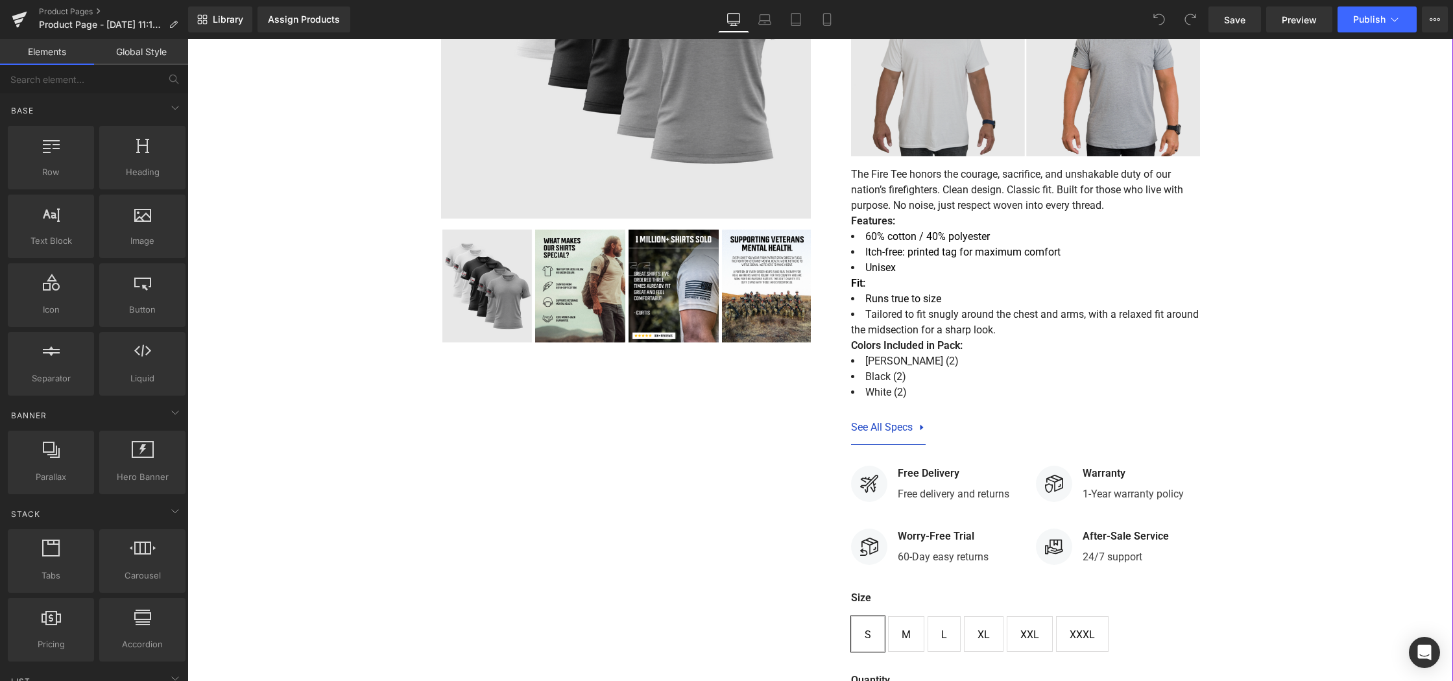
scroll to position [435, 0]
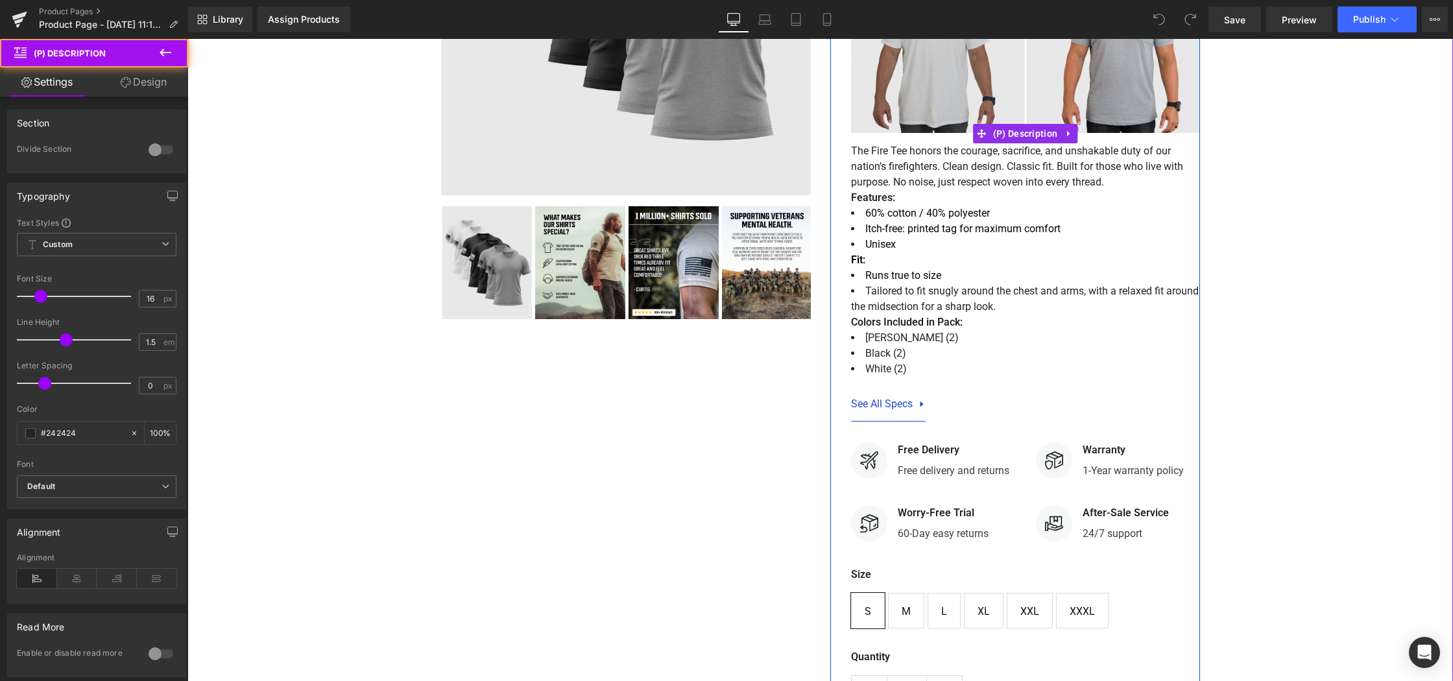
click at [885, 252] on li "Unisex" at bounding box center [1025, 245] width 349 height 16
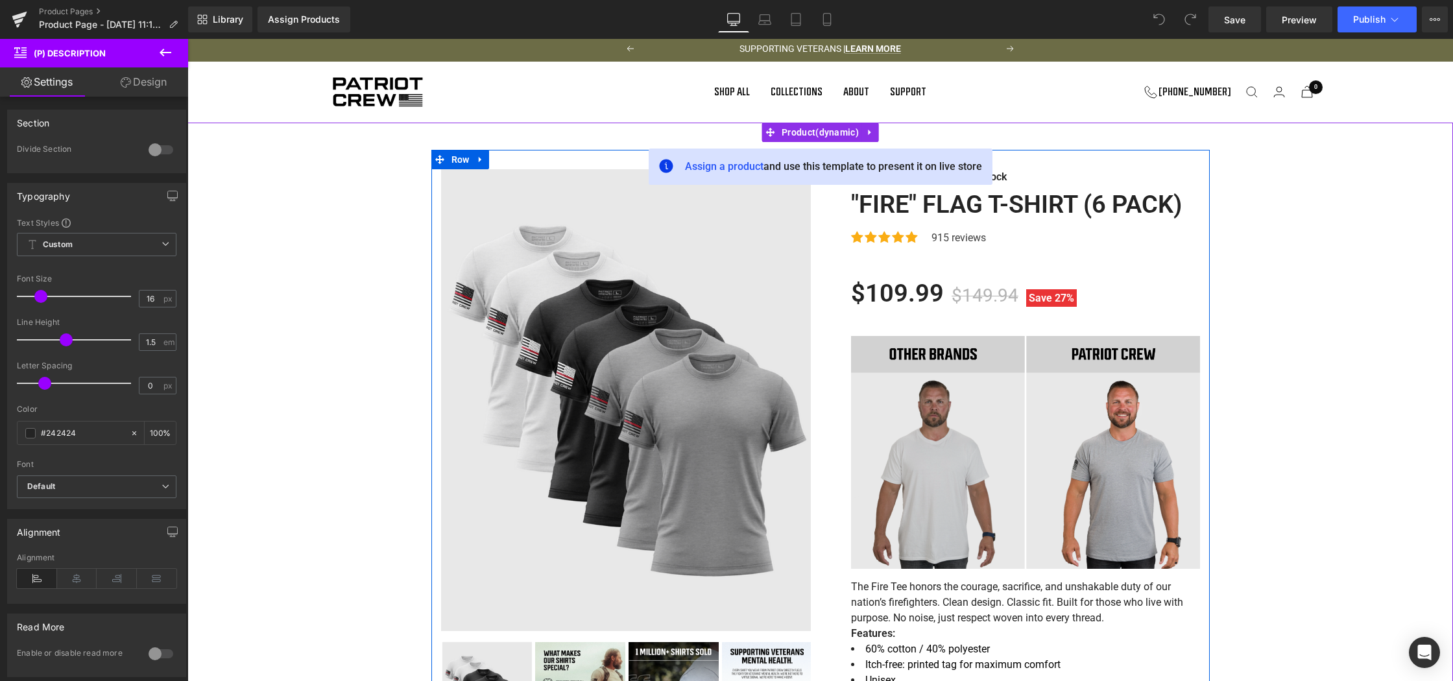
scroll to position [0, 0]
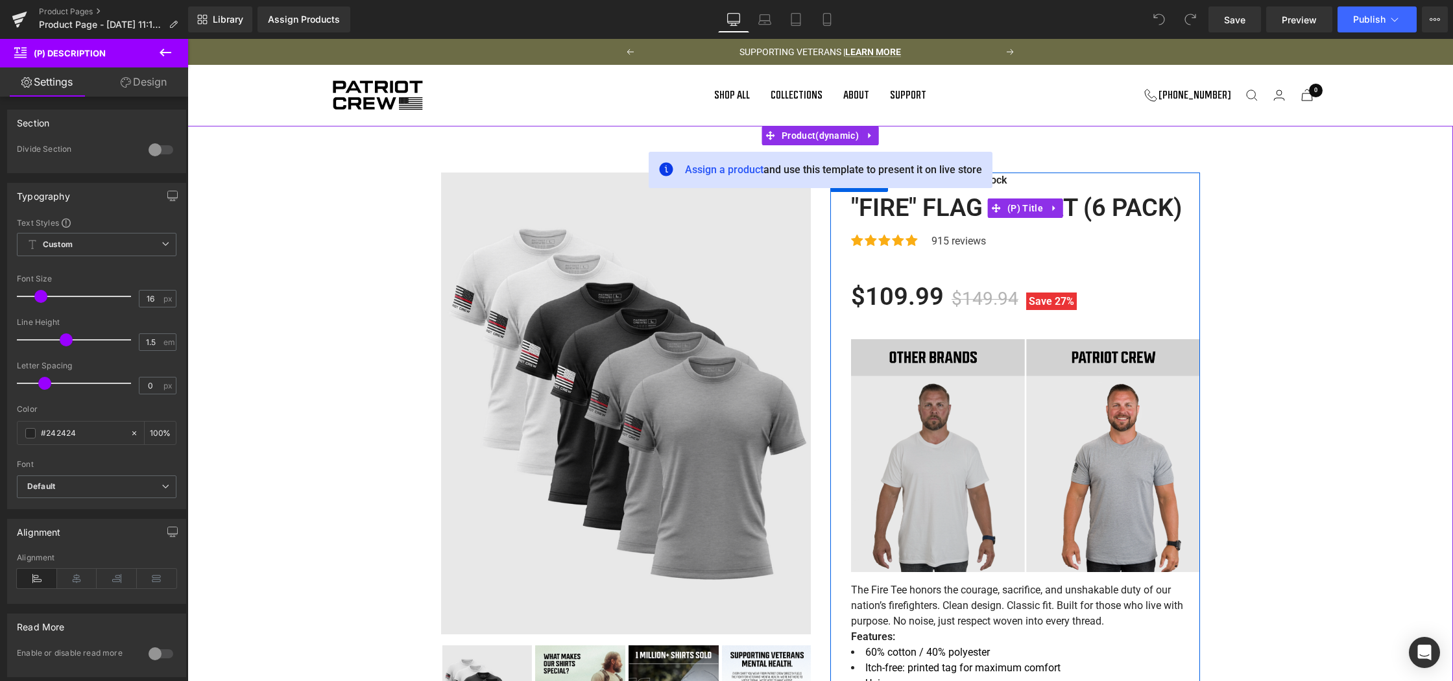
click at [898, 223] on link ""Fire" Flag T-Shirt (6 Pack)" at bounding box center [1016, 208] width 331 height 30
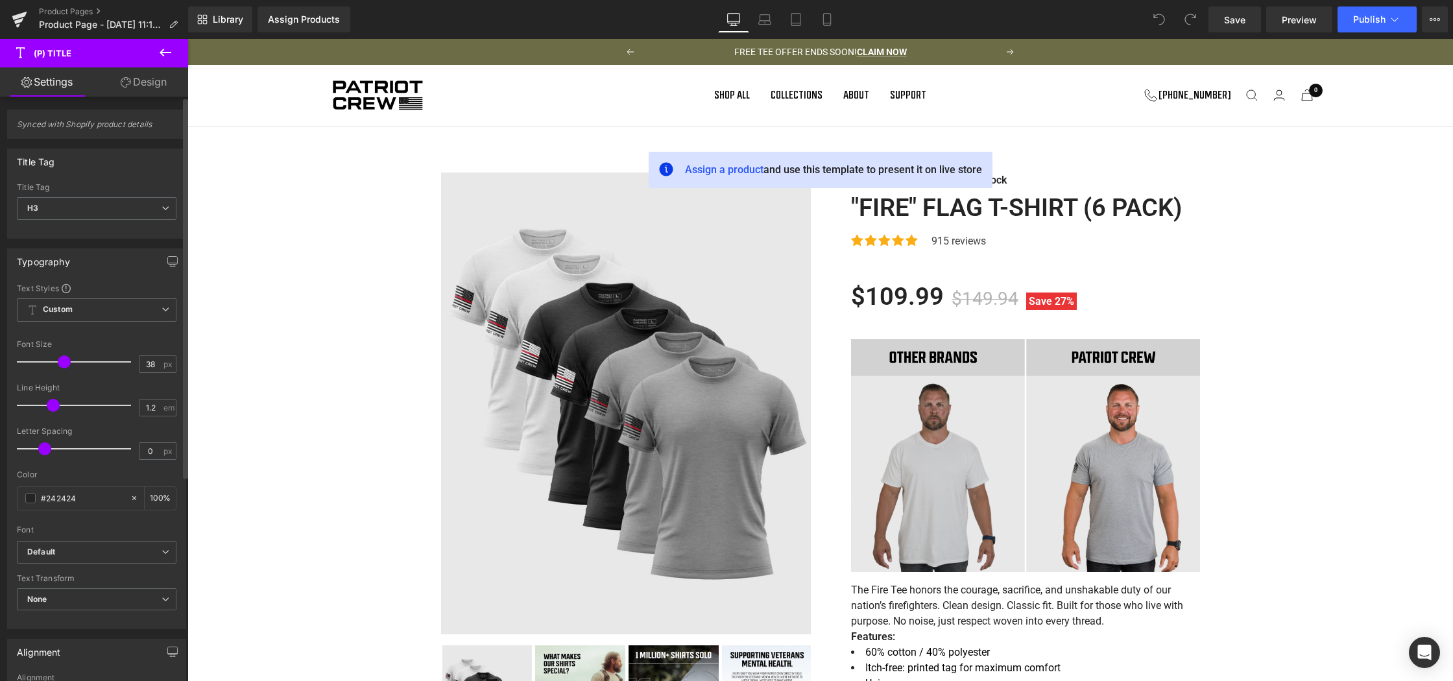
click at [84, 127] on span "Synced with Shopify product details" at bounding box center [97, 128] width 160 height 19
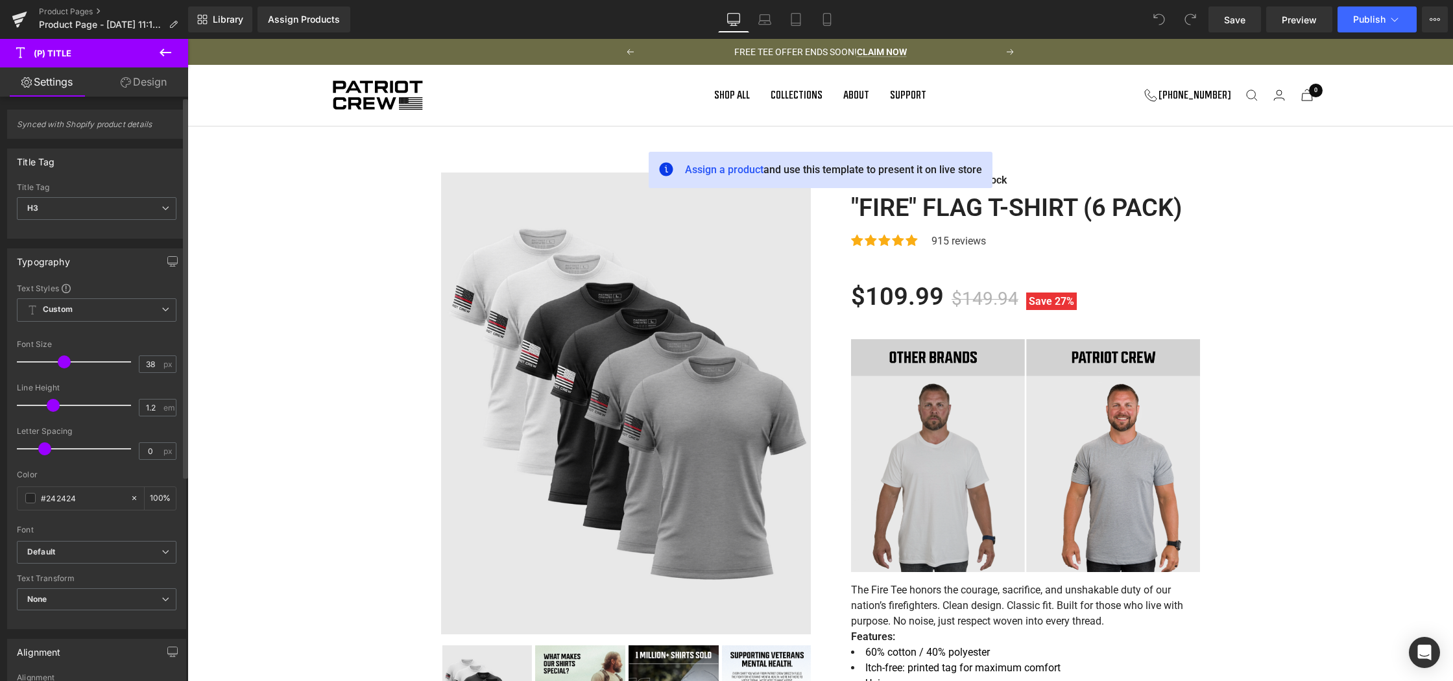
click at [114, 105] on div "Synced with Shopify product details" at bounding box center [97, 119] width 194 height 39
click at [119, 99] on div "Synced with Shopify product details Title Tag H1 H2 H3 H4 H5 H6 Paragraph Title…" at bounding box center [97, 528] width 194 height 862
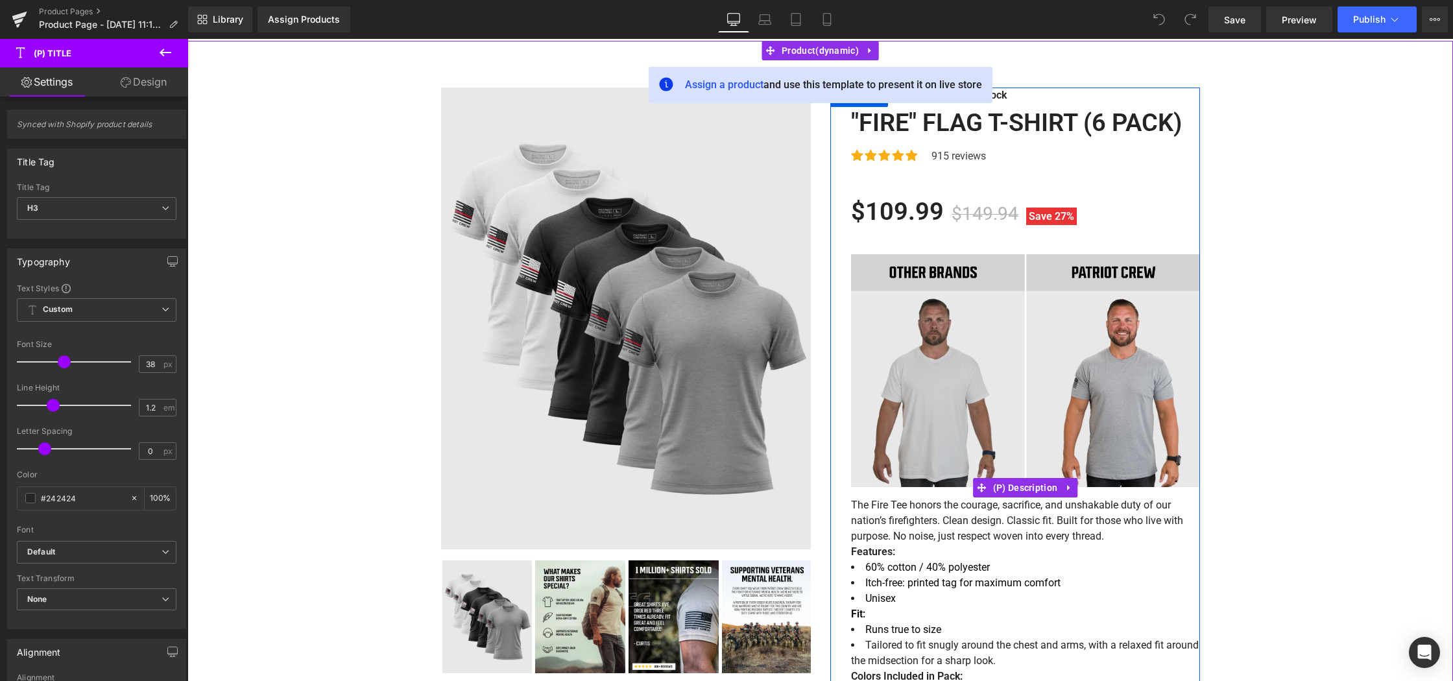
scroll to position [86, 0]
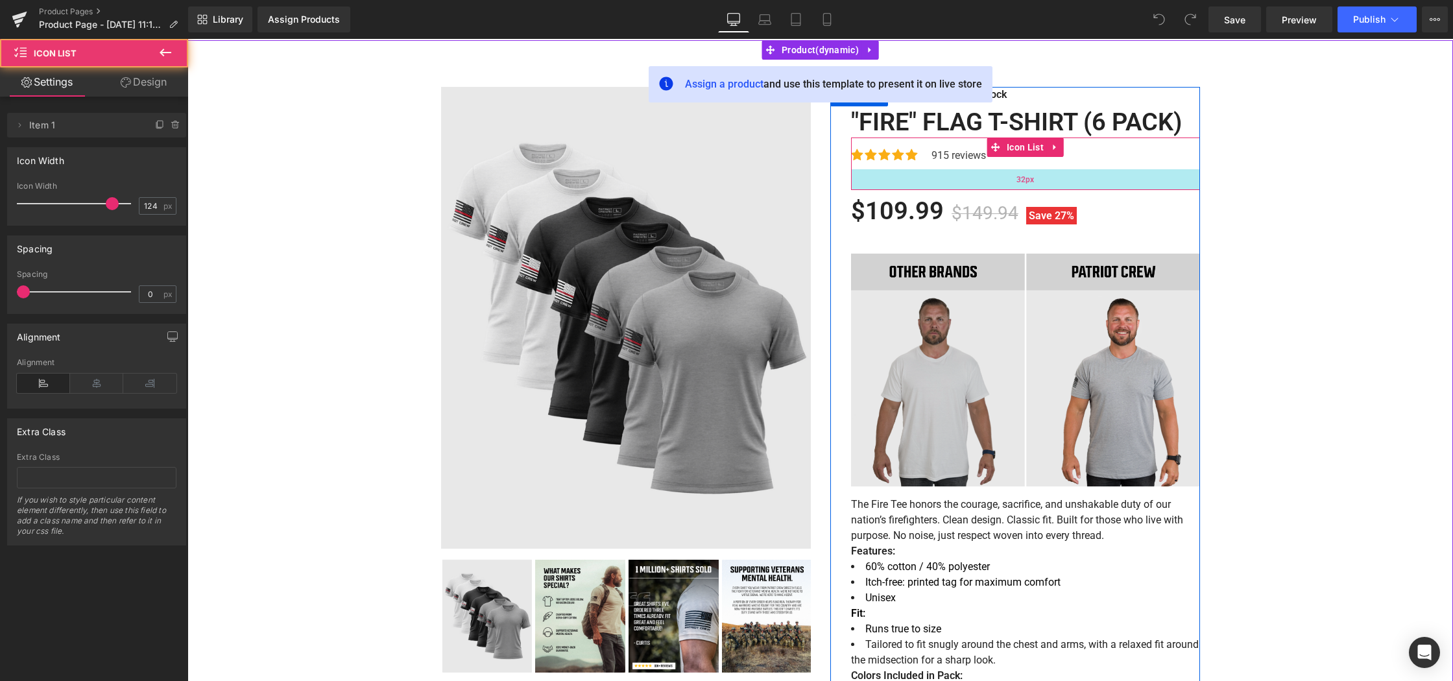
click at [907, 190] on div "32px" at bounding box center [1025, 179] width 349 height 21
click at [944, 190] on div "32px" at bounding box center [1025, 179] width 349 height 21
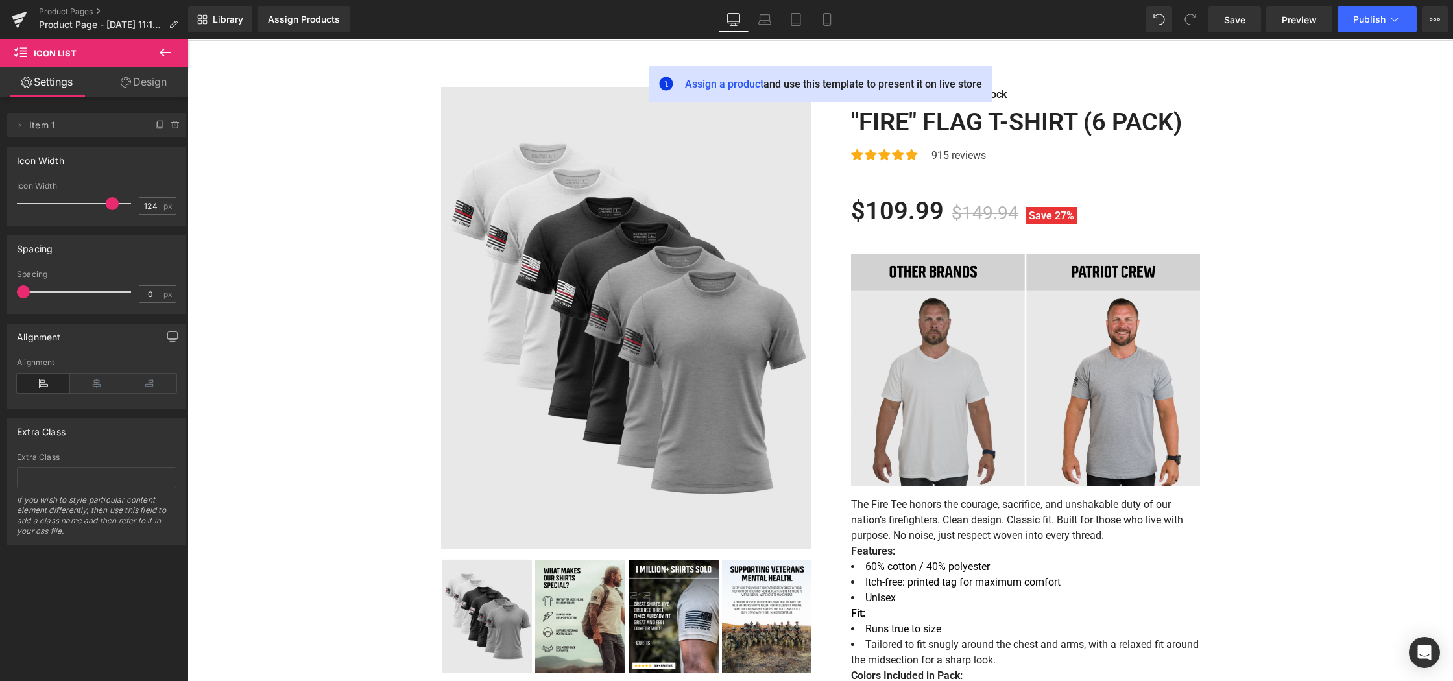
drag, startPoint x: 23, startPoint y: 291, endPoint x: 337, endPoint y: 243, distance: 317.7
click at [0, 276] on div "Spacing 0px Spacing 0 px" at bounding box center [97, 270] width 194 height 88
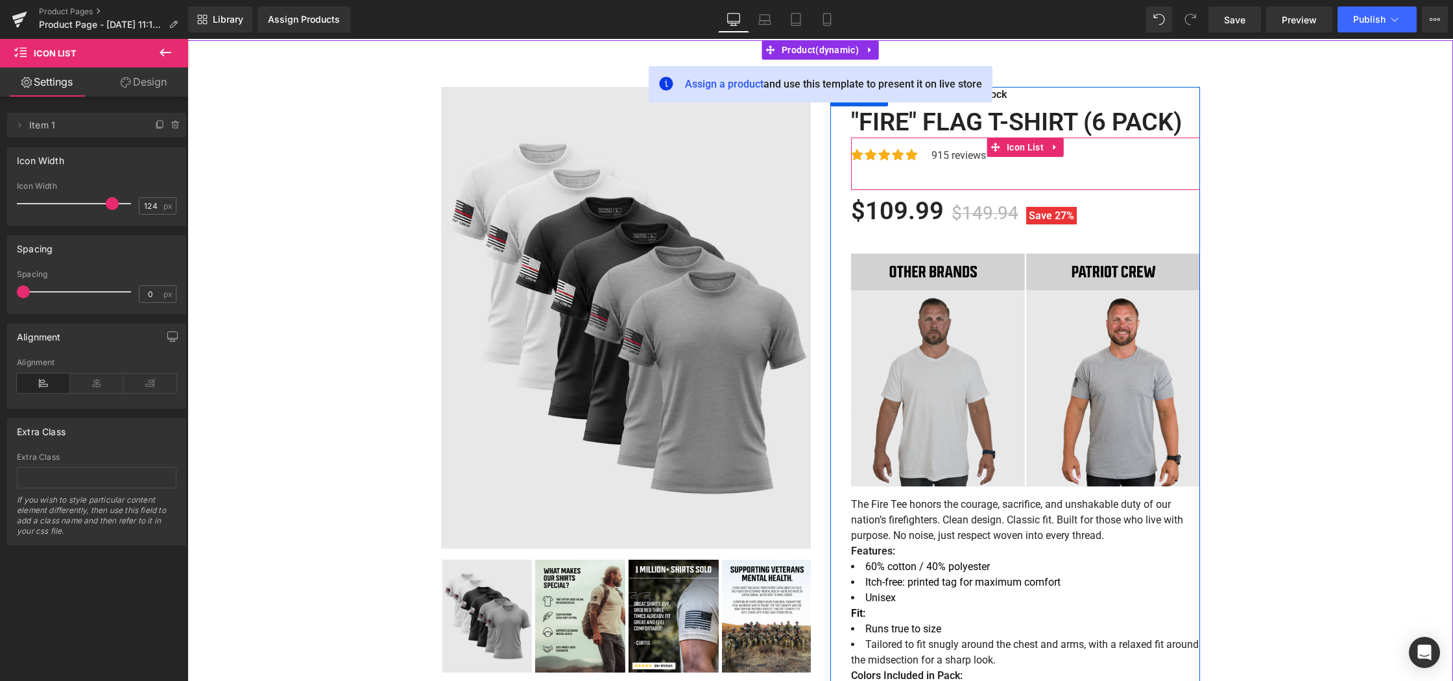
scroll to position [85, 0]
click at [935, 191] on div "Icon Icon Icon Icon Icon Icon List Hoz 915 reviews Text Block Icon List" at bounding box center [1025, 164] width 349 height 53
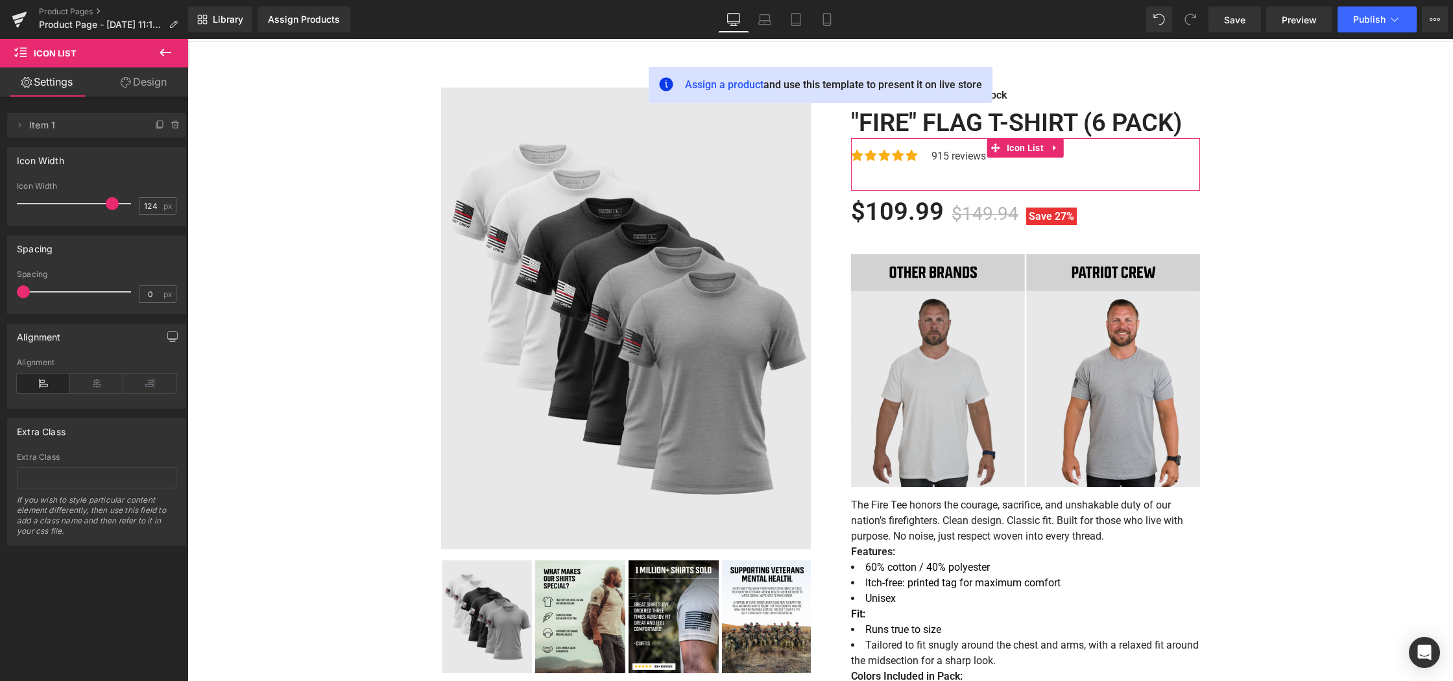
click at [146, 78] on link "Design" at bounding box center [144, 81] width 94 height 29
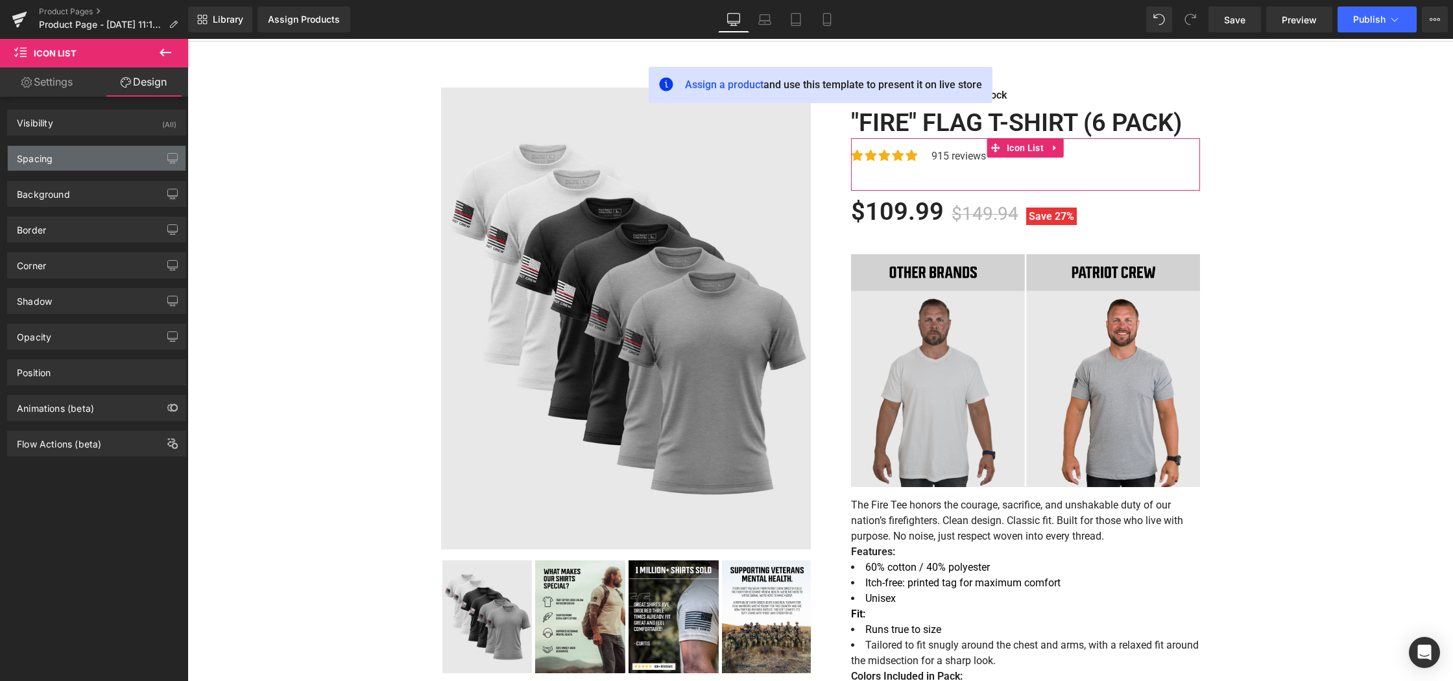
click at [60, 156] on div "Spacing" at bounding box center [97, 158] width 178 height 25
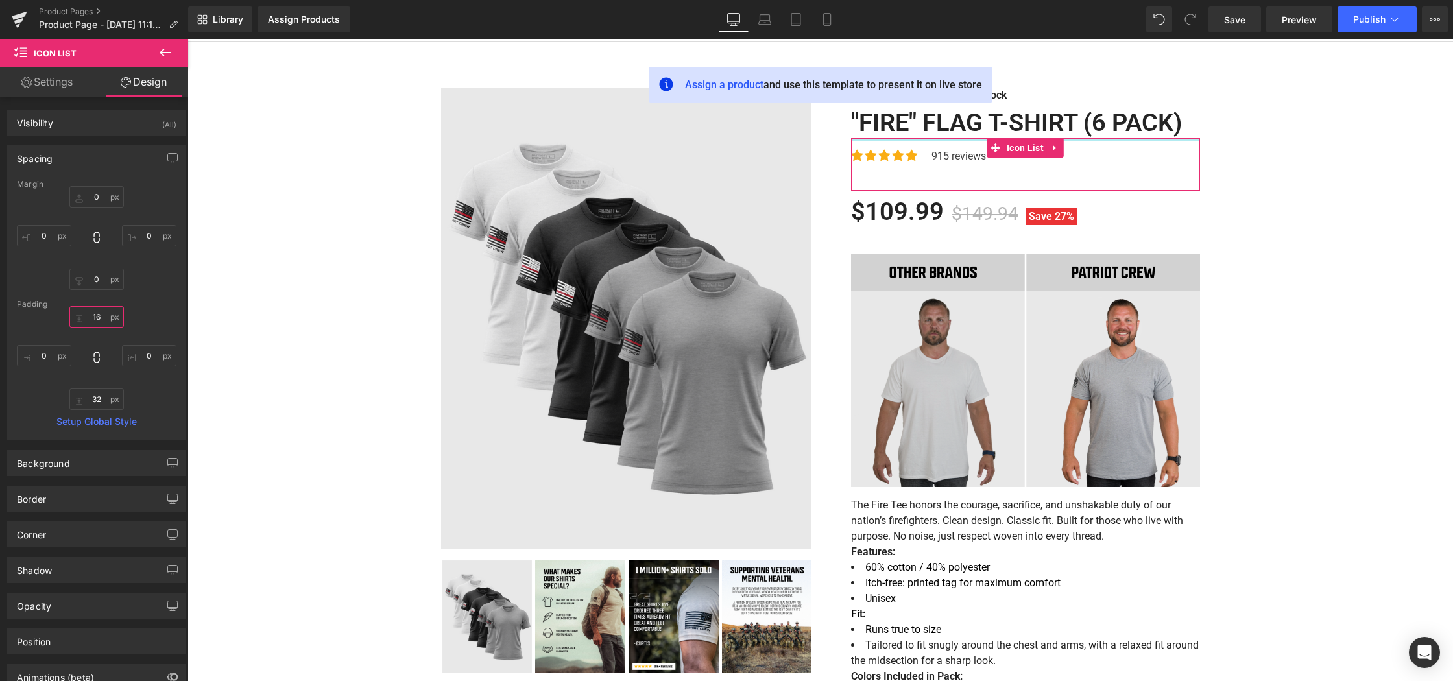
click at [104, 317] on input "16" at bounding box center [96, 316] width 54 height 21
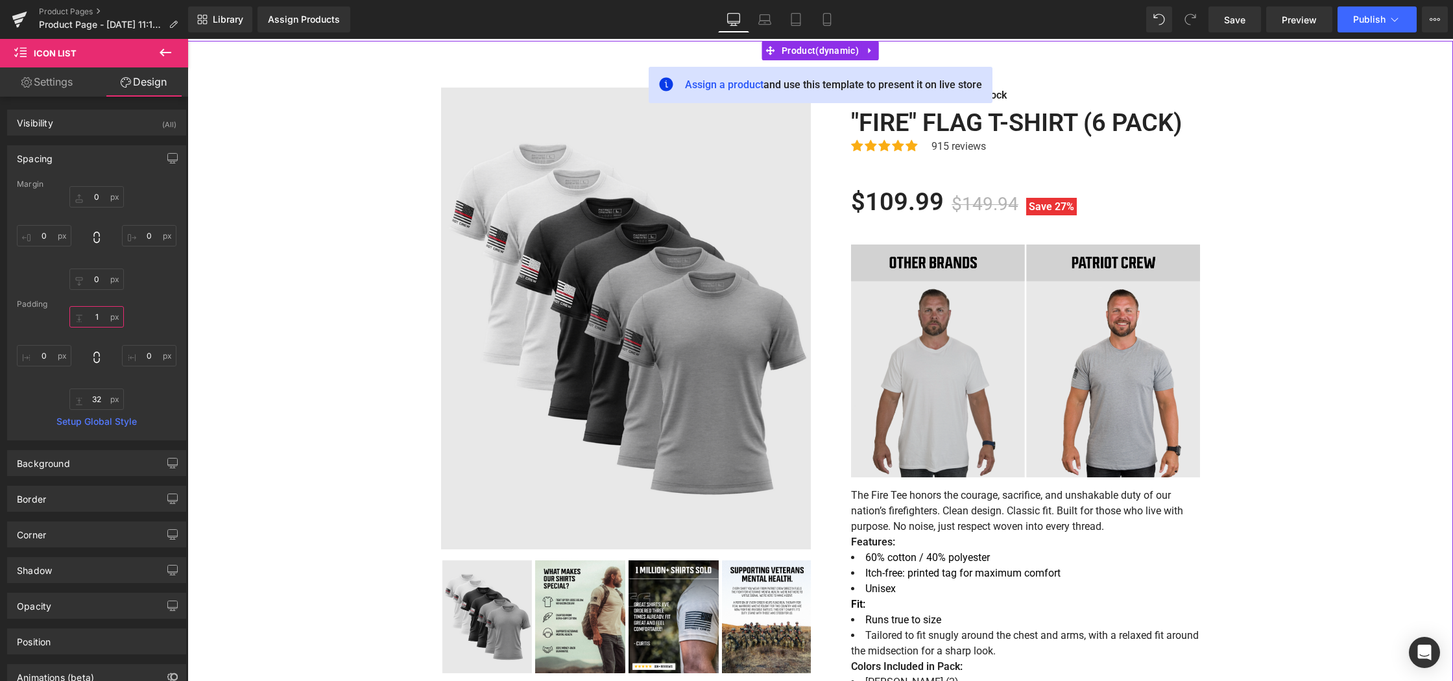
type input "16"
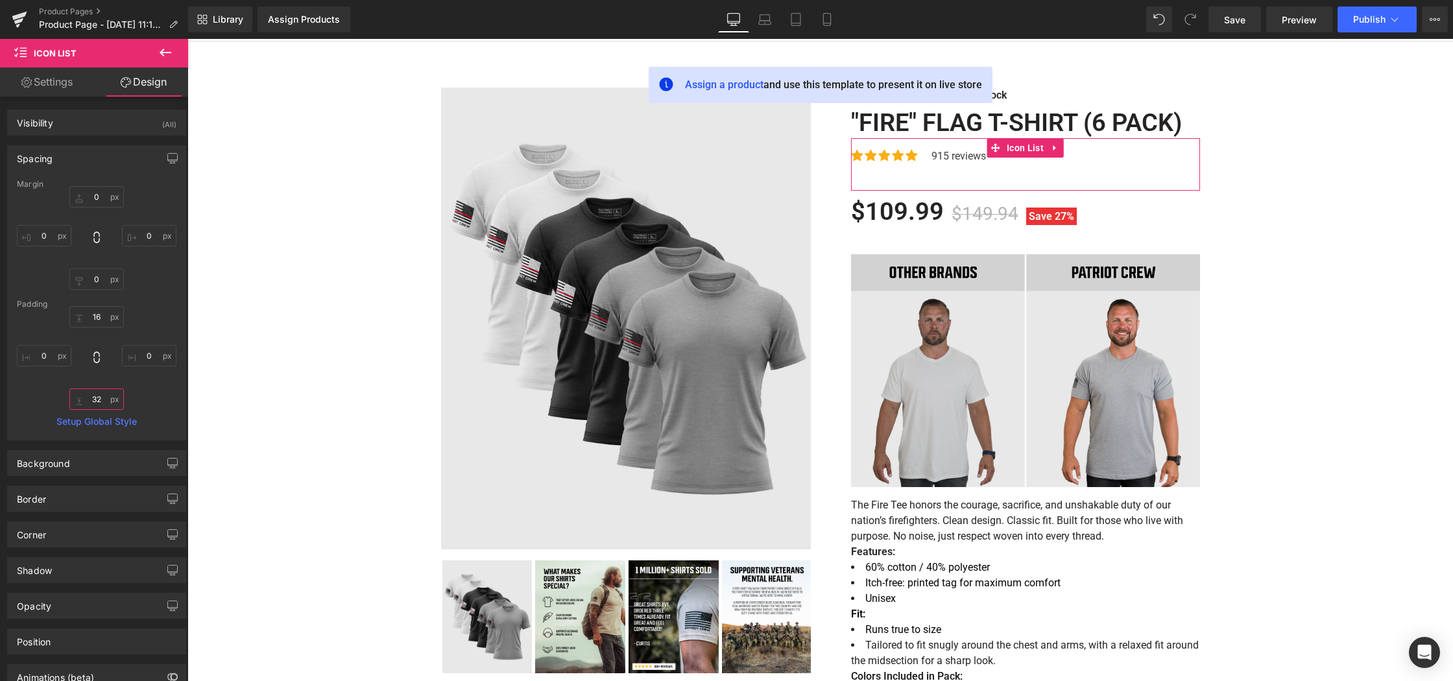
click at [101, 398] on input "32" at bounding box center [96, 398] width 54 height 21
type input "0"
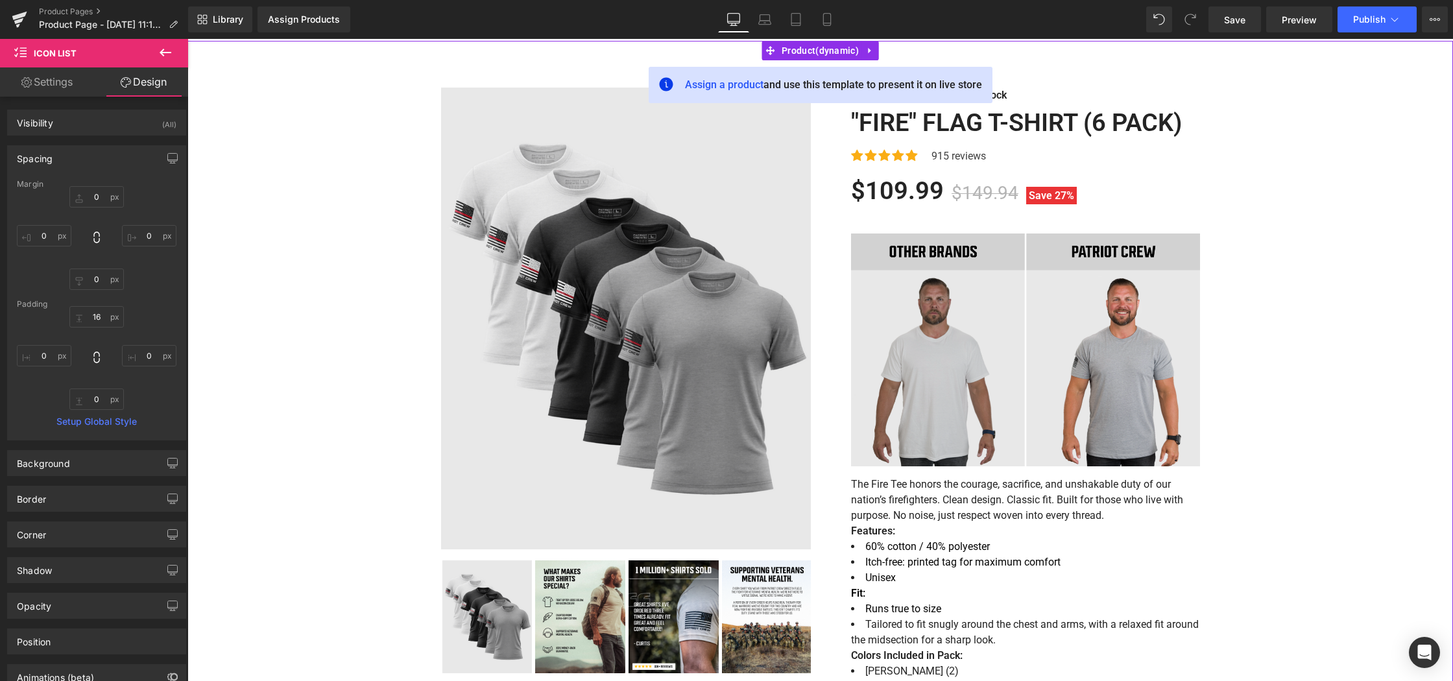
click at [256, 370] on div "Sale Off (P) Image ‹" at bounding box center [819, 617] width 1265 height 1099
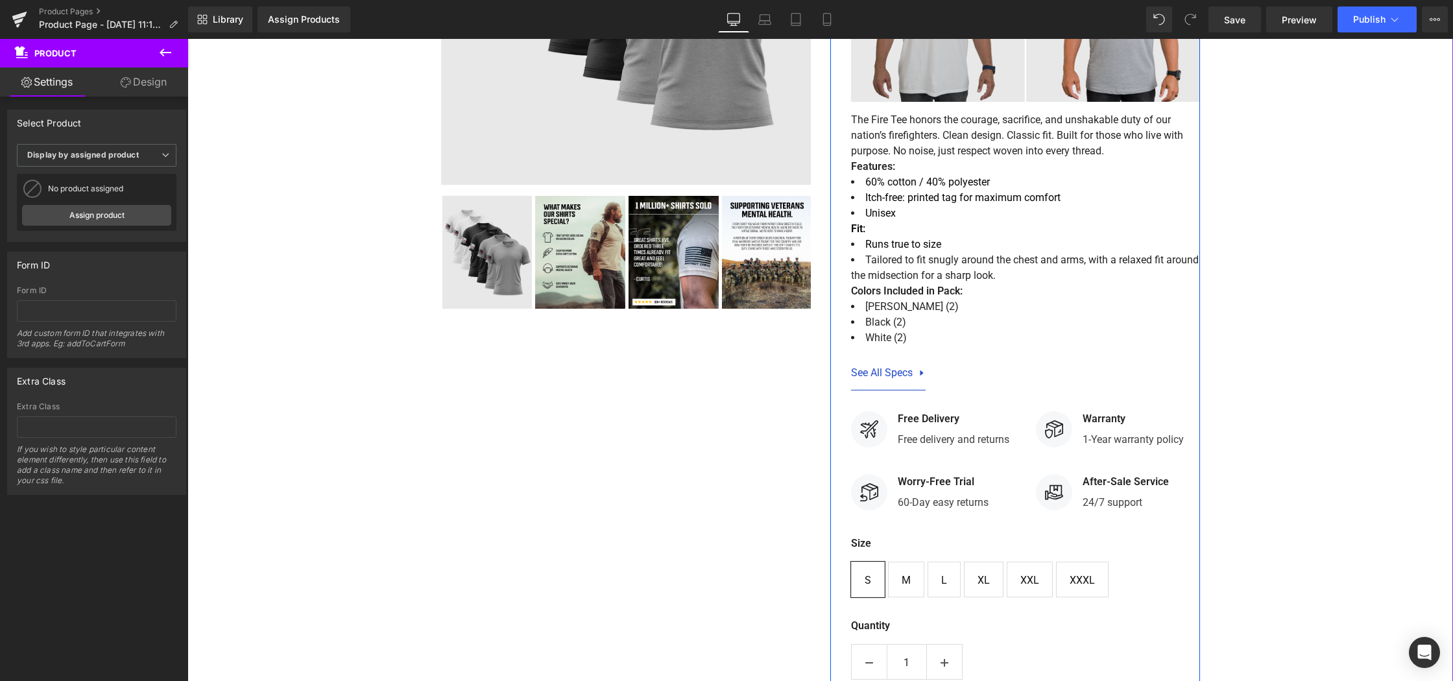
scroll to position [568, 0]
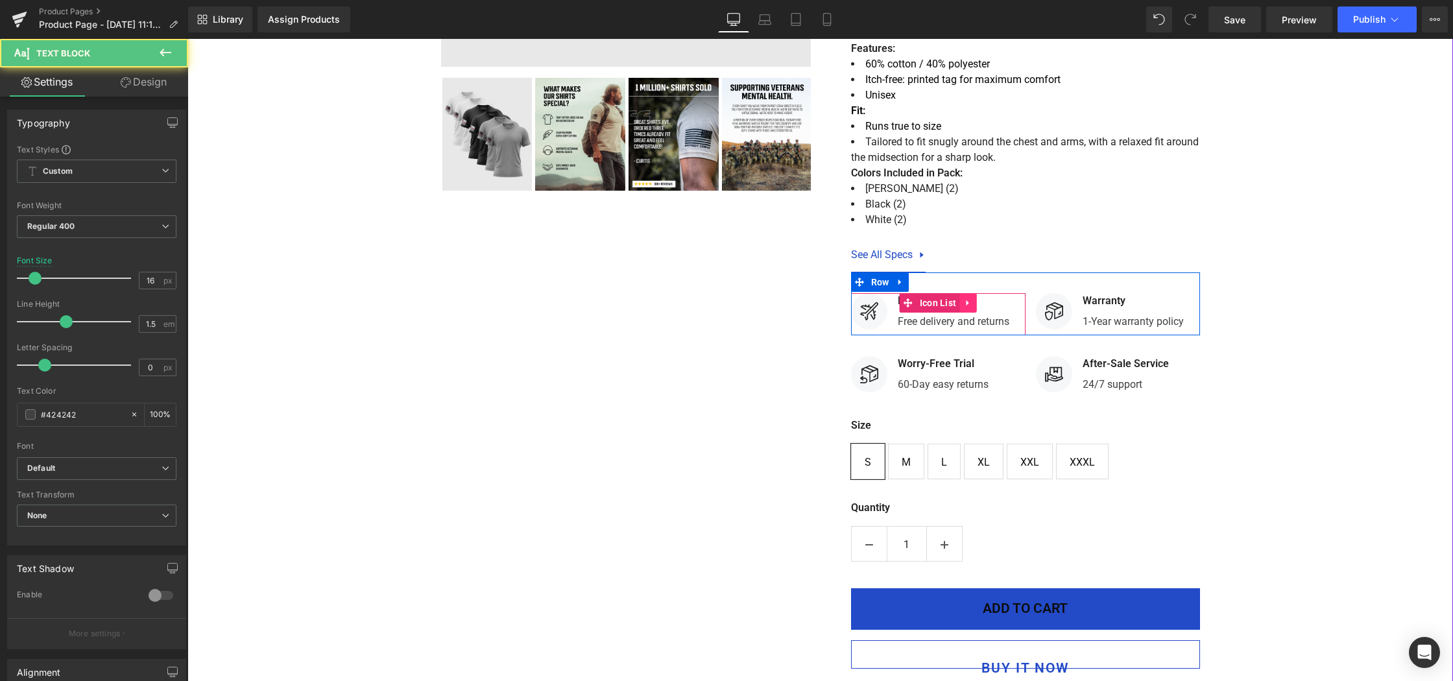
click at [961, 335] on div "Image Free Delivery Text Block Free delivery and returns Text Block Icon List" at bounding box center [938, 314] width 174 height 42
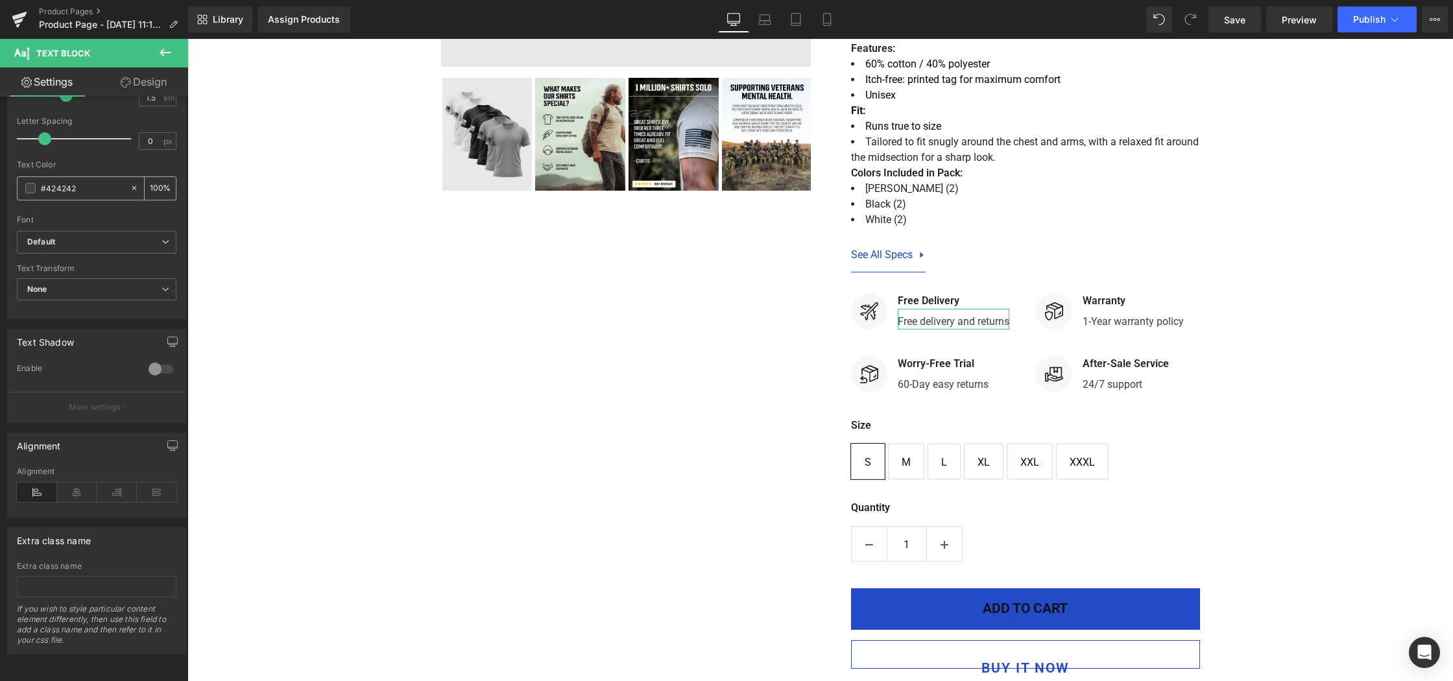
scroll to position [0, 0]
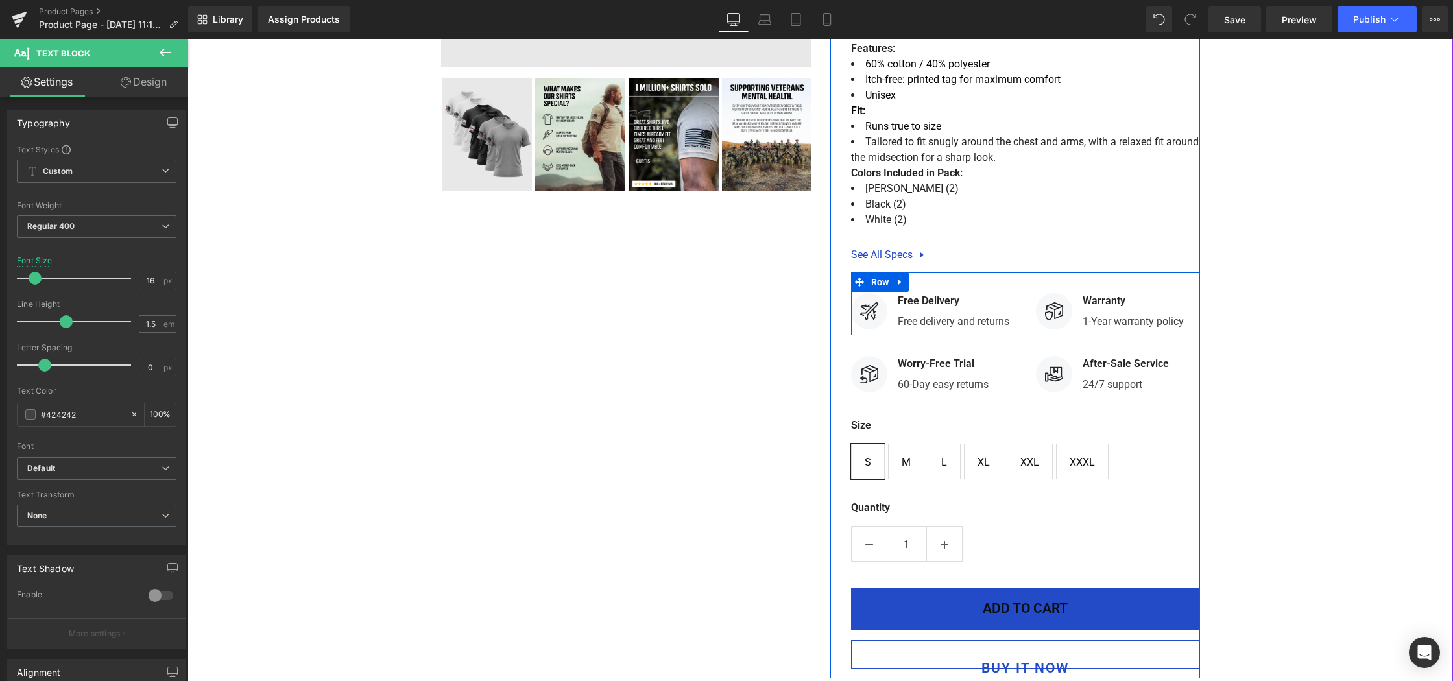
click at [187, 39] on div at bounding box center [187, 39] width 0 height 0
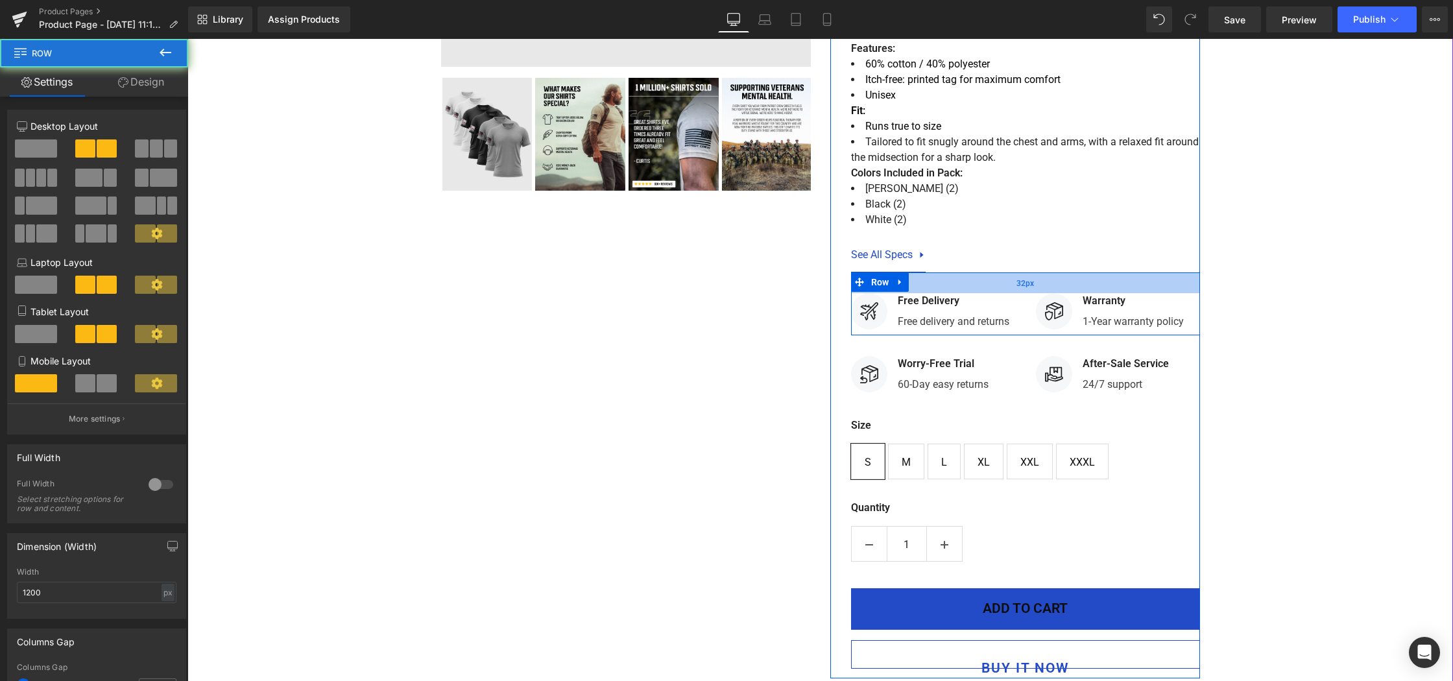
click at [1007, 293] on div "32px" at bounding box center [1025, 282] width 349 height 21
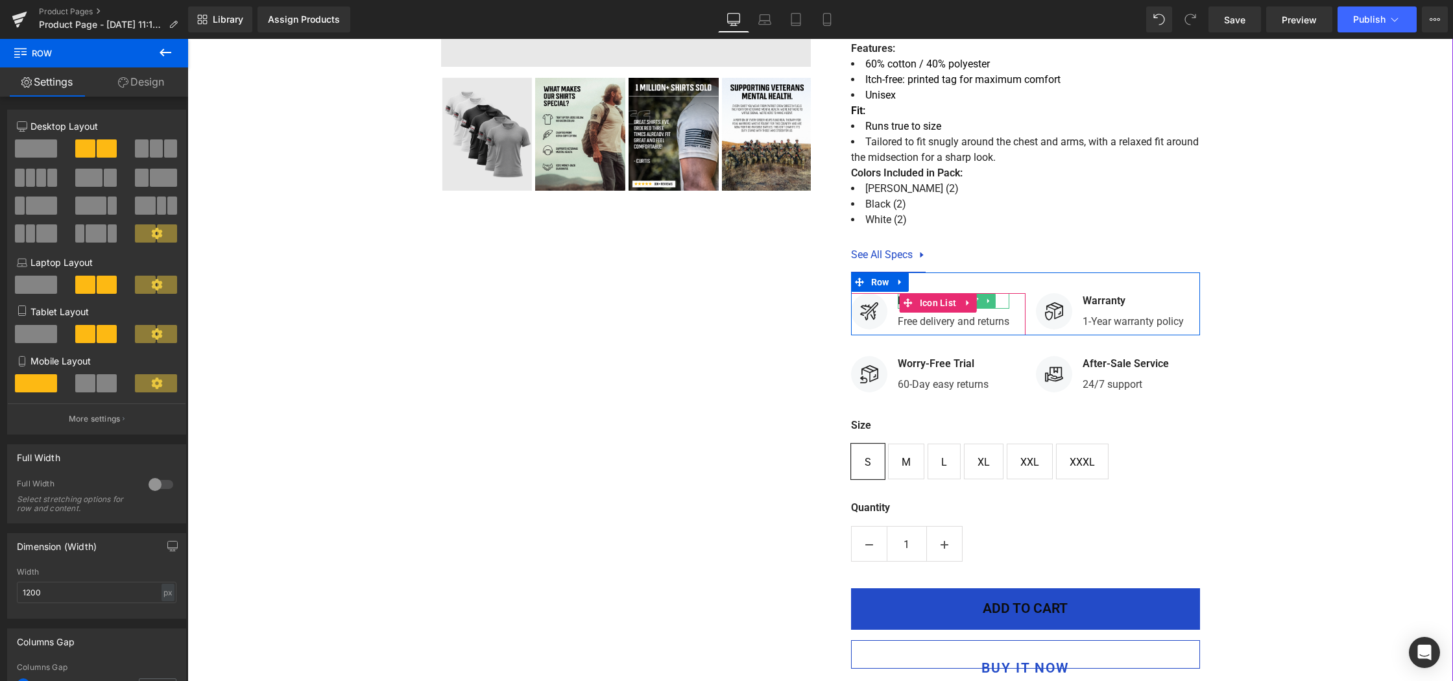
click at [1004, 309] on p "Free Delivery" at bounding box center [954, 301] width 112 height 16
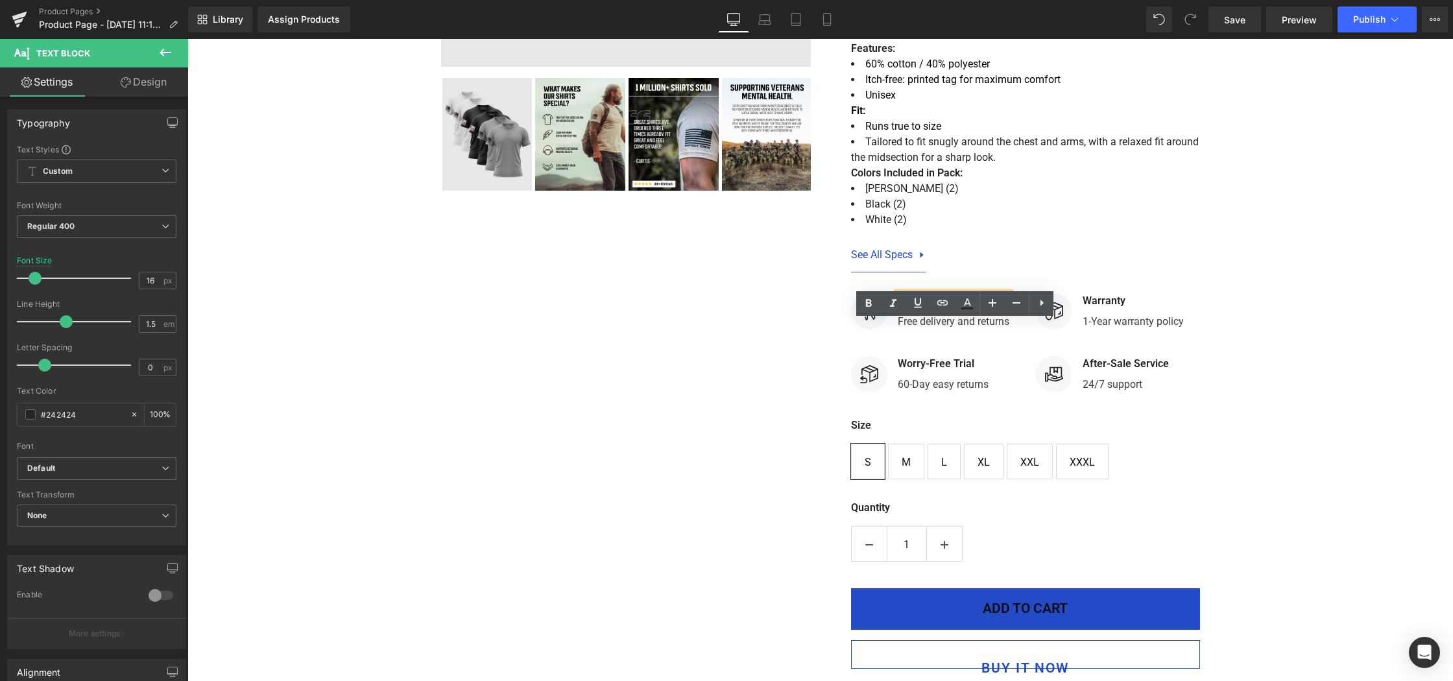
click at [968, 309] on p "Free Delivery" at bounding box center [954, 301] width 112 height 16
click at [864, 319] on span "Image" at bounding box center [868, 312] width 27 height 16
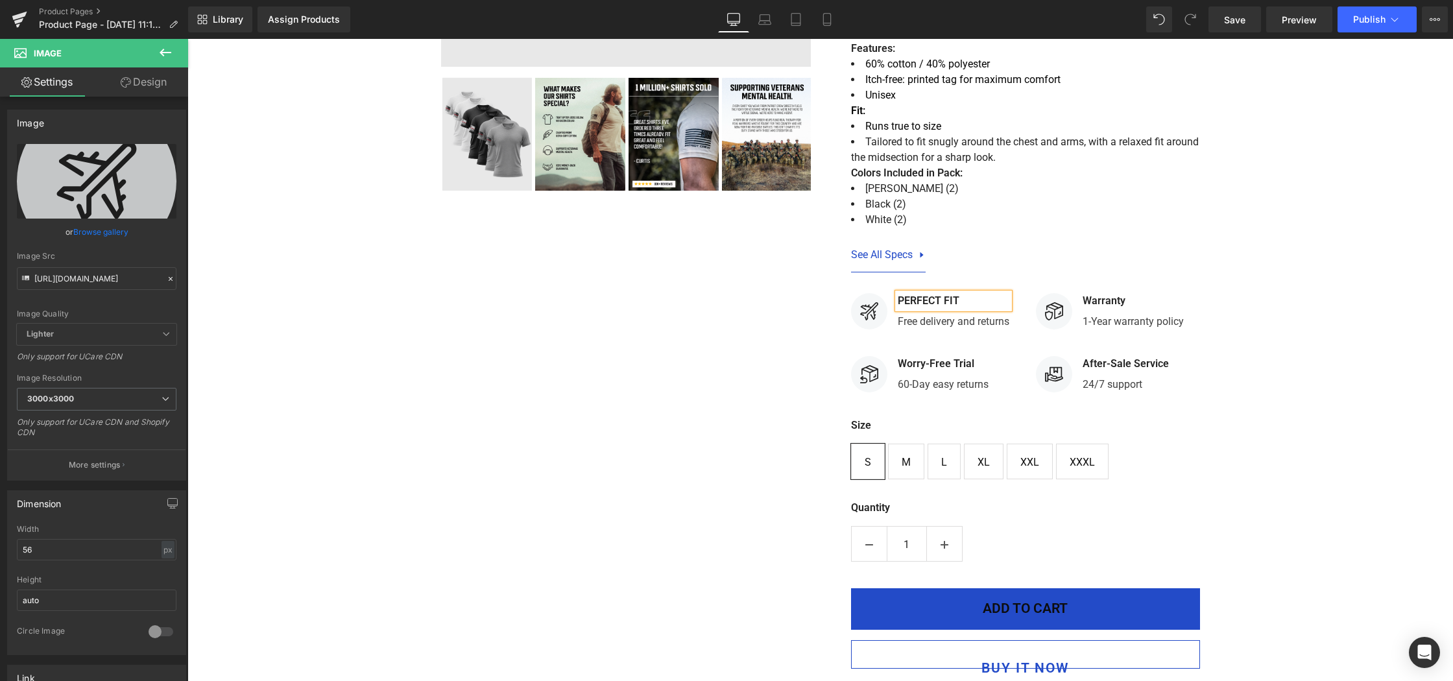
scroll to position [564, 0]
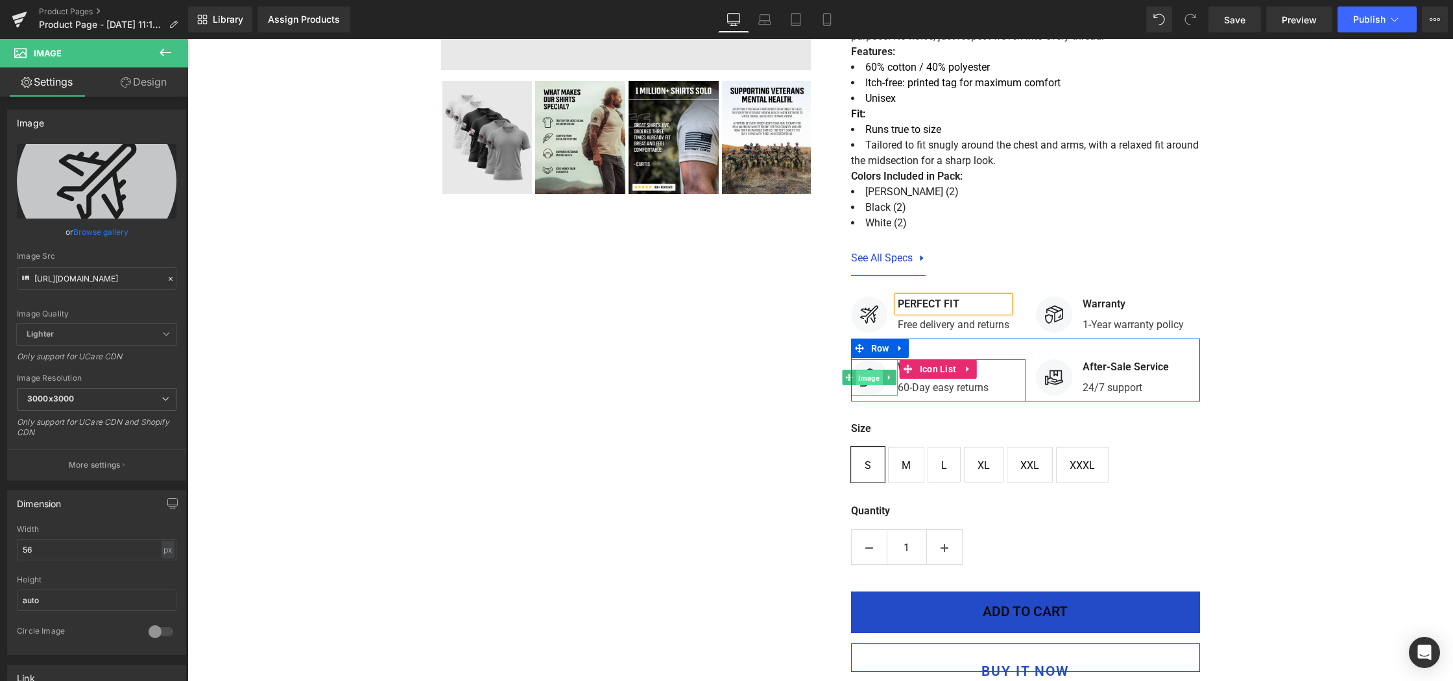
click at [865, 386] on span "Image" at bounding box center [868, 378] width 27 height 16
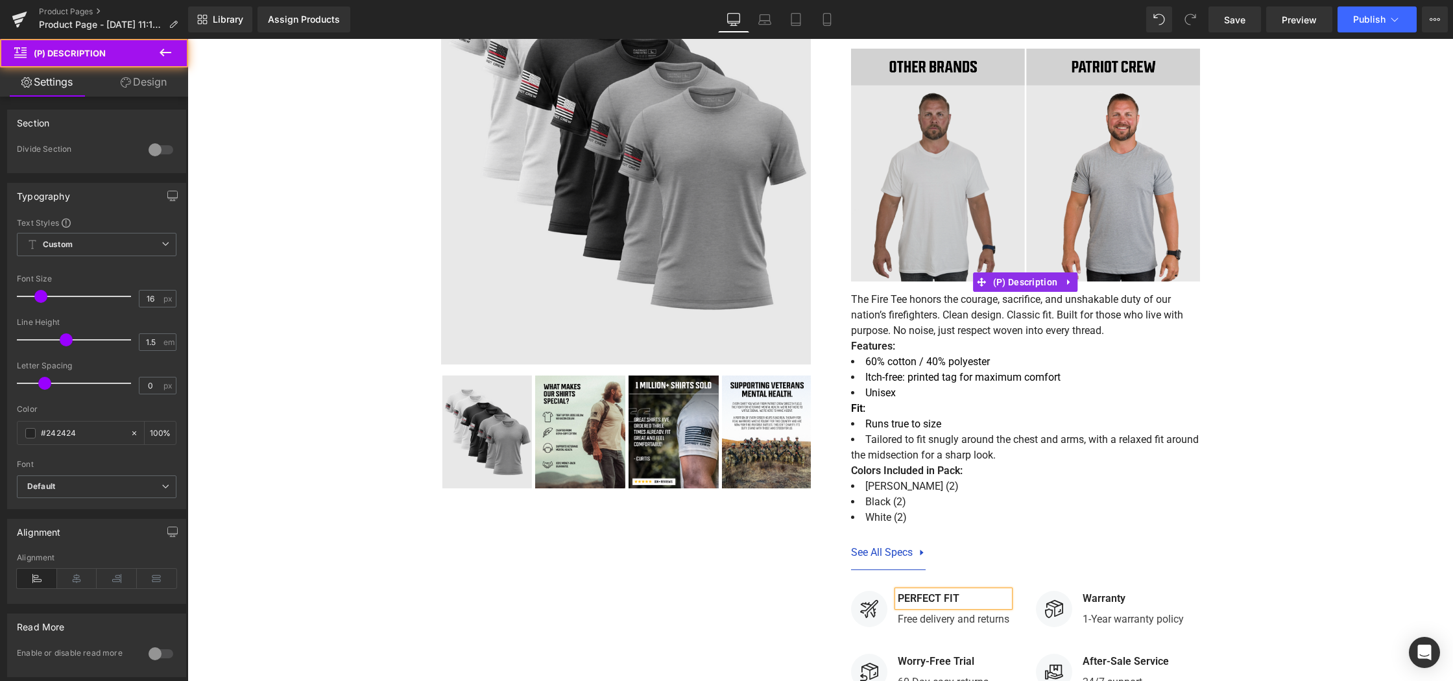
click at [937, 401] on li "Unisex" at bounding box center [1025, 393] width 349 height 16
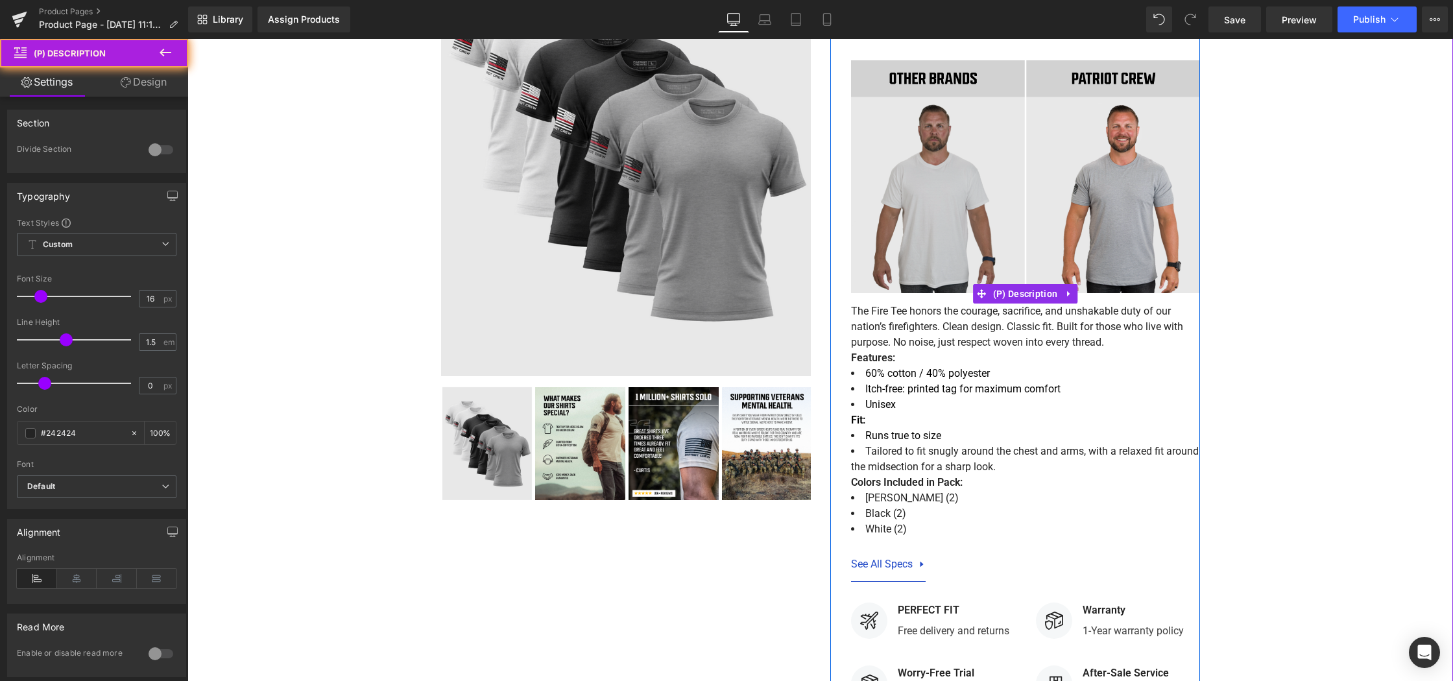
click at [919, 379] on span "60% cotton / 40% polyester" at bounding box center [927, 373] width 125 height 12
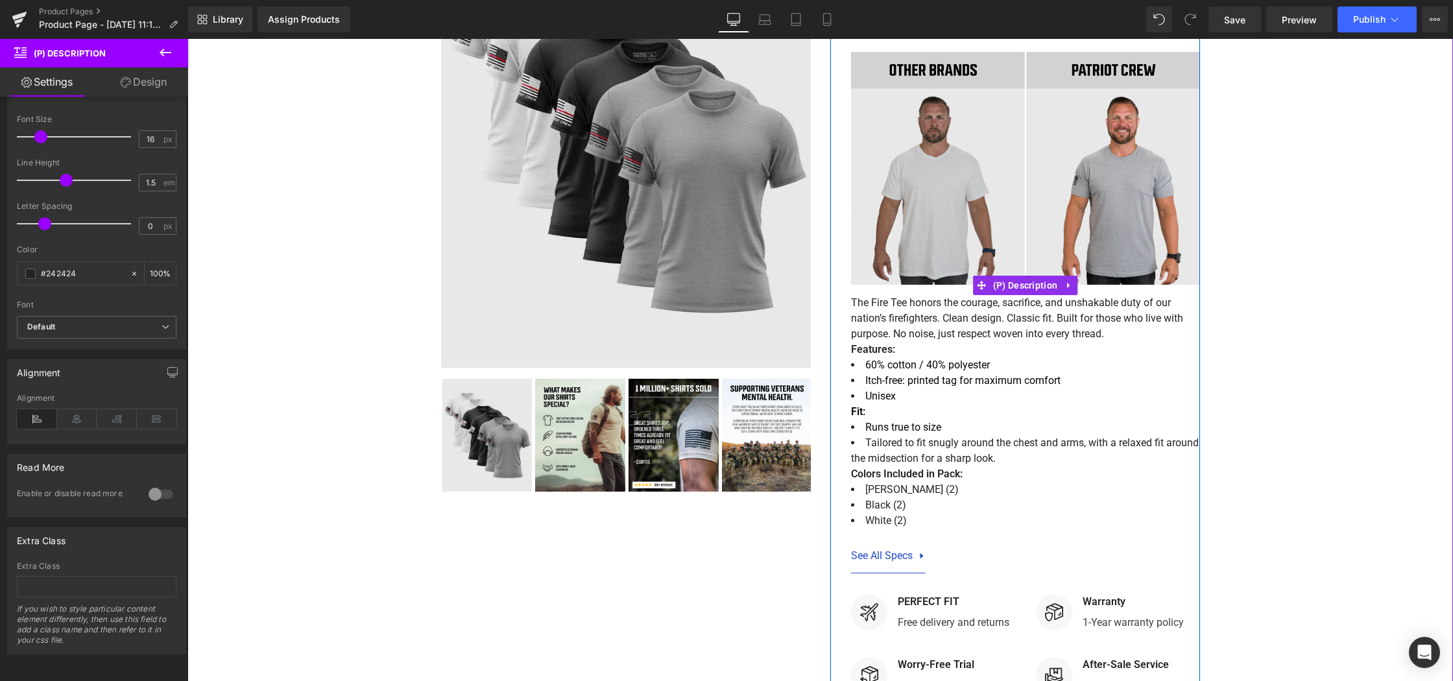
scroll to position [265, 0]
click at [1016, 297] on span "(P) Description" at bounding box center [1025, 287] width 71 height 19
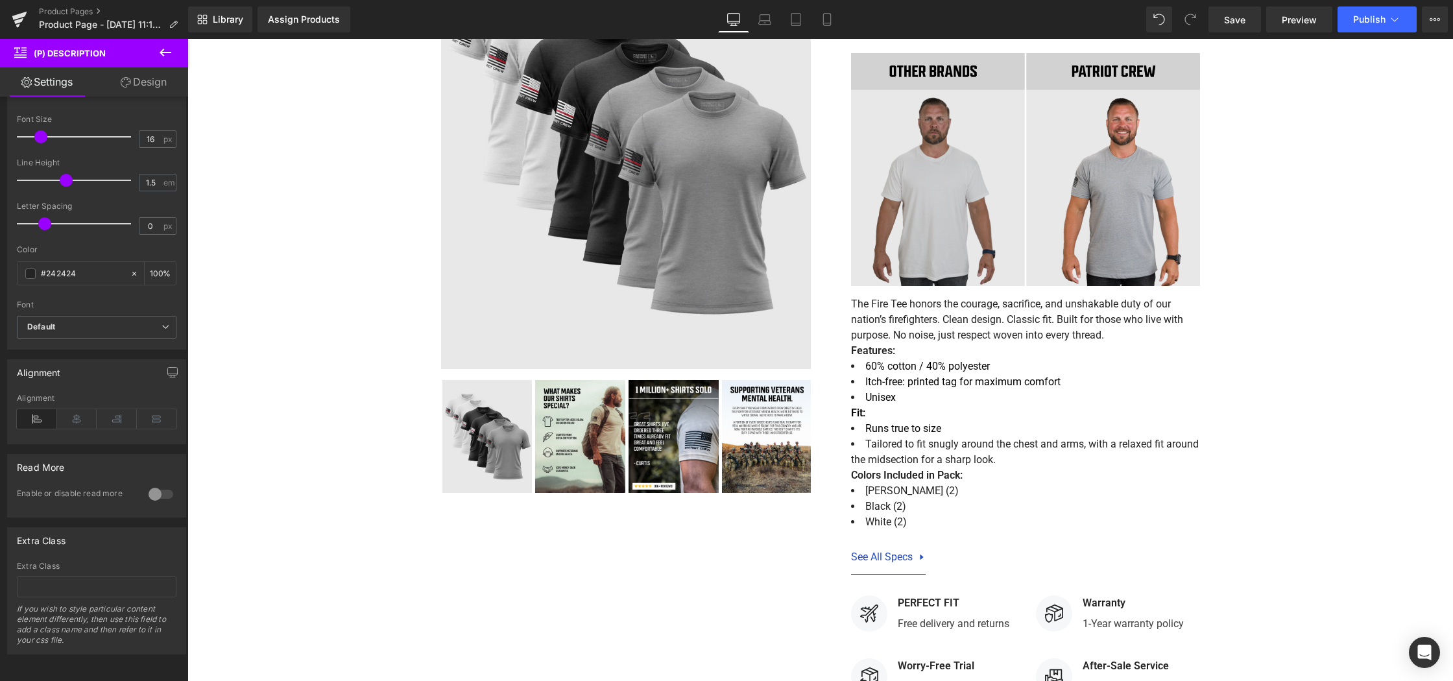
click at [136, 74] on link "Design" at bounding box center [144, 81] width 94 height 29
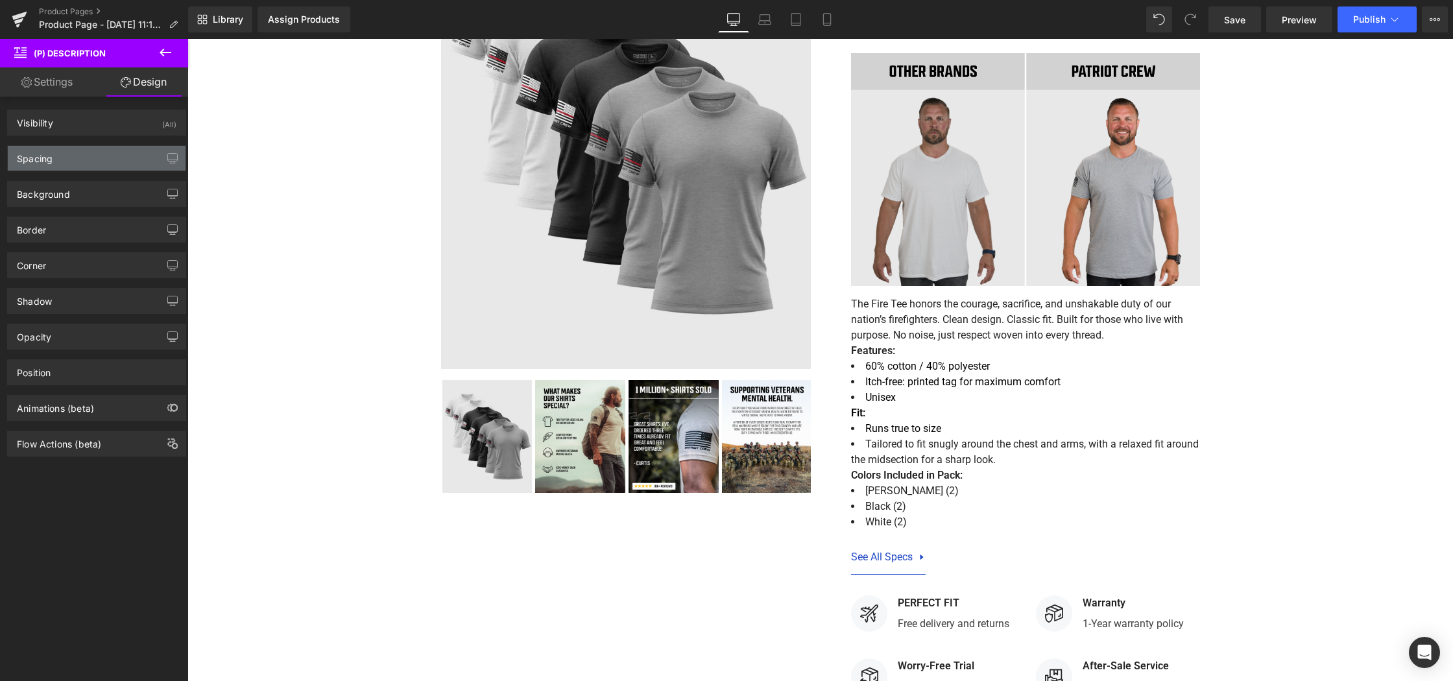
click at [78, 157] on div "Spacing" at bounding box center [97, 158] width 178 height 25
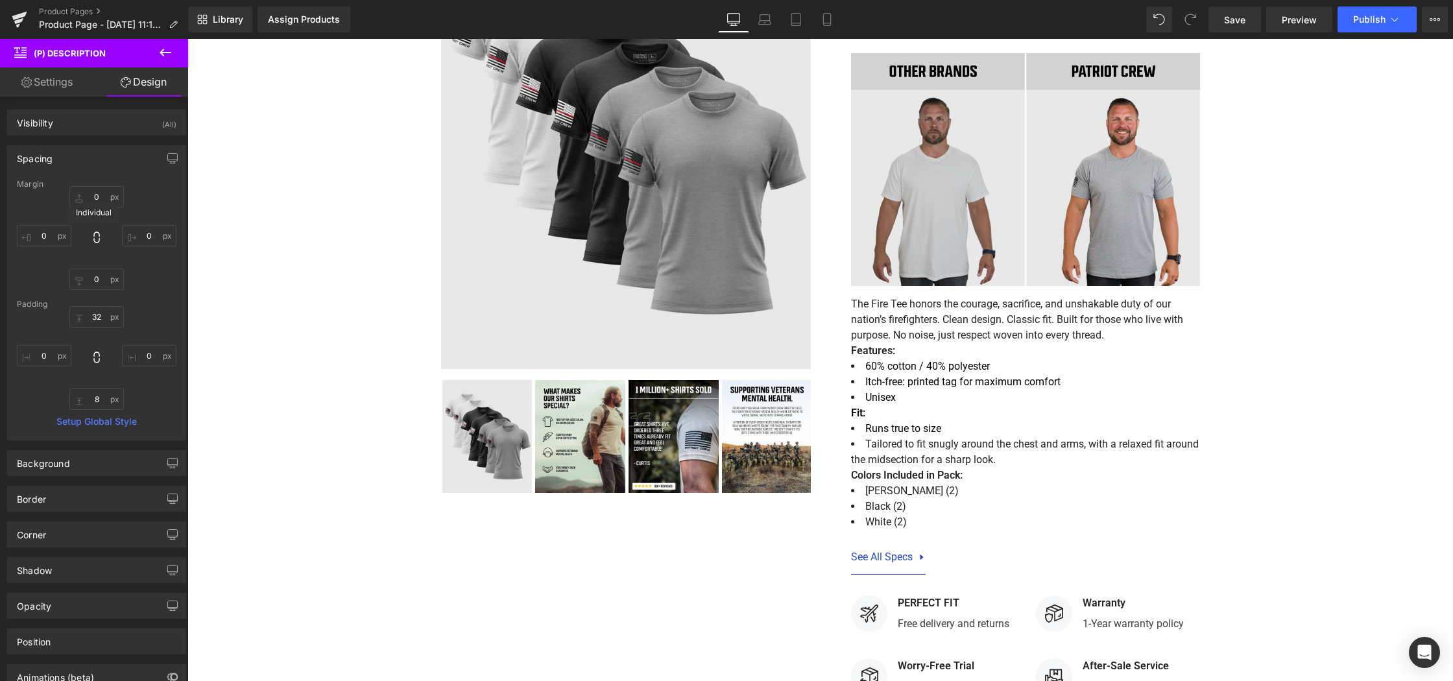
click at [97, 240] on icon at bounding box center [96, 237] width 13 height 13
click at [93, 314] on input "32" at bounding box center [96, 316] width 54 height 21
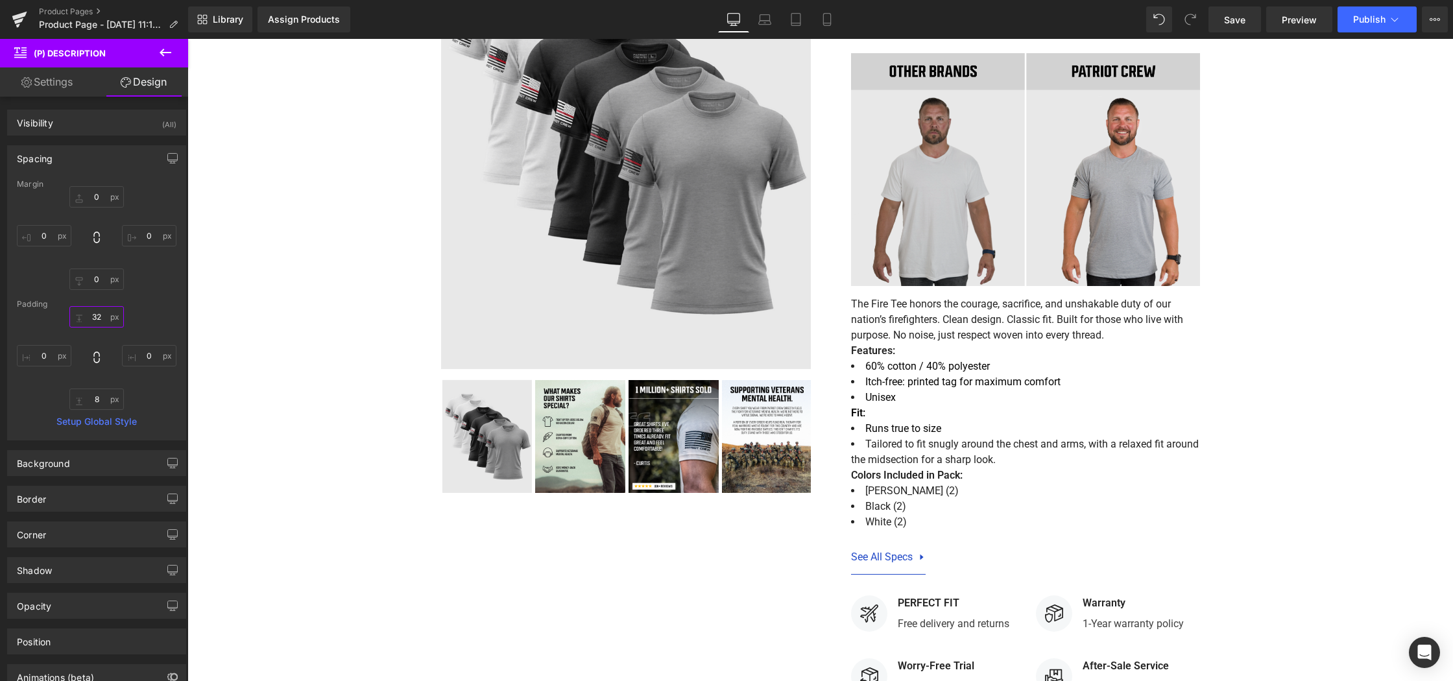
scroll to position [1, 0]
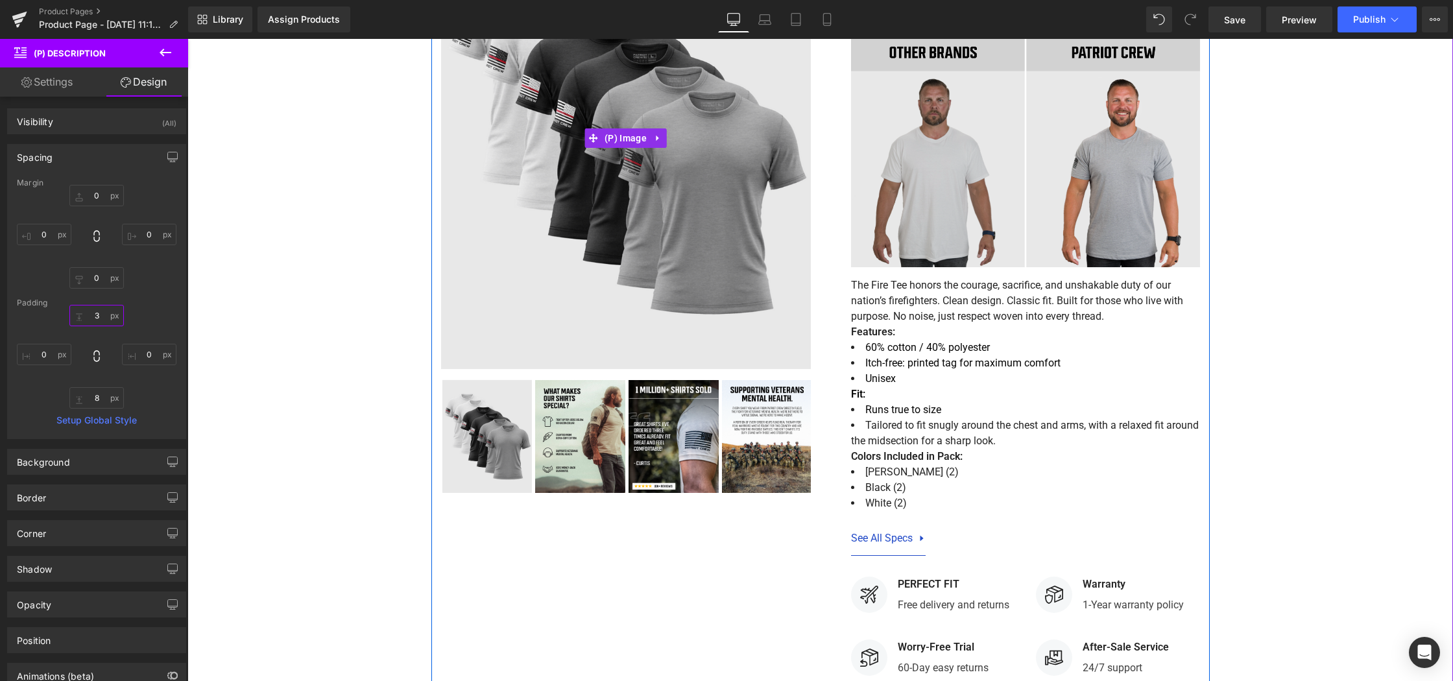
type input "32"
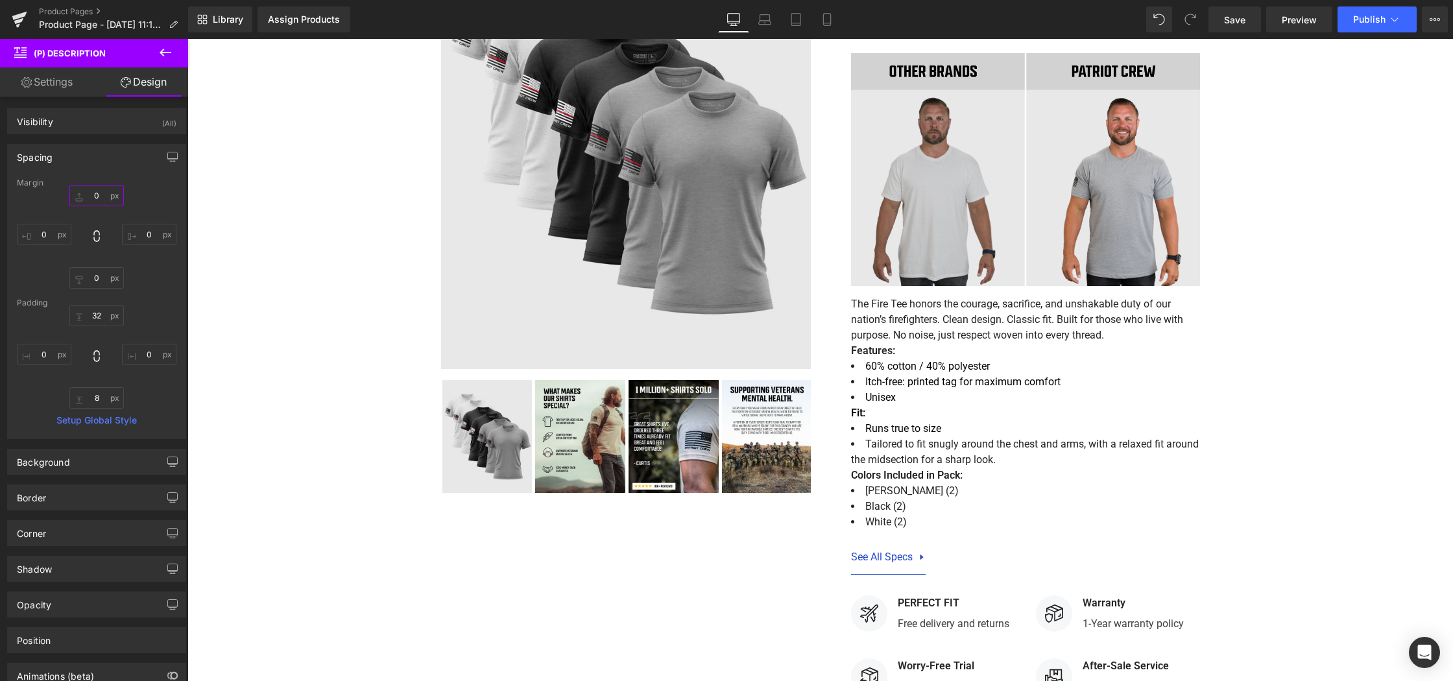
click at [91, 198] on input "0" at bounding box center [96, 195] width 54 height 21
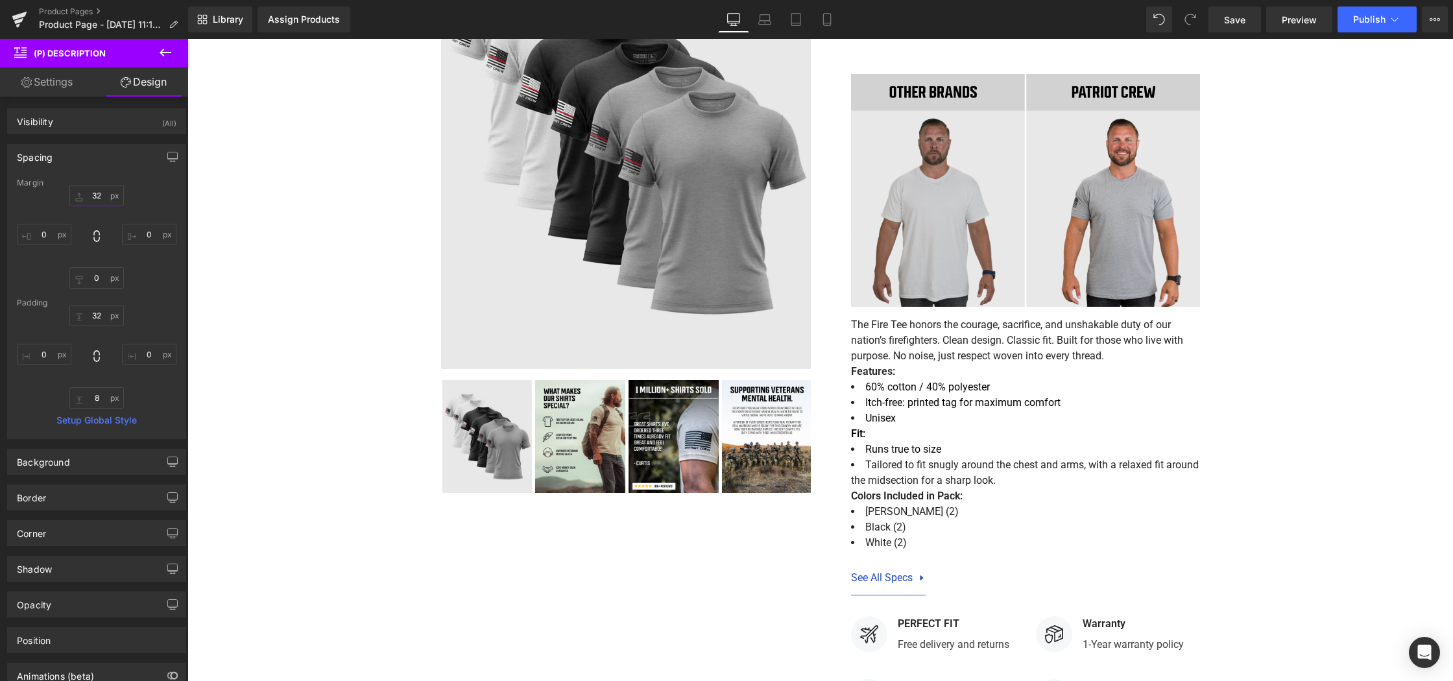
type input "3"
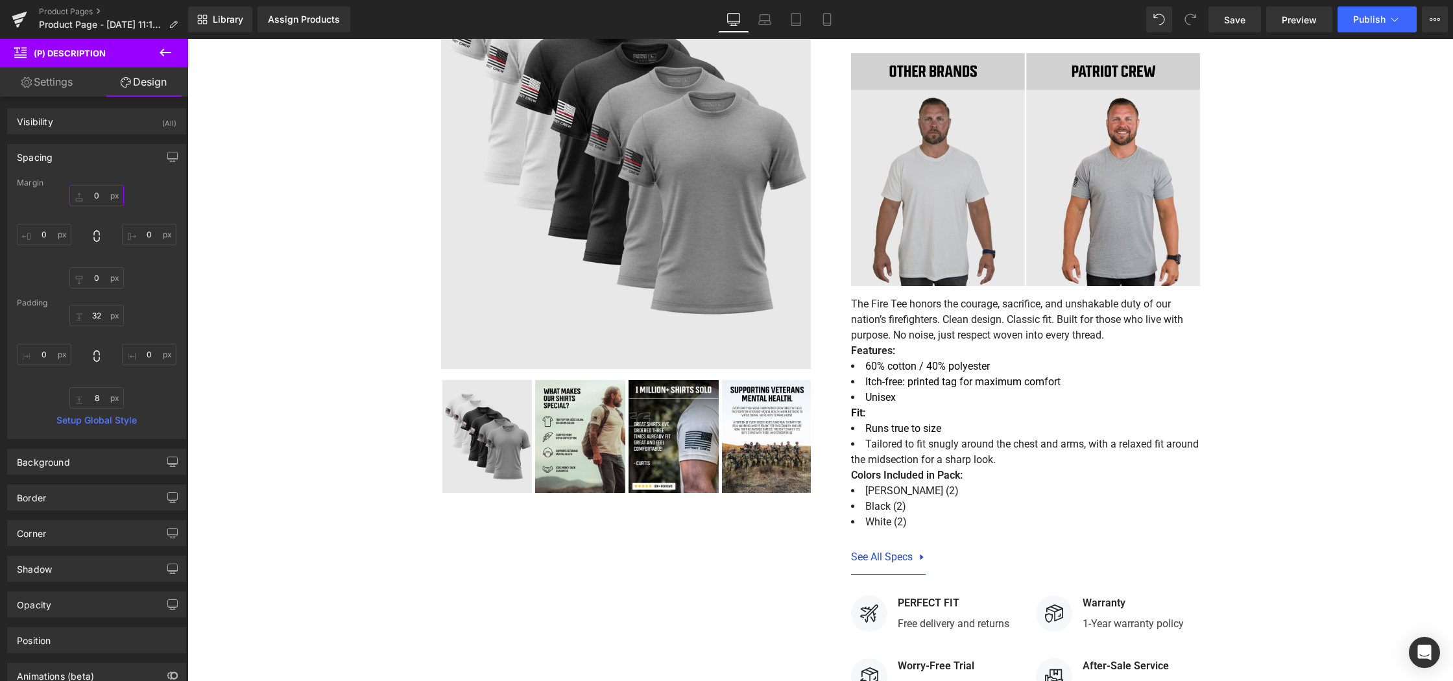
type input "0"
click at [218, 204] on div "Sale Off (P) Image ‹" at bounding box center [819, 437] width 1265 height 1099
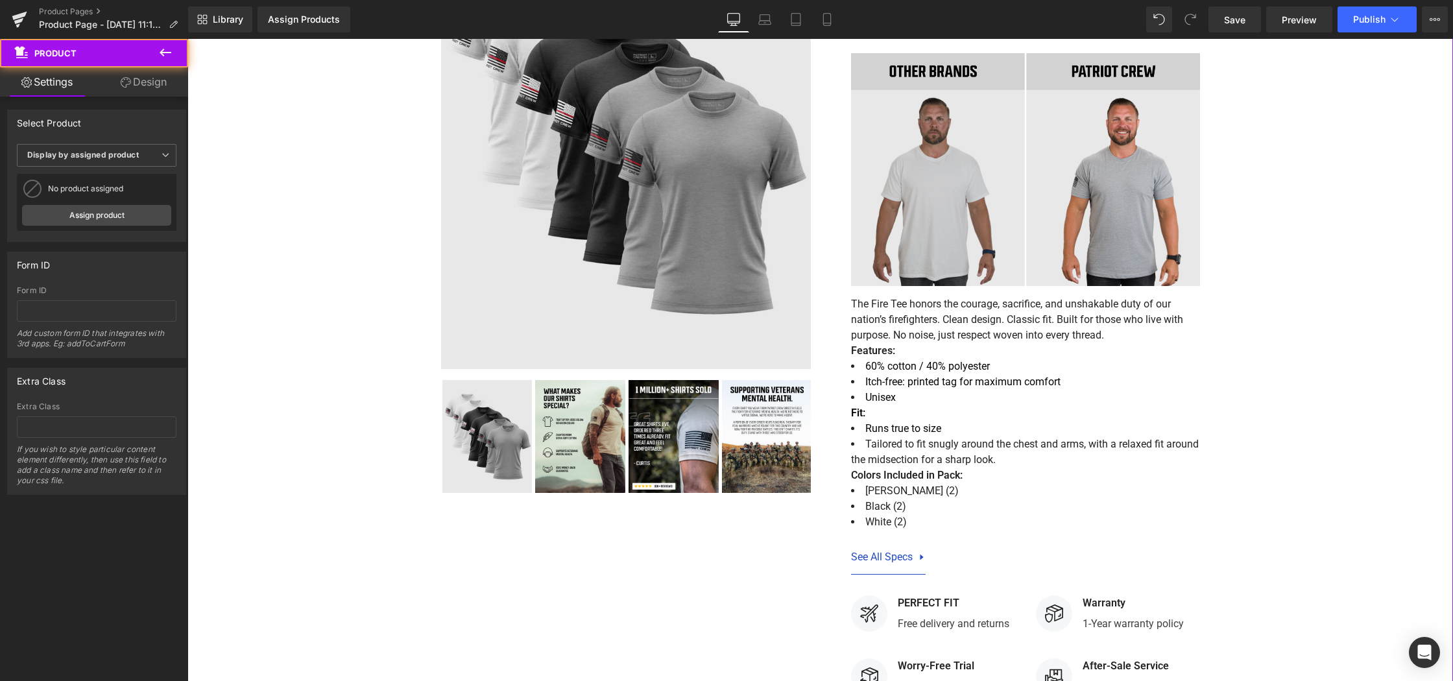
scroll to position [265, 0]
click at [94, 165] on span "Display by assigned product" at bounding box center [97, 155] width 160 height 23
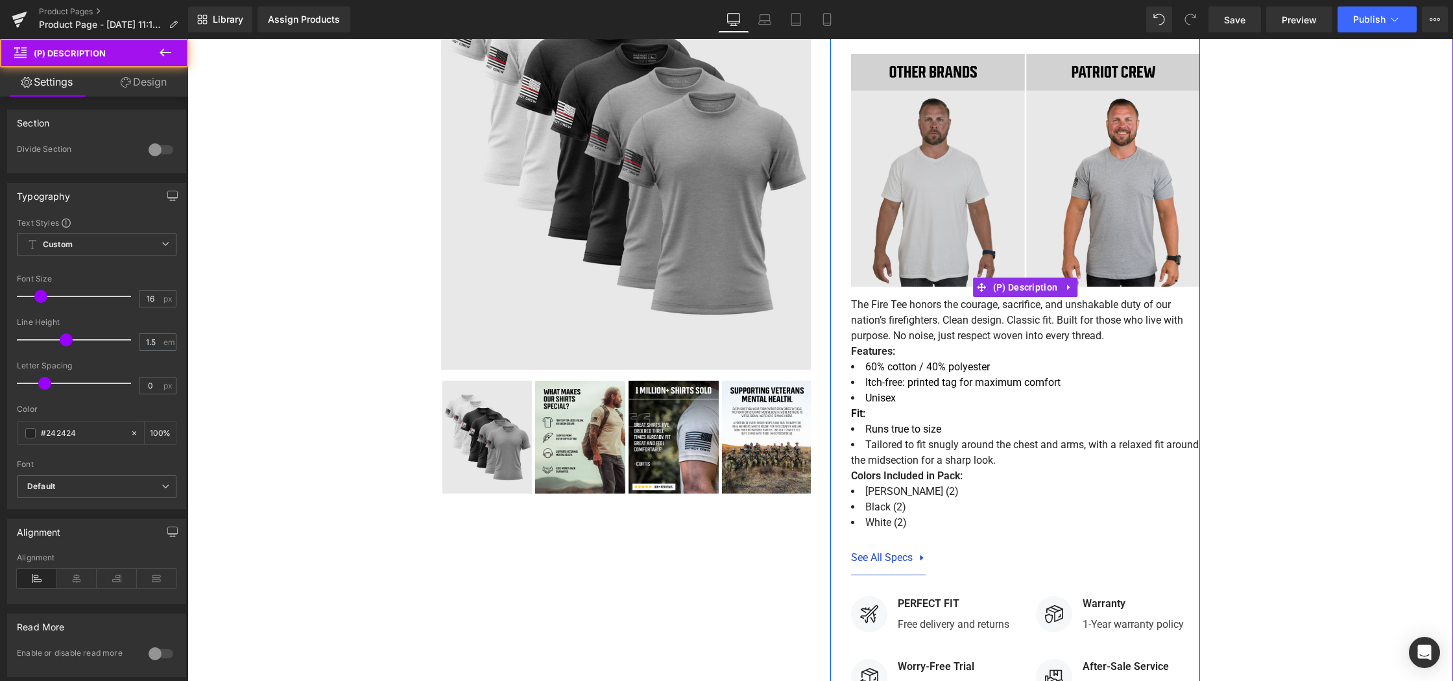
click at [859, 422] on p "Fit:" at bounding box center [1025, 414] width 349 height 16
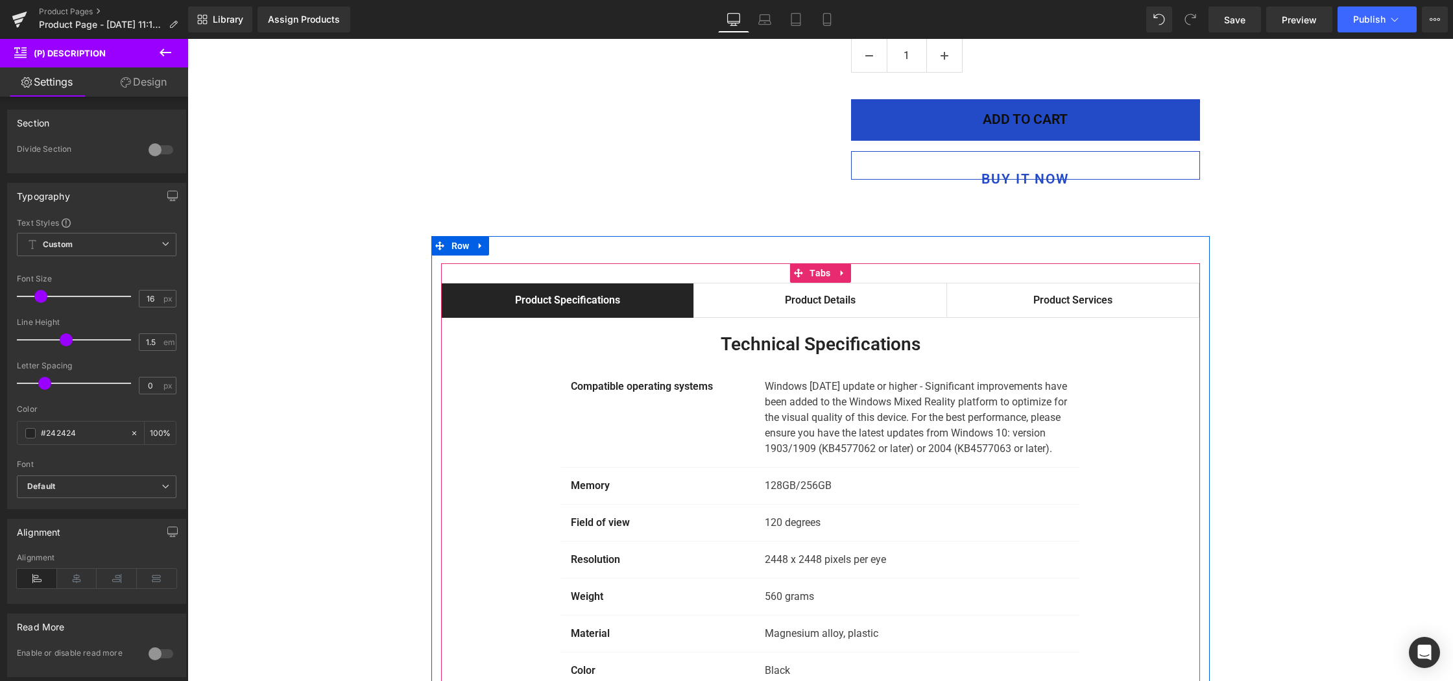
scroll to position [1053, 0]
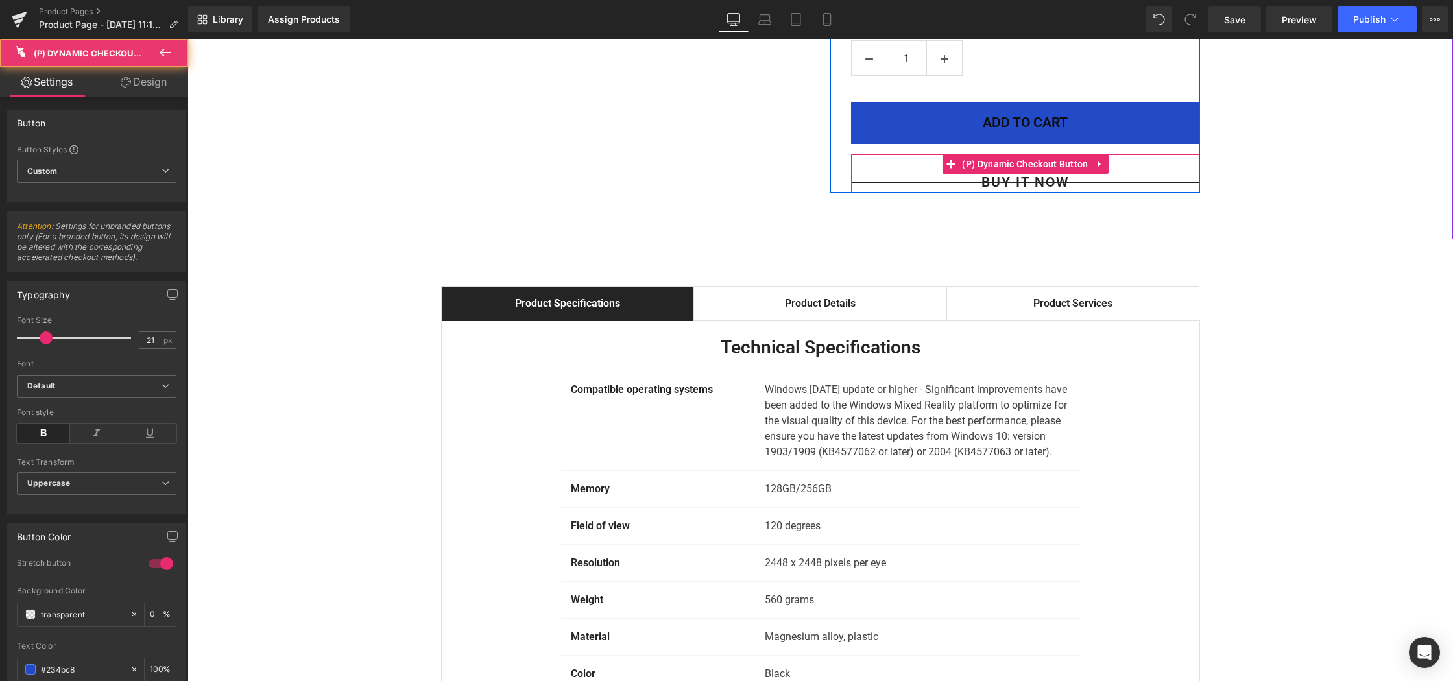
click at [922, 183] on button "Buy it now" at bounding box center [1025, 168] width 349 height 29
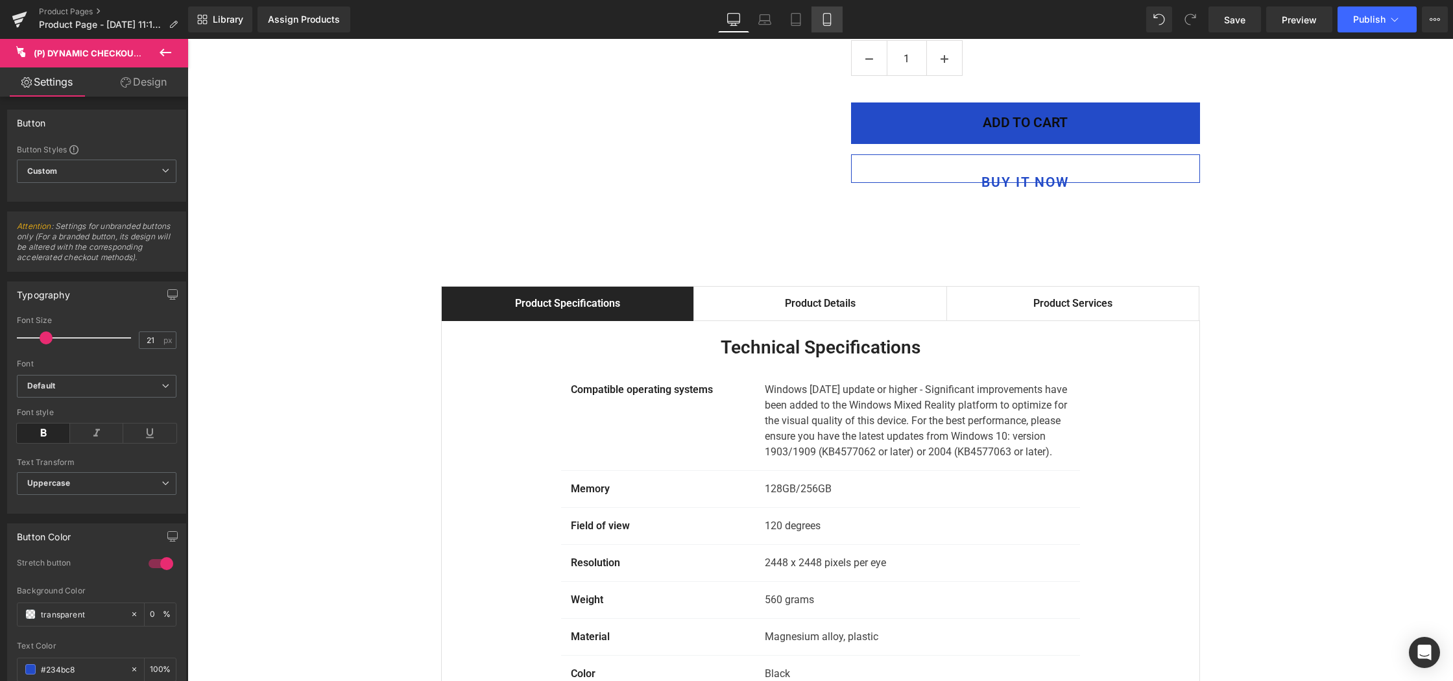
click at [824, 16] on icon at bounding box center [826, 19] width 13 height 13
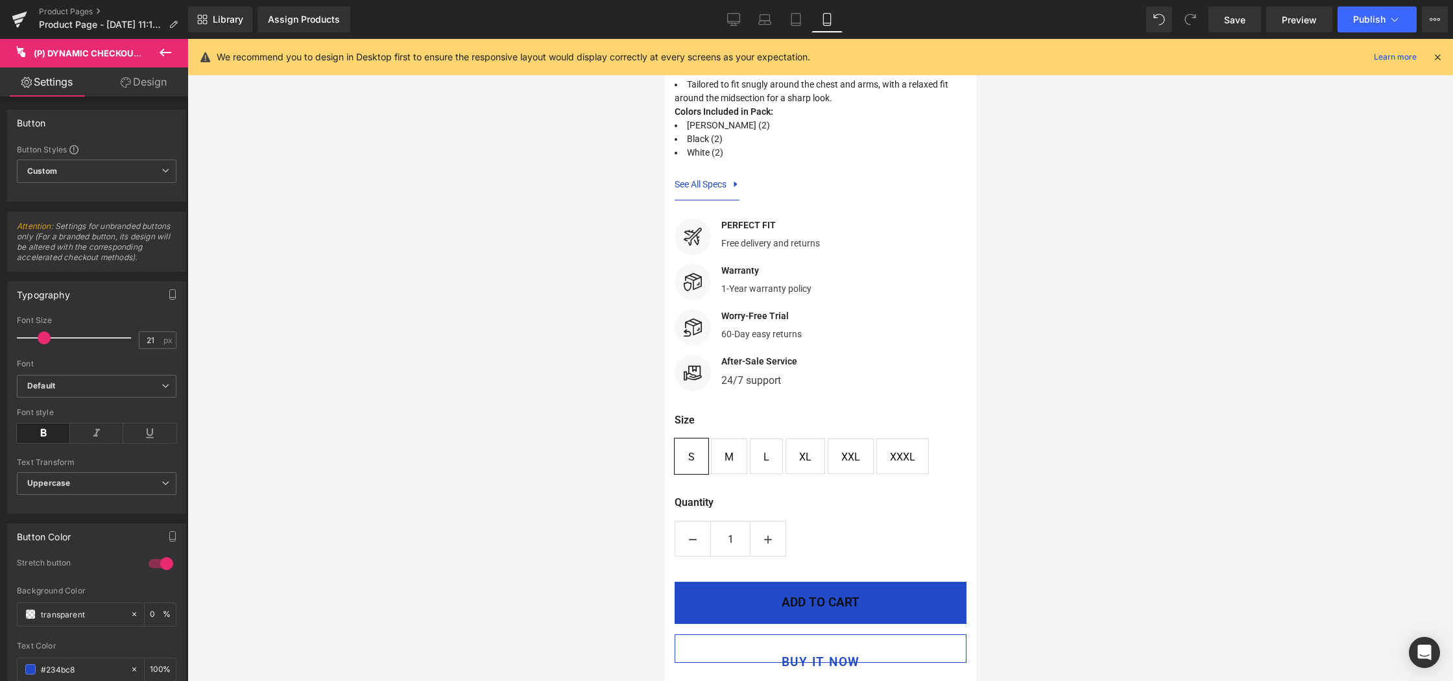
scroll to position [1452, 0]
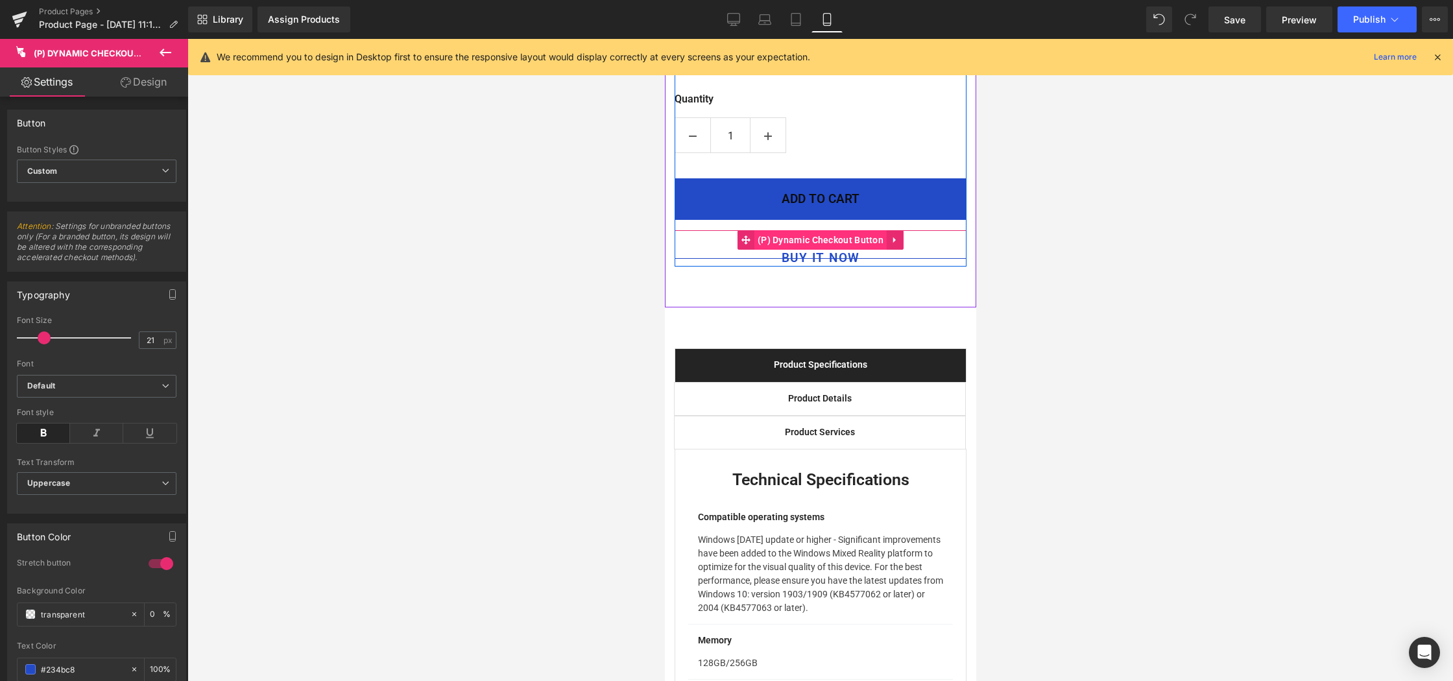
click at [842, 250] on span "(P) Dynamic Checkout Button" at bounding box center [820, 239] width 132 height 19
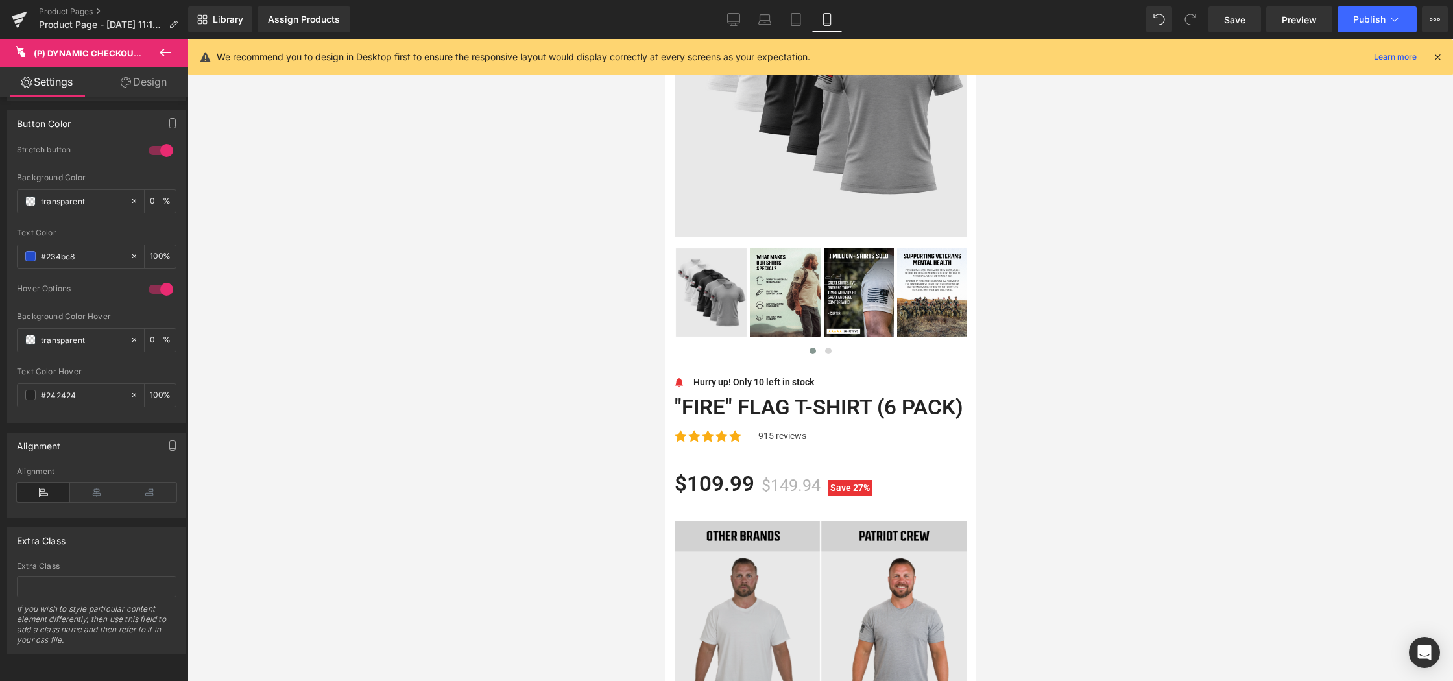
scroll to position [0, 0]
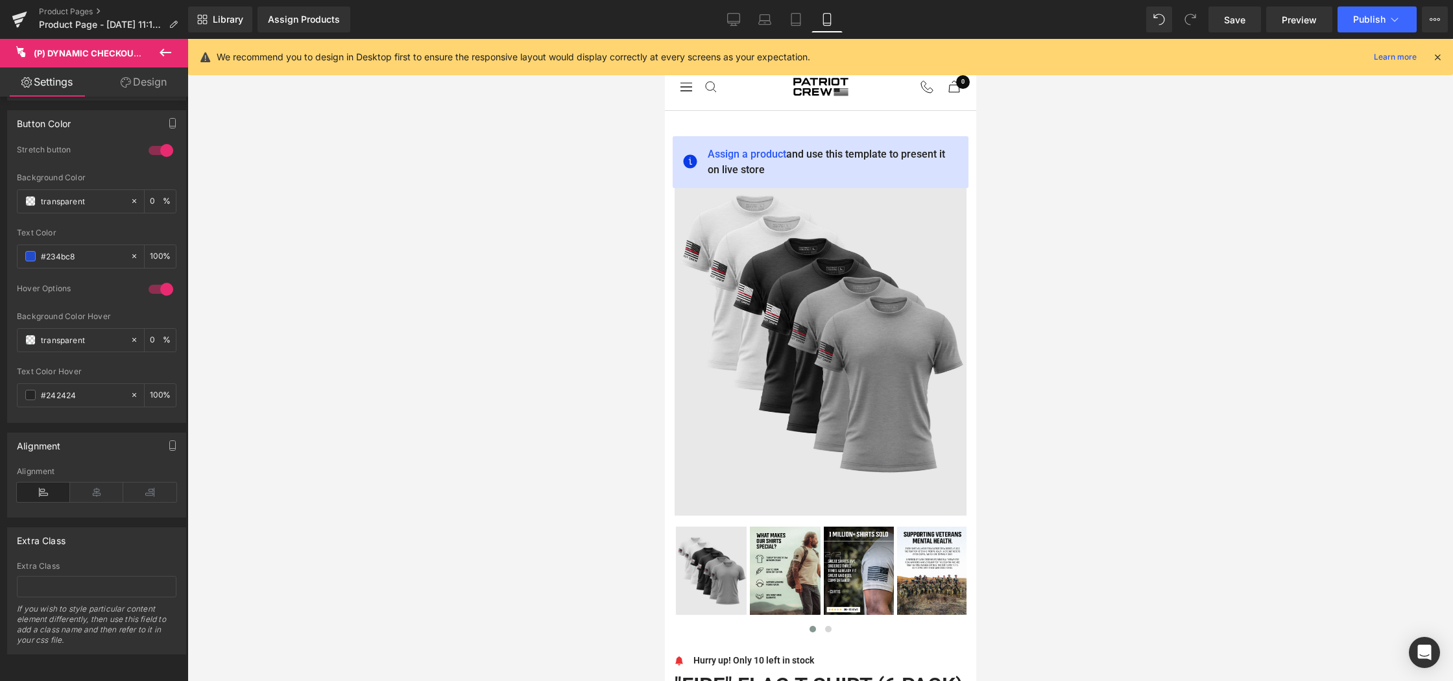
click at [1437, 56] on icon at bounding box center [1437, 57] width 12 height 12
